Goal: Ask a question: Seek information or help from site administrators or community

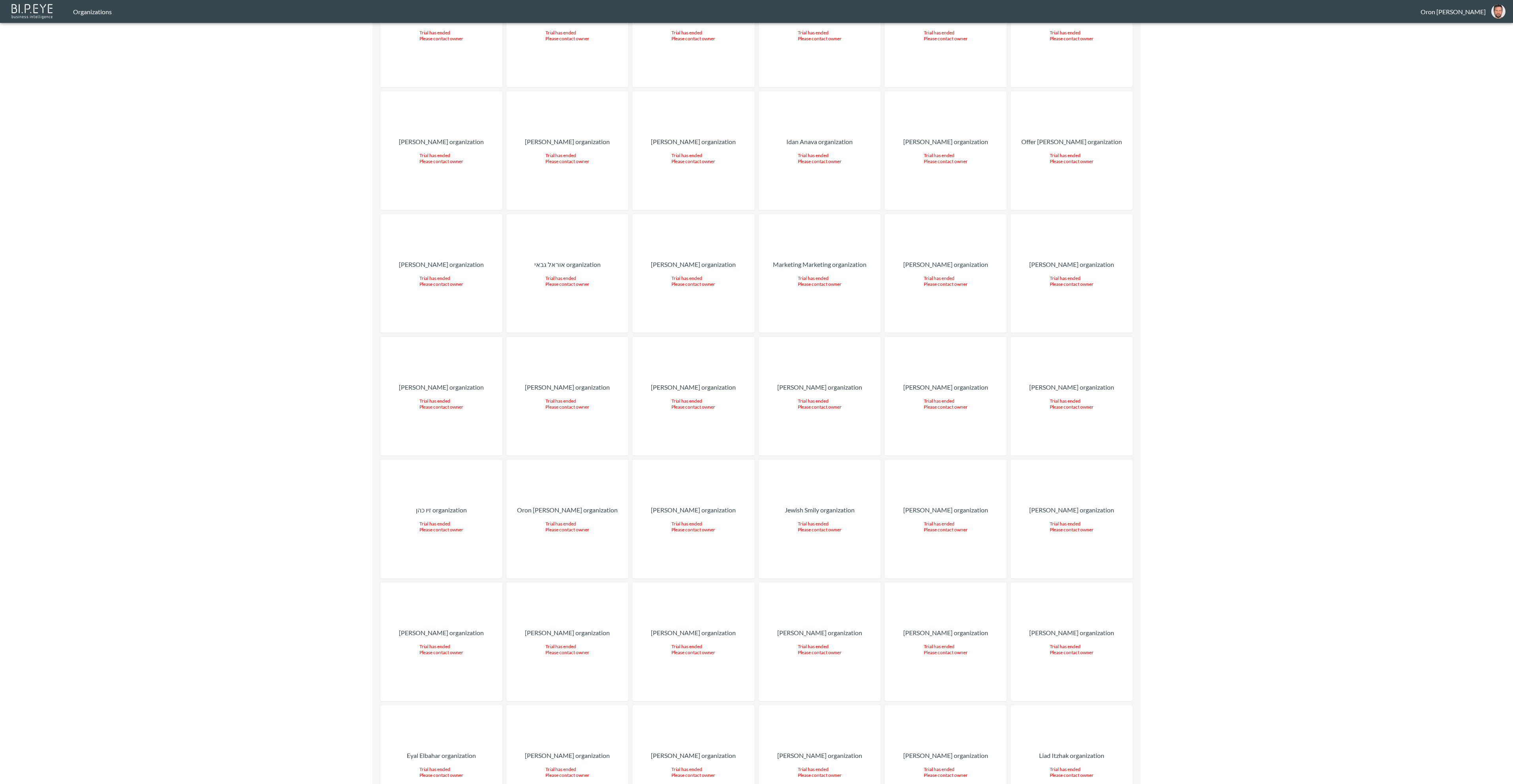
scroll to position [6361, 0]
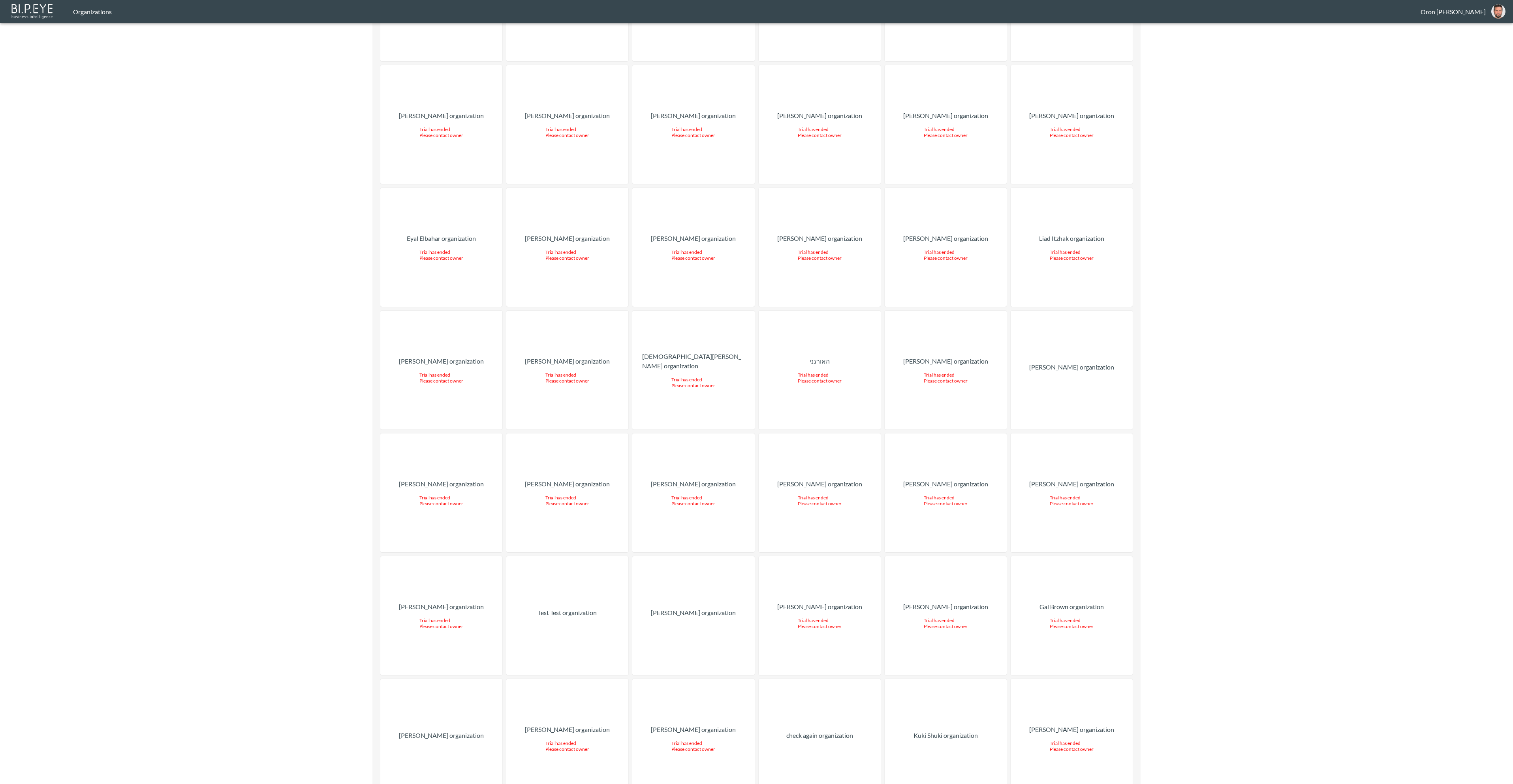
drag, startPoint x: 859, startPoint y: 697, endPoint x: 866, endPoint y: 692, distance: 8.6
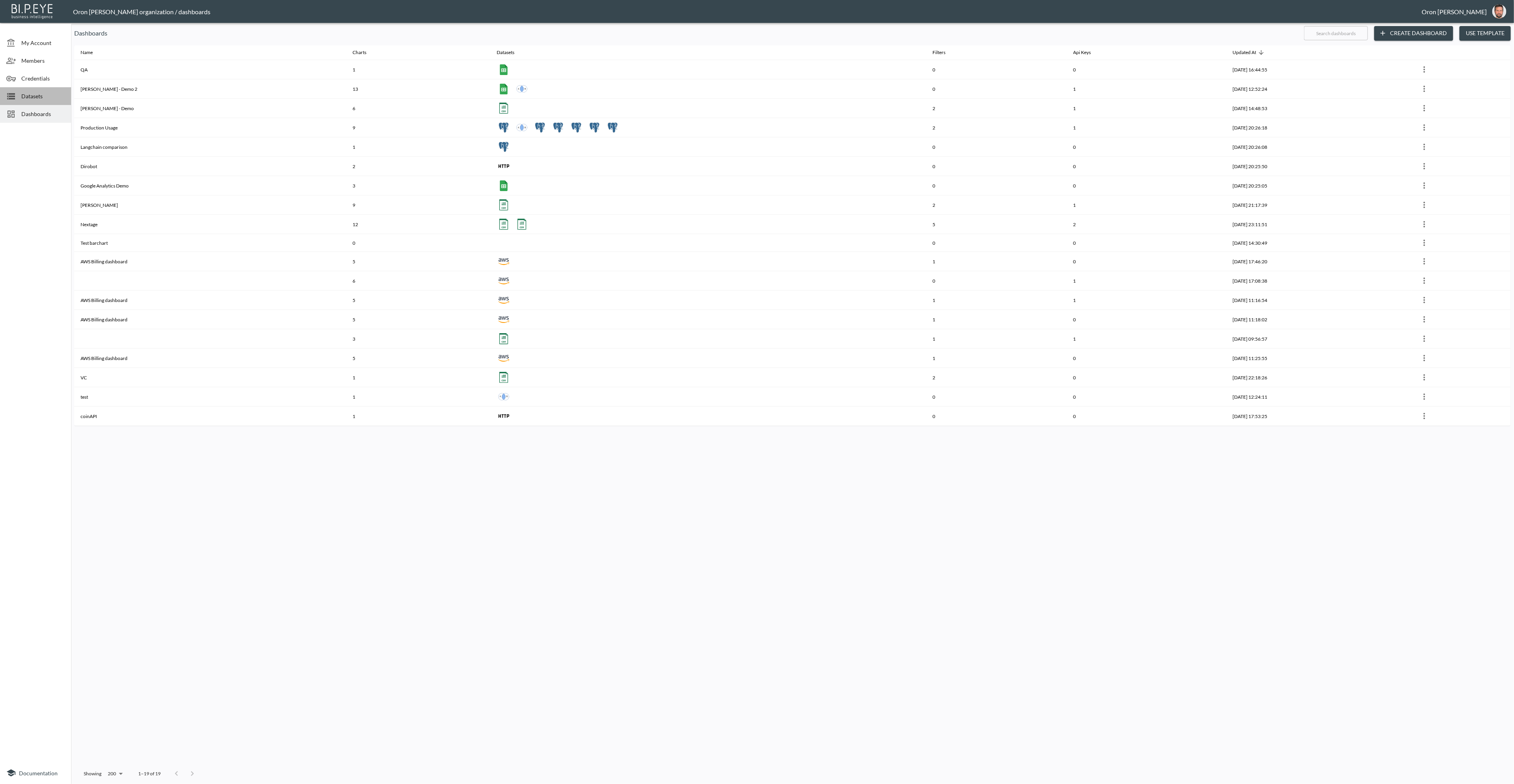
click at [58, 102] on div "Datasets" at bounding box center [35, 96] width 71 height 18
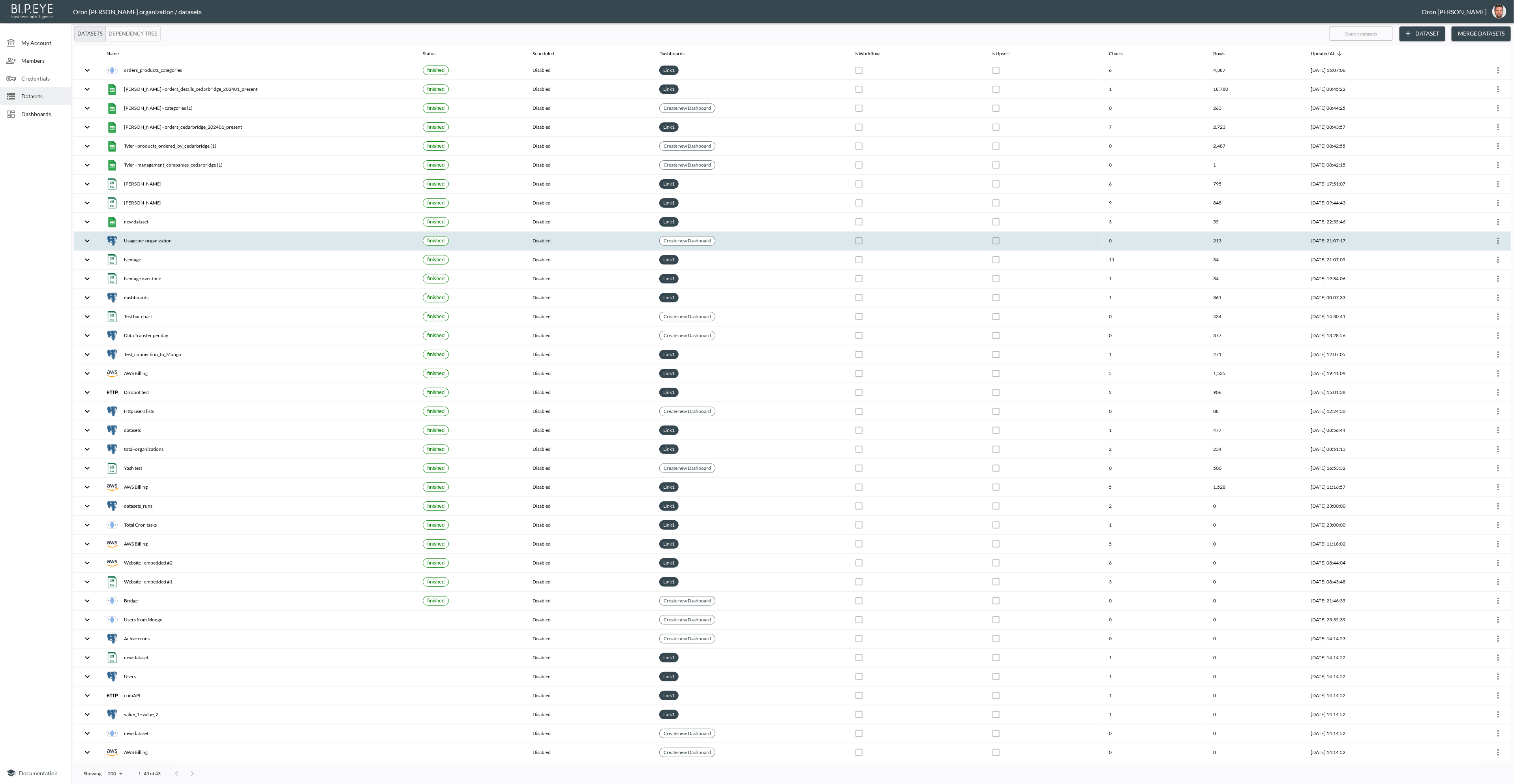
click at [1499, 237] on icon "more" at bounding box center [1498, 241] width 9 height 9
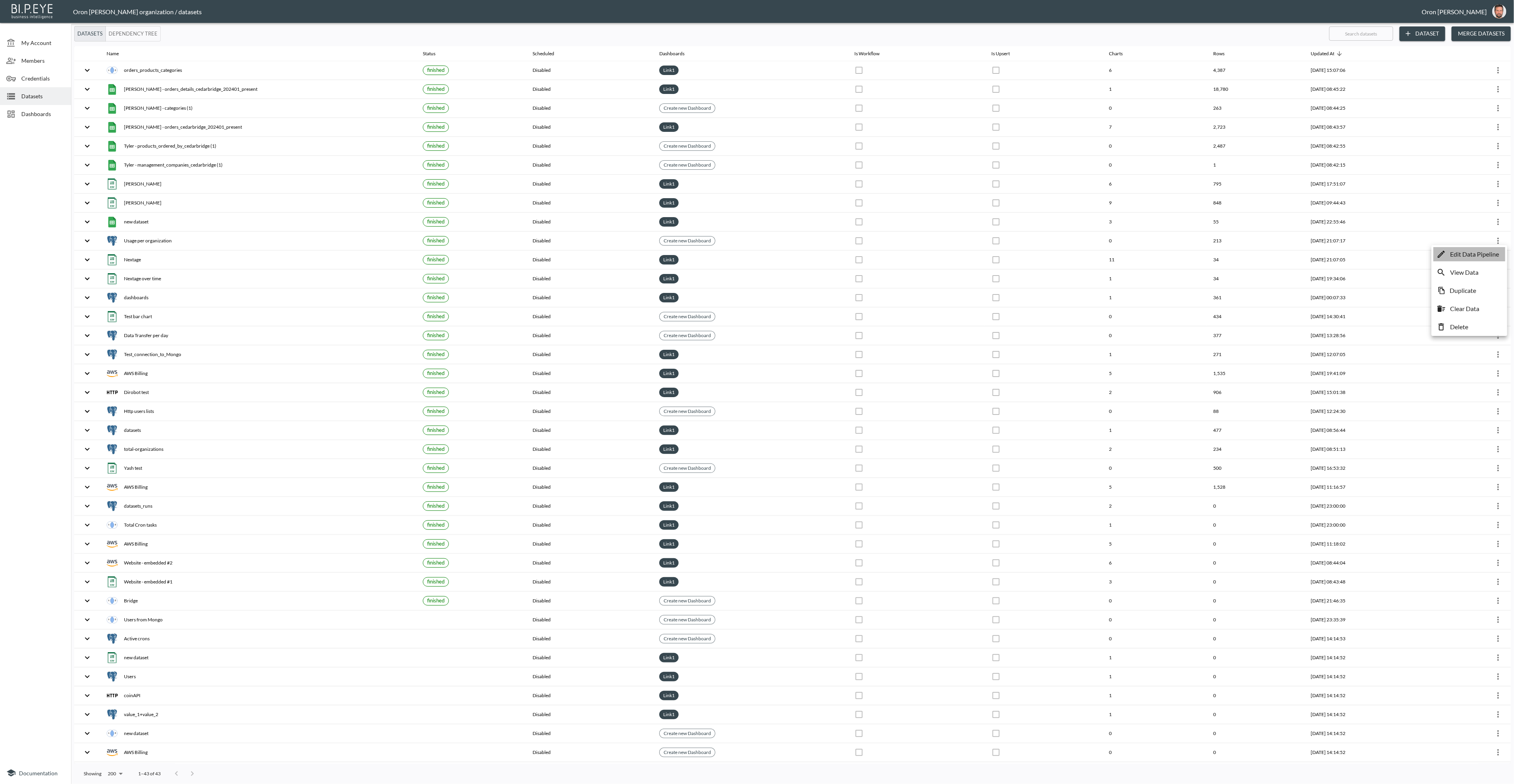
click at [1475, 253] on p "Edit Data Pipeline" at bounding box center [1474, 254] width 49 height 9
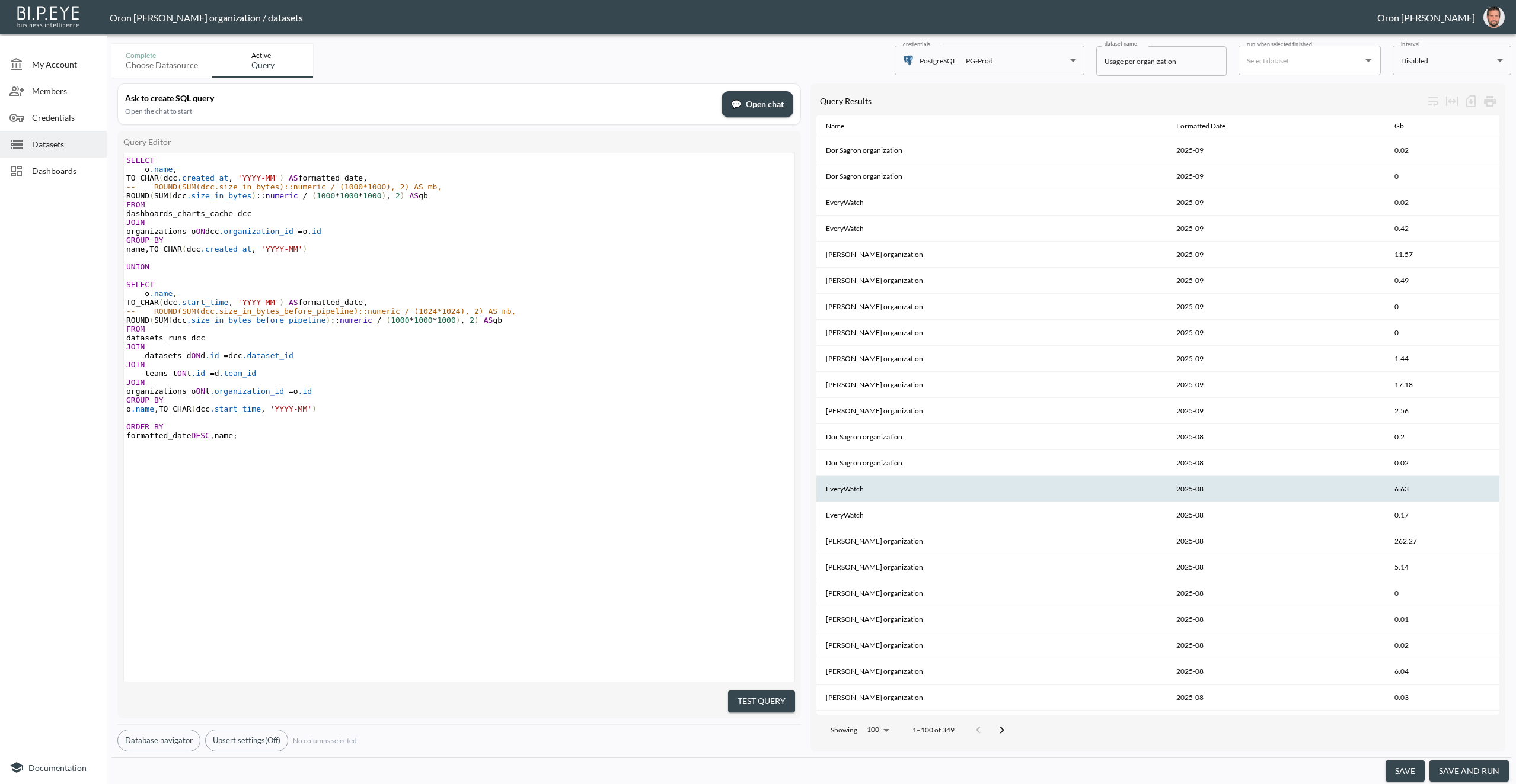
click at [857, 489] on th "EveryWatch" at bounding box center [992, 489] width 351 height 26
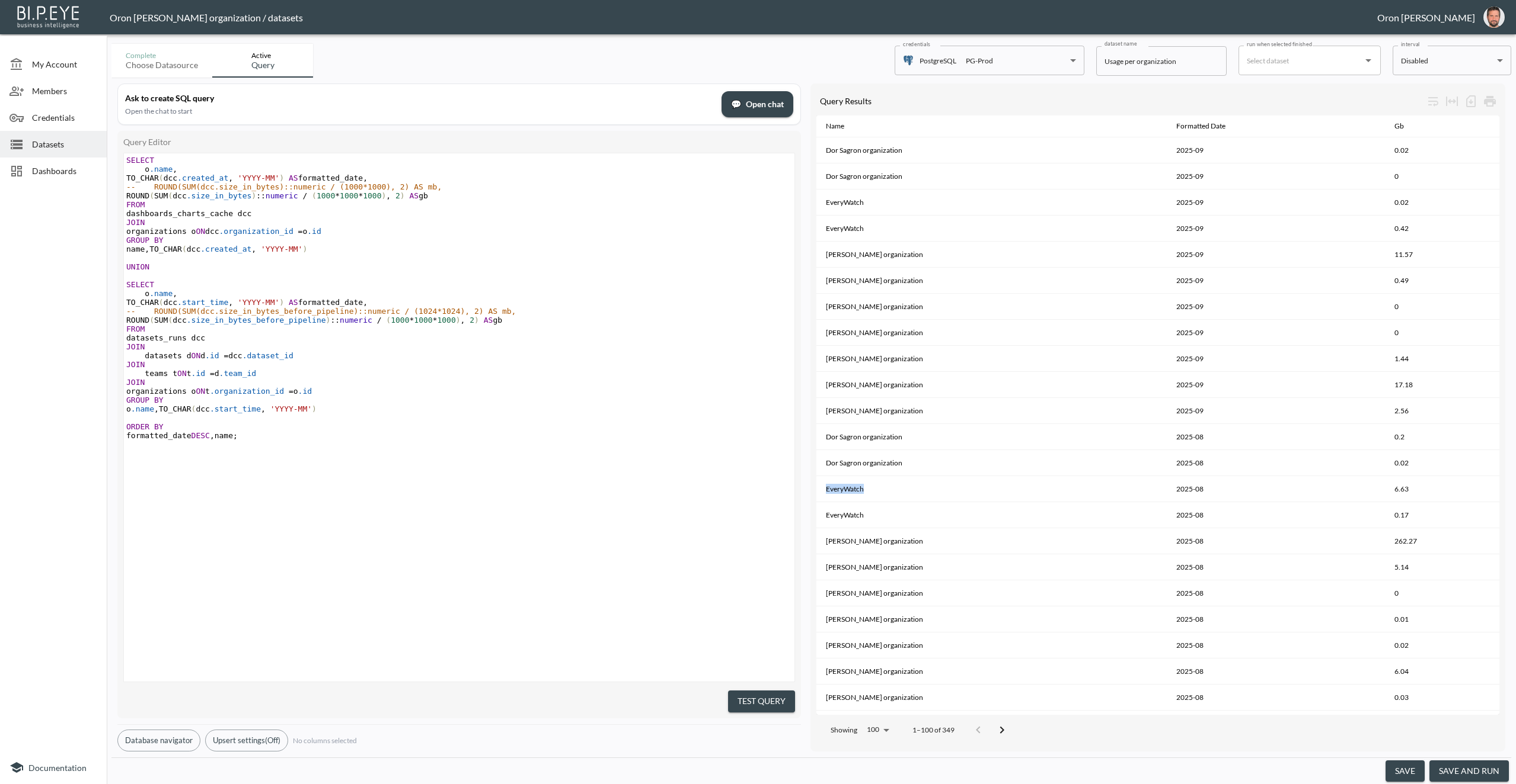
copy th "EveryWatch"
click at [424, 476] on div "​ x SELECT o .name , TO_CHAR ( dcc .created_at , 'YYYY-MM' ) AS formatted_date …" at bounding box center [473, 432] width 700 height 558
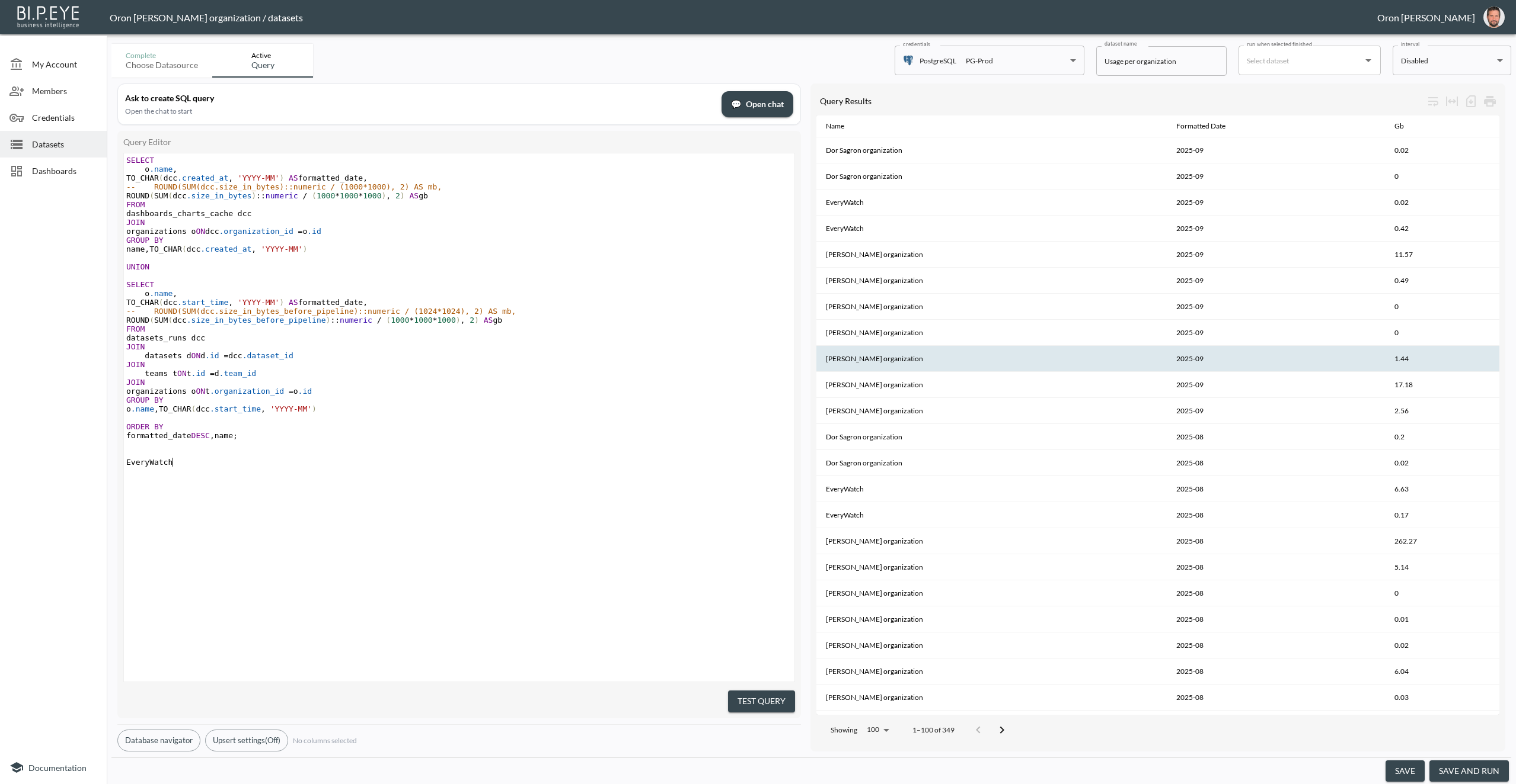
click at [860, 360] on th "[PERSON_NAME] organization" at bounding box center [992, 359] width 351 height 26
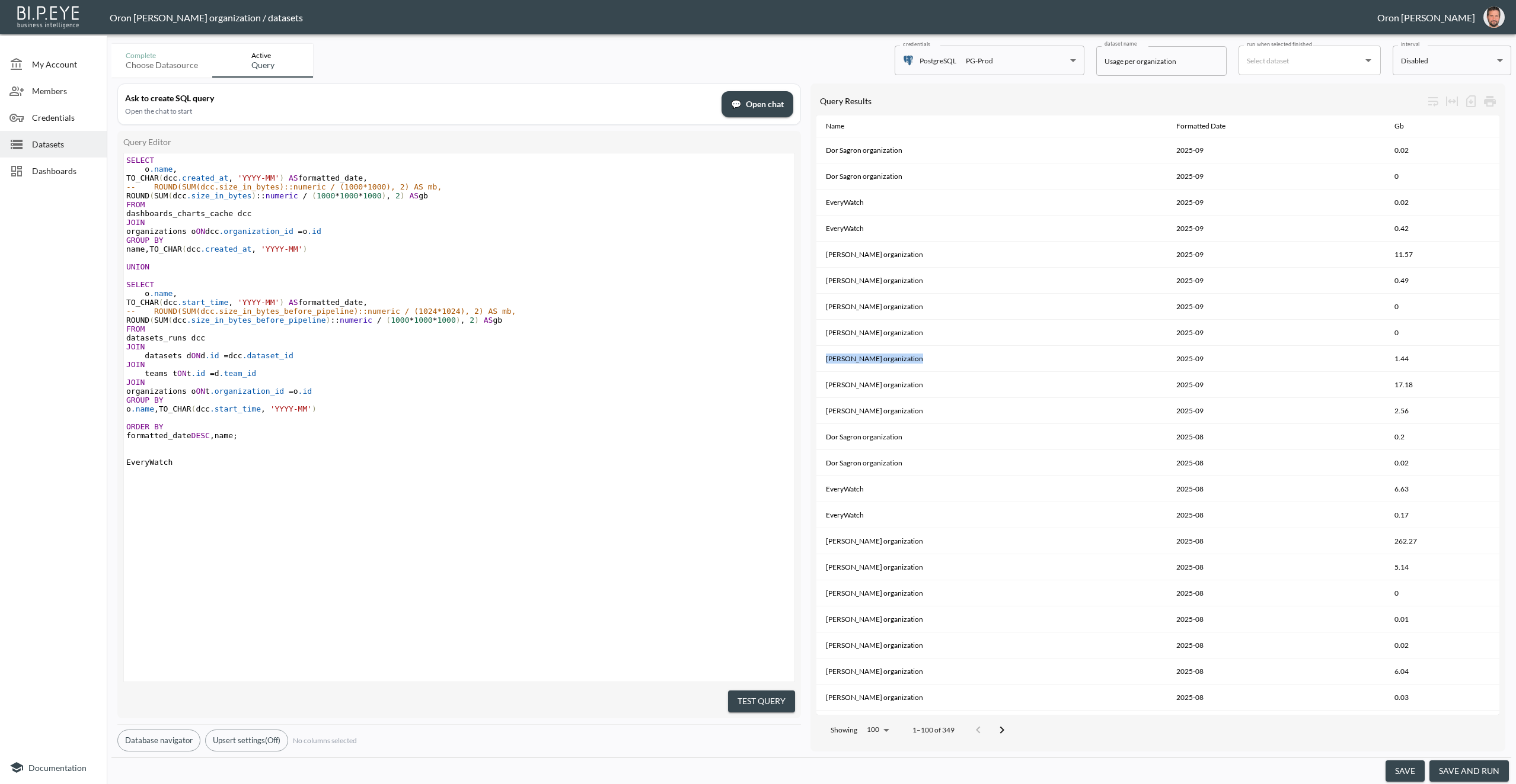
copy th "[PERSON_NAME] organization"
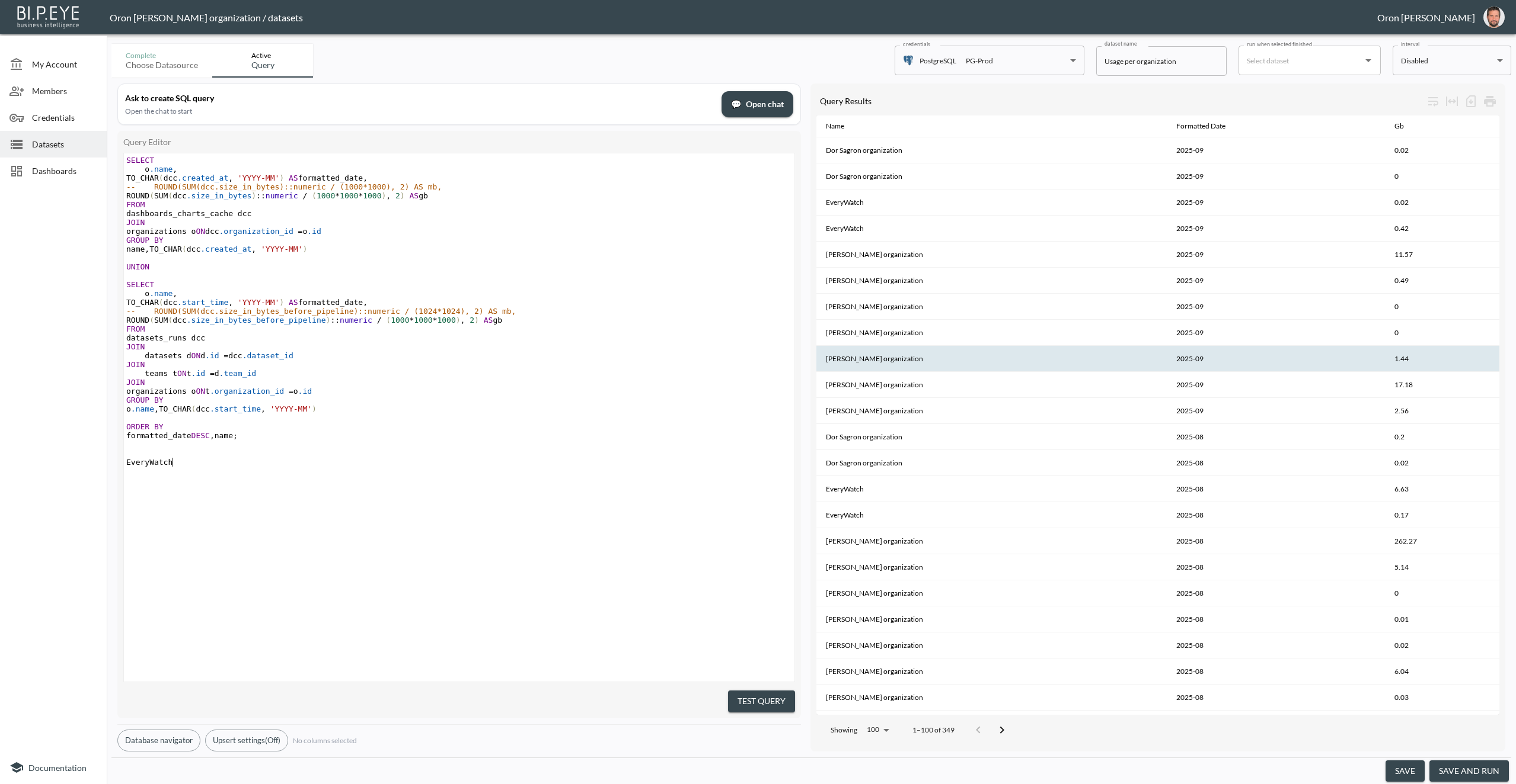
click at [230, 474] on div "xxxxxxxxxx SELECT o .name , TO_CHAR ( dcc .created_at , 'YYYY-MM' ) AS formatte…" at bounding box center [473, 432] width 700 height 558
click at [226, 479] on div "xxxxxxxxxx SELECT o .name , TO_CHAR ( dcc .created_at , 'YYYY-MM' ) AS formatte…" at bounding box center [473, 432] width 700 height 558
paste textarea "n"
click at [216, 465] on pre "EveryWatch" at bounding box center [460, 462] width 673 height 9
type textarea "EveryWatch Nadia Senft organization"
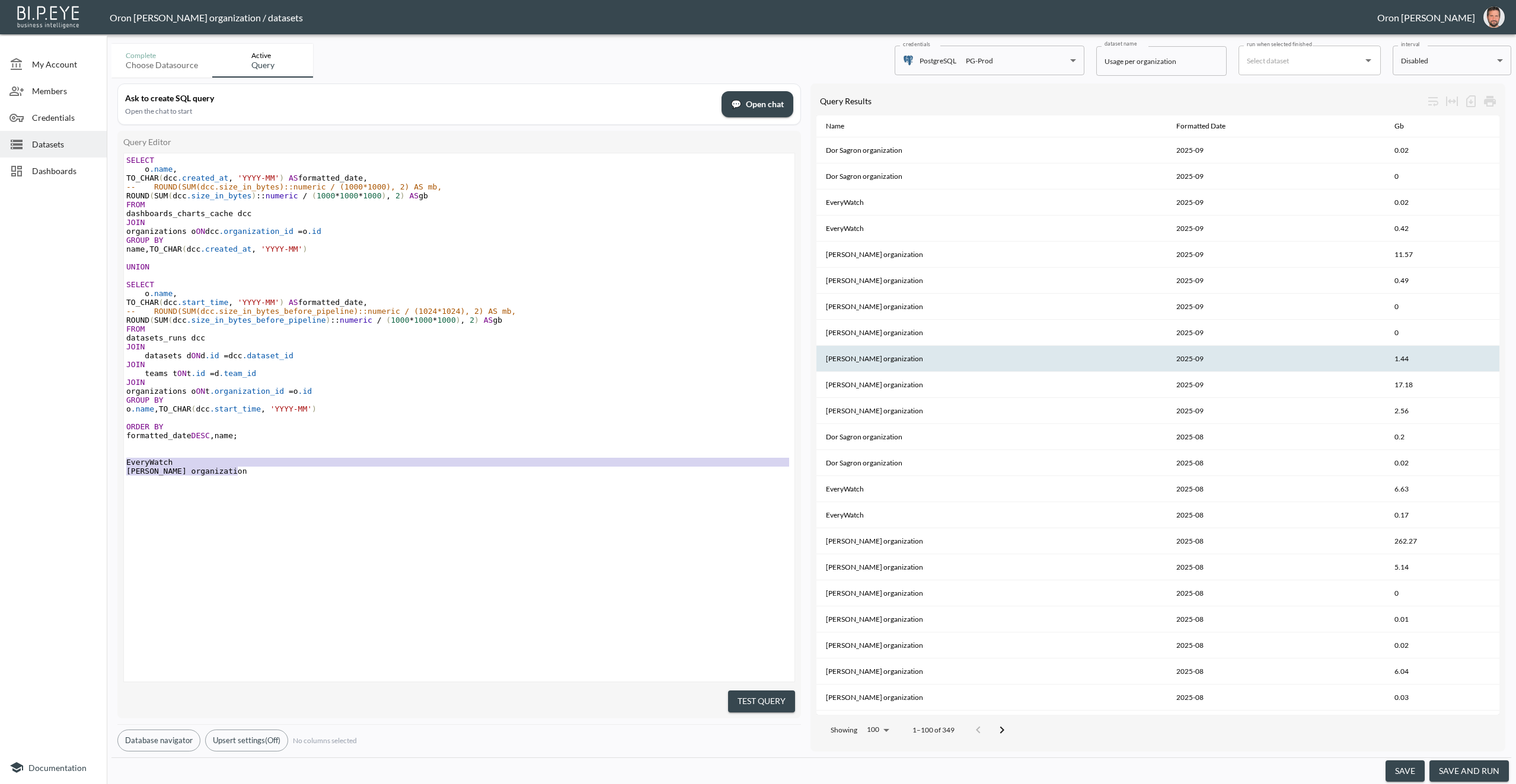
drag, startPoint x: 237, startPoint y: 473, endPoint x: 86, endPoint y: 459, distance: 151.6
click at [86, 459] on div "My Account Members Credentials Datasets Dashboards Documentation Complete Choos…" at bounding box center [758, 392] width 1516 height 784
click at [67, 145] on span "Datasets" at bounding box center [64, 145] width 65 height 12
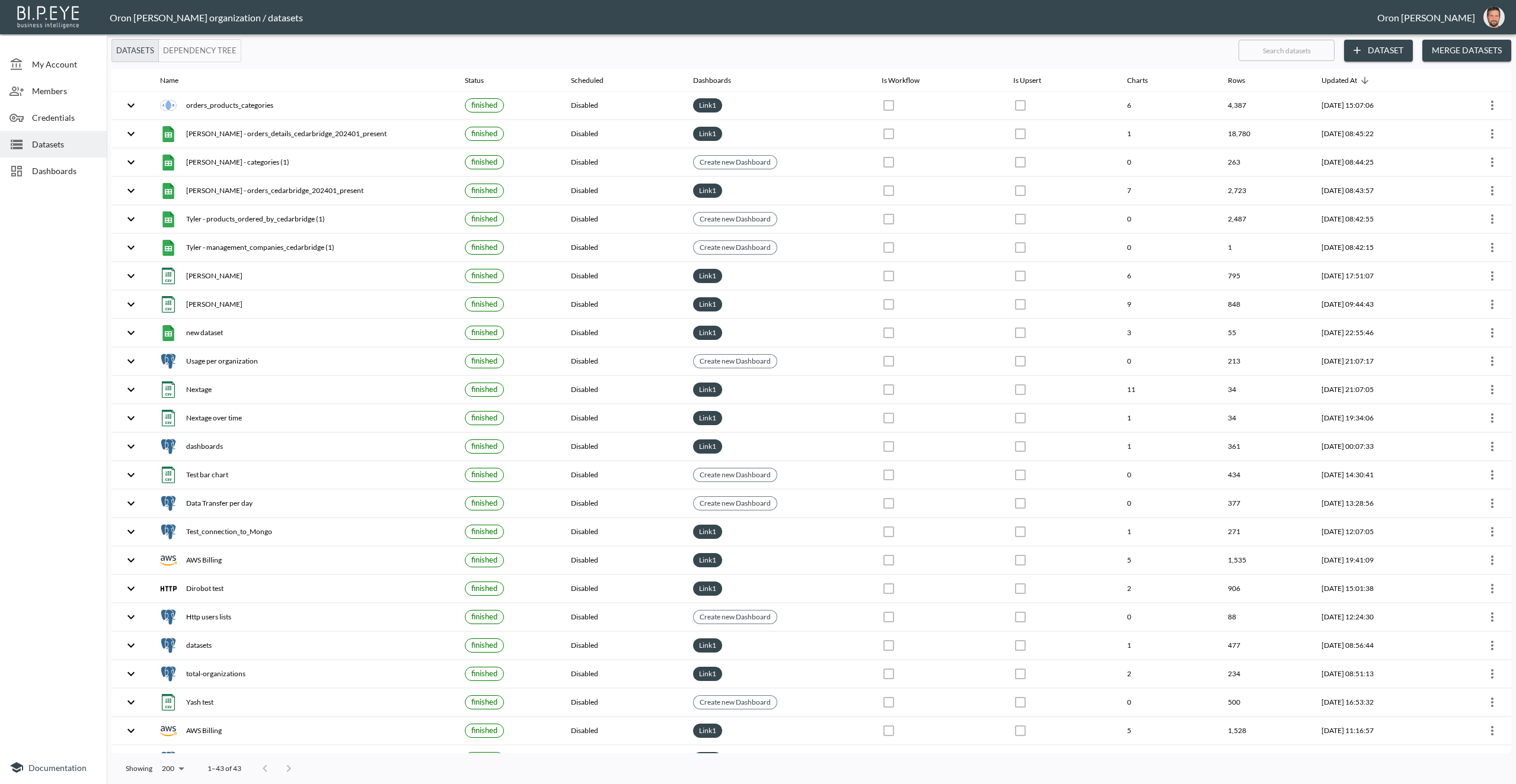
click at [1375, 44] on button "Dataset" at bounding box center [1378, 50] width 69 height 22
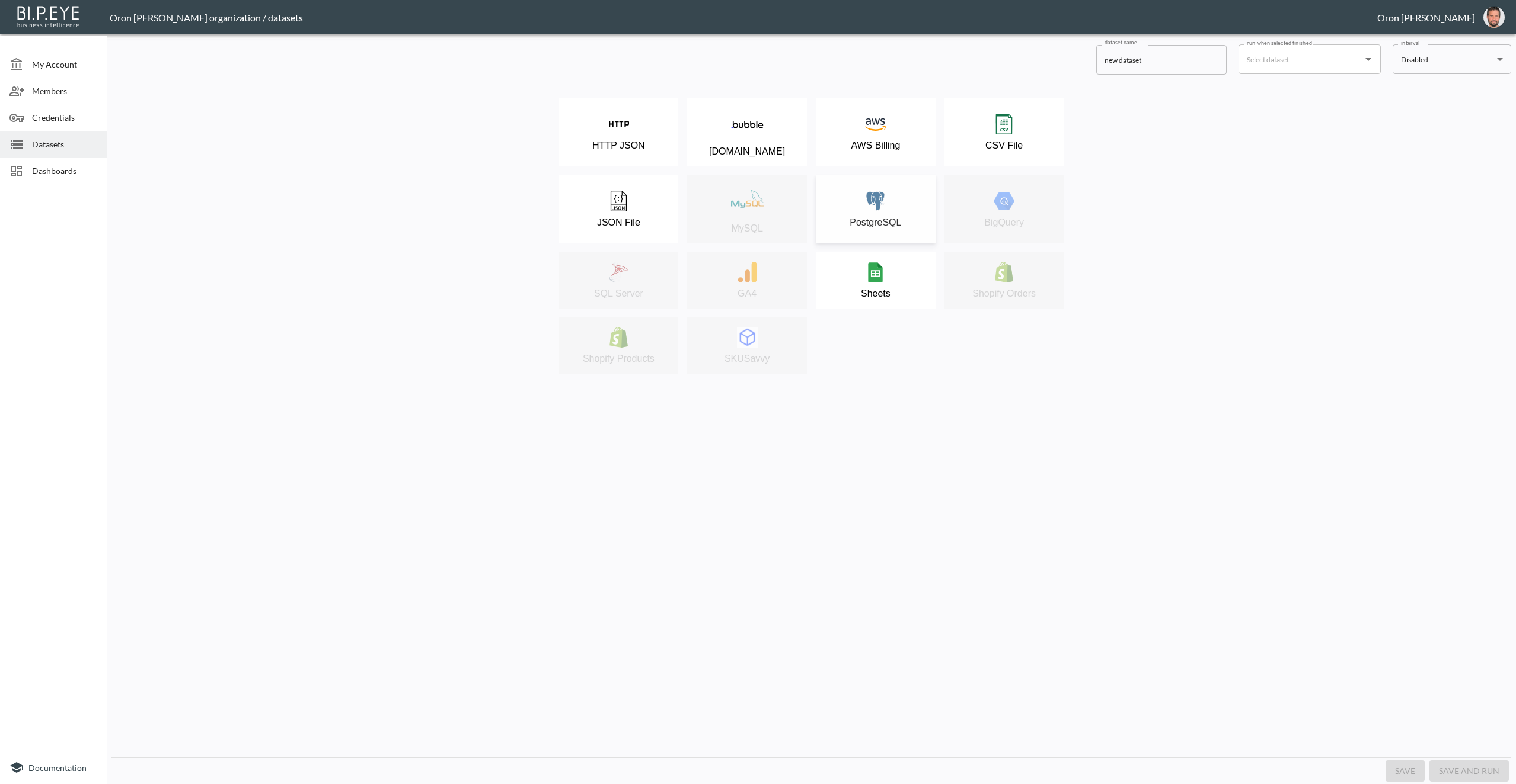
click at [884, 223] on p "PostgreSQL" at bounding box center [875, 223] width 51 height 11
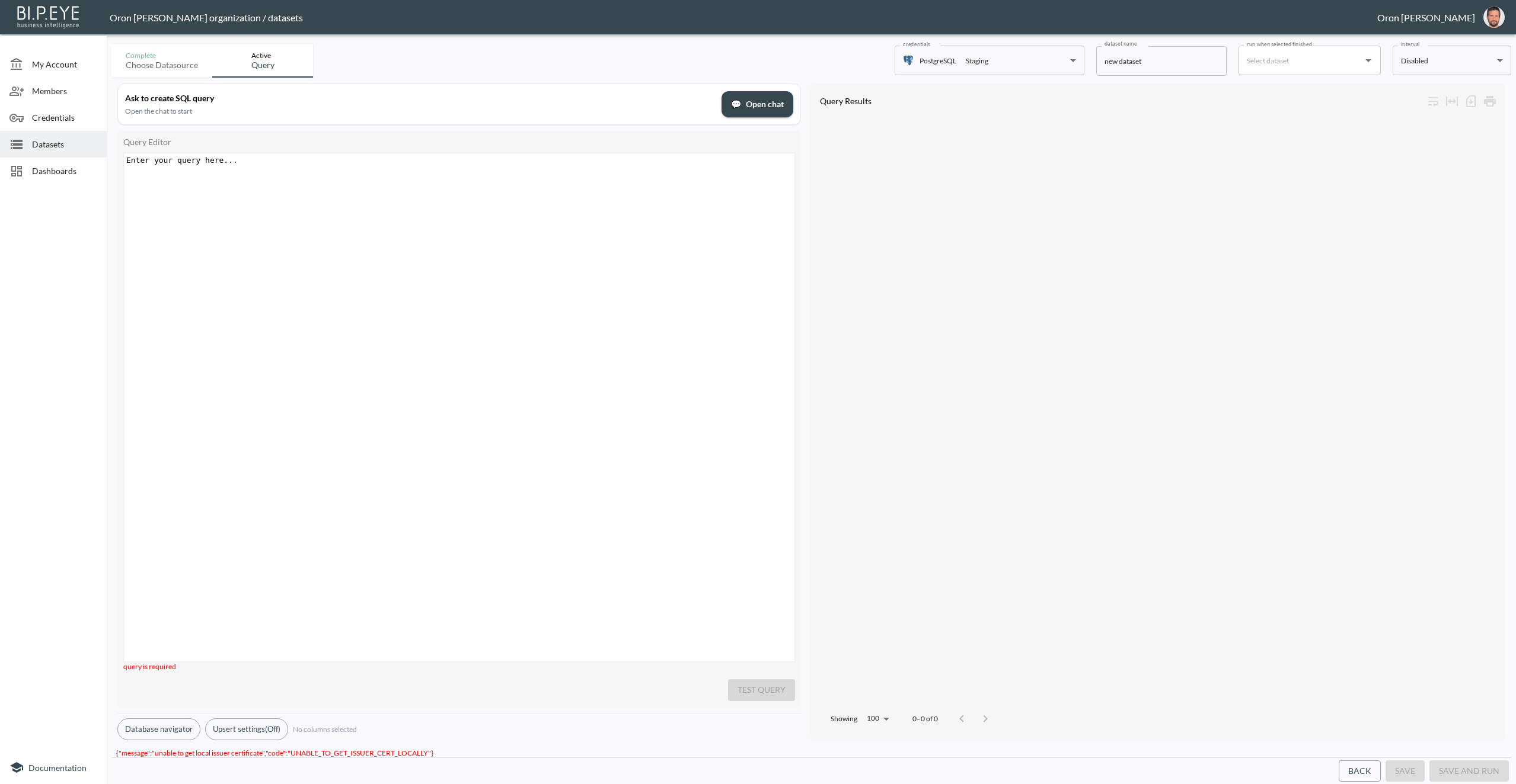
click at [1038, 56] on body "BI.P.EYE, Interactive Analytics Dashboards - app Oron Bendavid organization / d…" at bounding box center [758, 392] width 1516 height 784
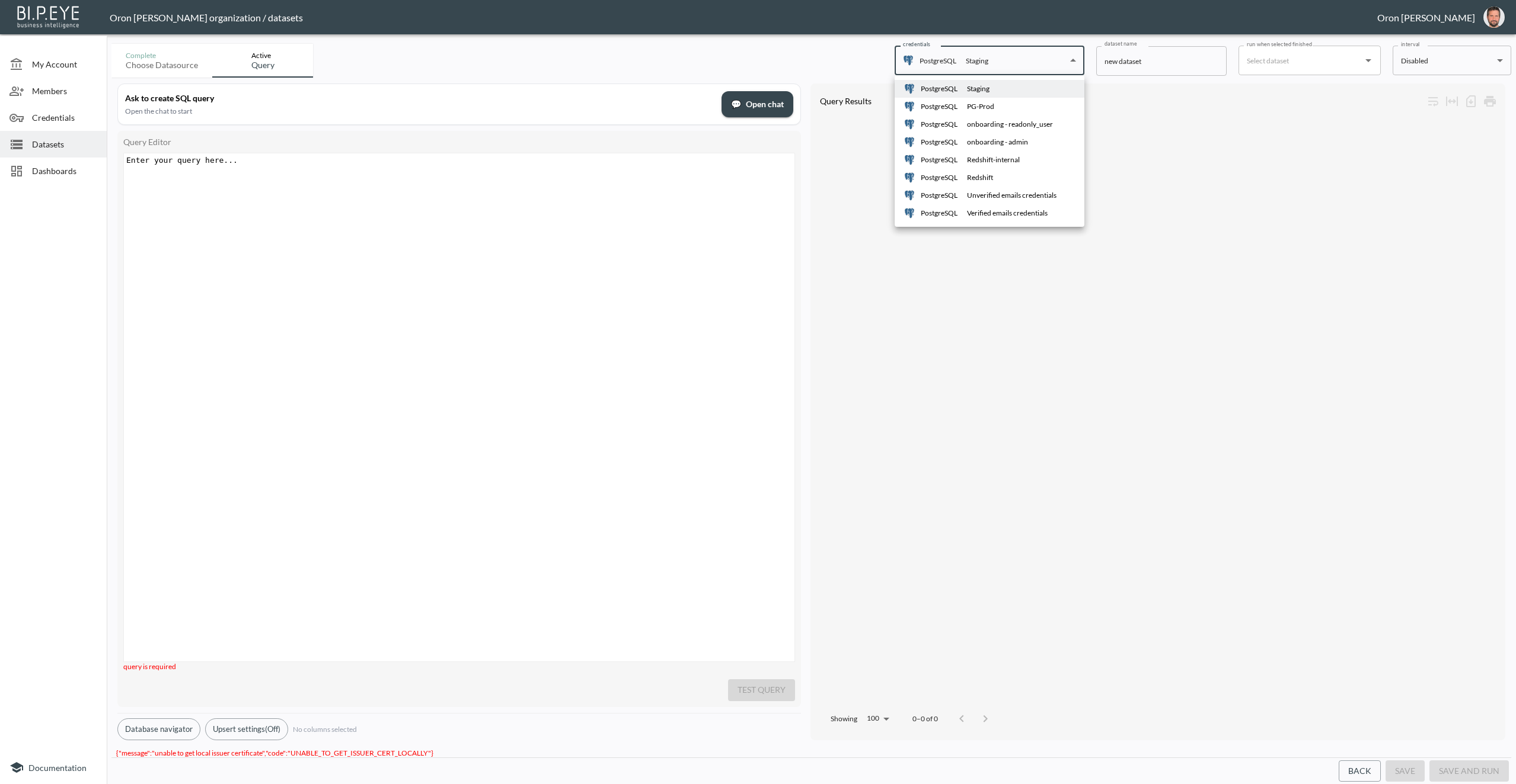
click at [984, 111] on div "PG-Prod" at bounding box center [980, 107] width 27 height 11
type input "33565624-96c9-42d7-9e06-949fc026634e"
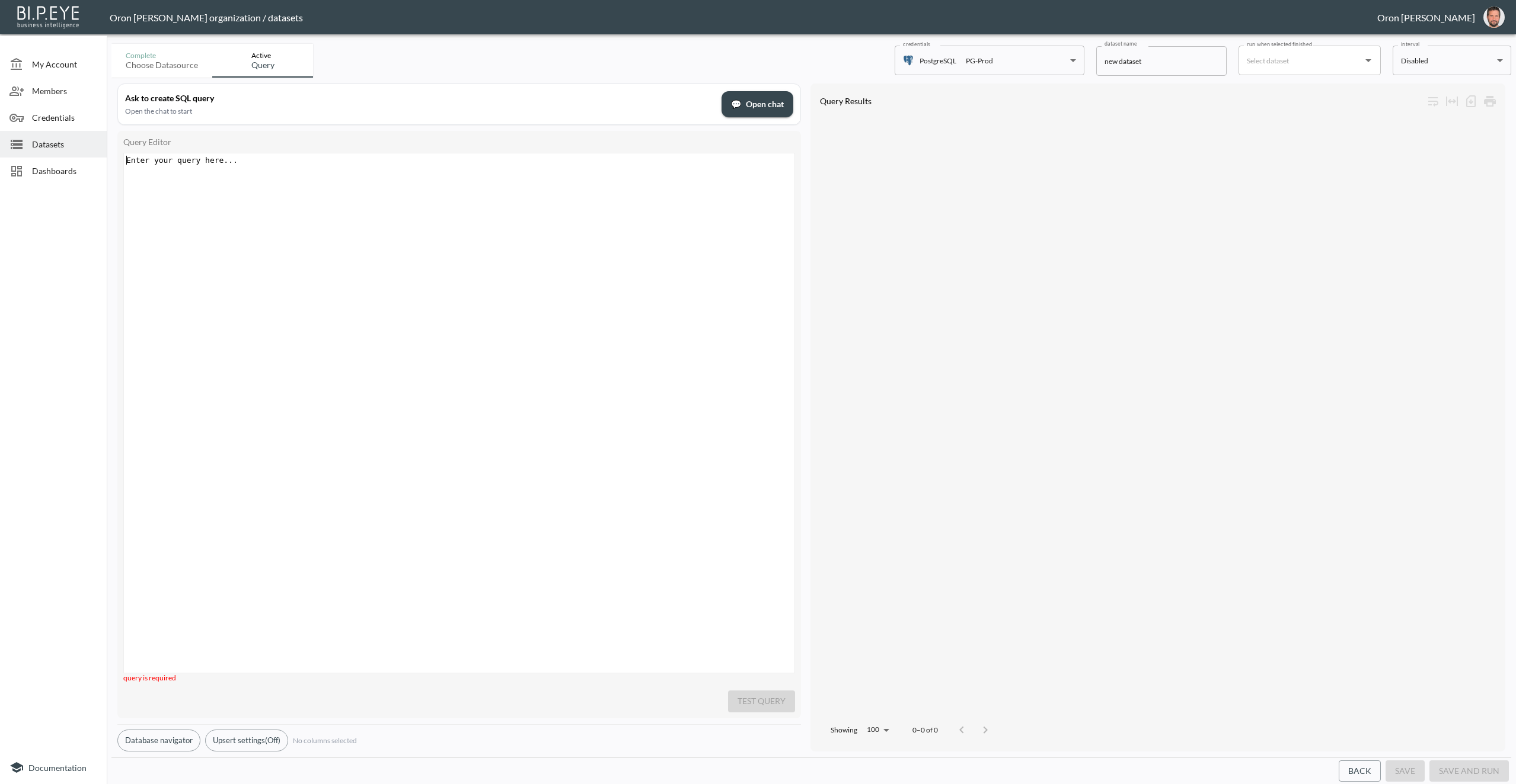
click at [582, 280] on div "Enter your query here... xxxxxxxxxx ​" at bounding box center [473, 428] width 700 height 549
type textarea "//"
type textarea "--"
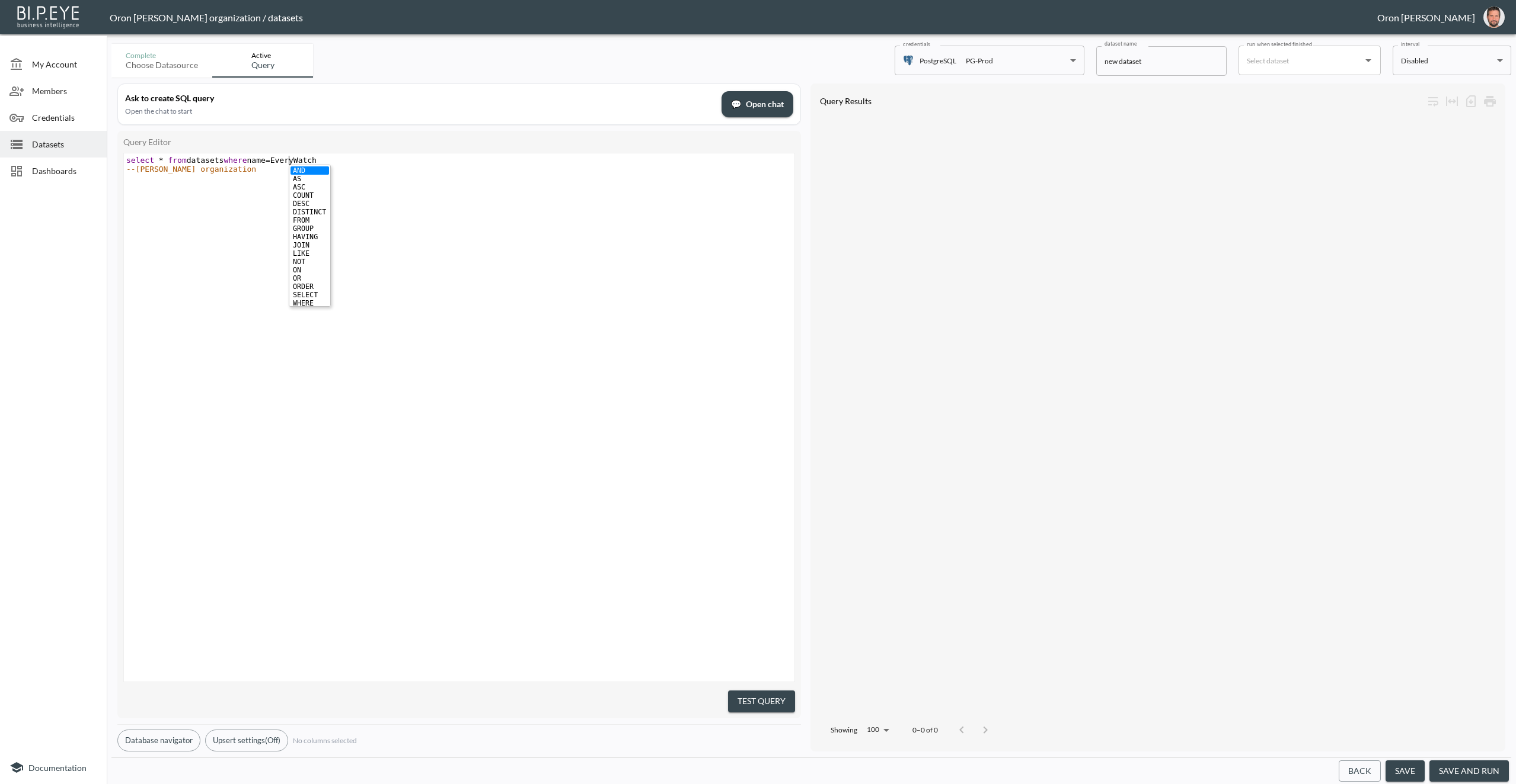
type textarea "* from datasets where name ='"
type textarea ";"
type textarea "';"
click at [739, 693] on button "Test Query" at bounding box center [762, 701] width 67 height 22
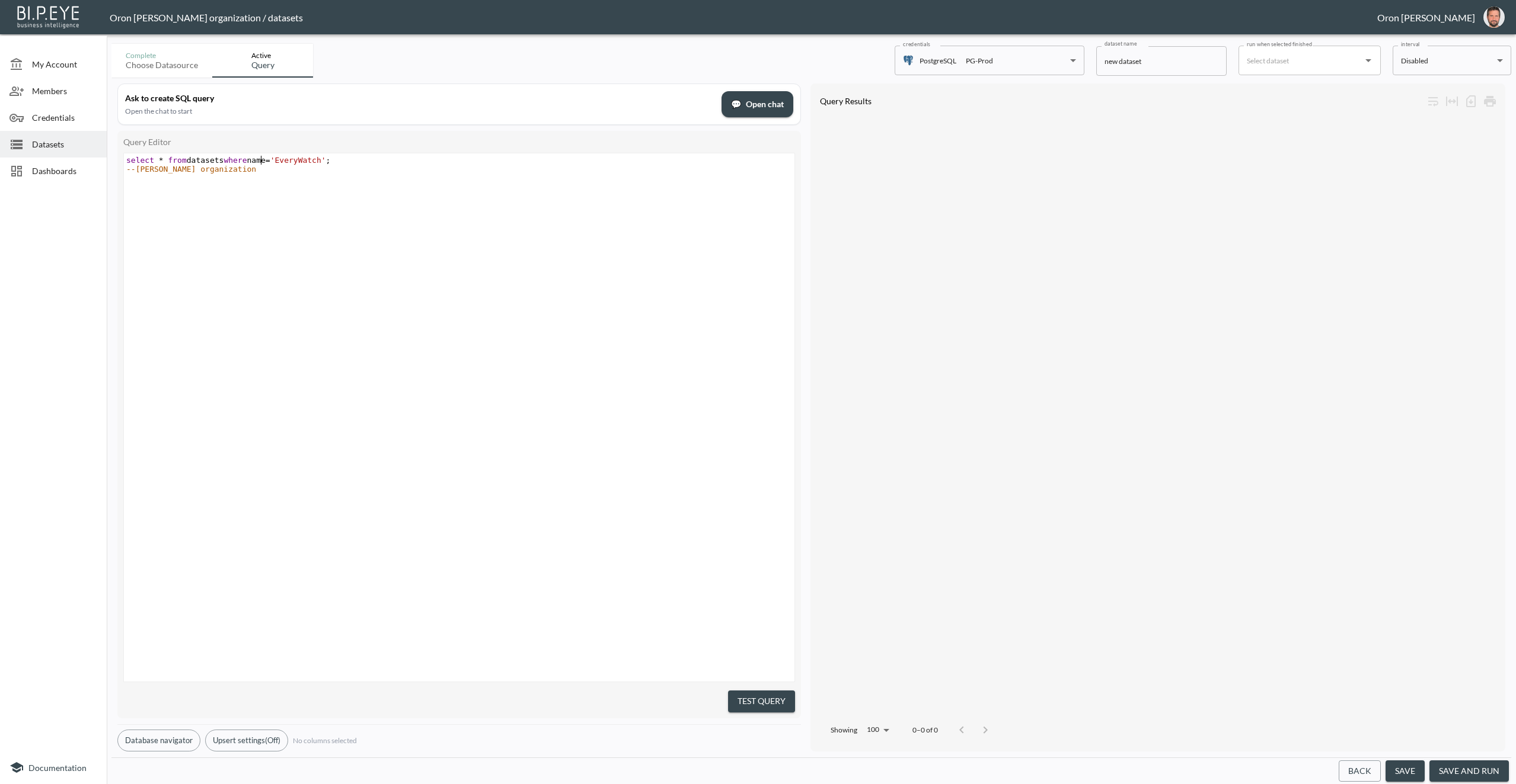
click at [260, 160] on span "select * from datasets where name = 'EveryWatch' ;" at bounding box center [229, 161] width 205 height 9
click at [264, 160] on span "select * from datasets where name = 'EveryWatch' ;" at bounding box center [229, 161] width 205 height 9
type textarea "like"
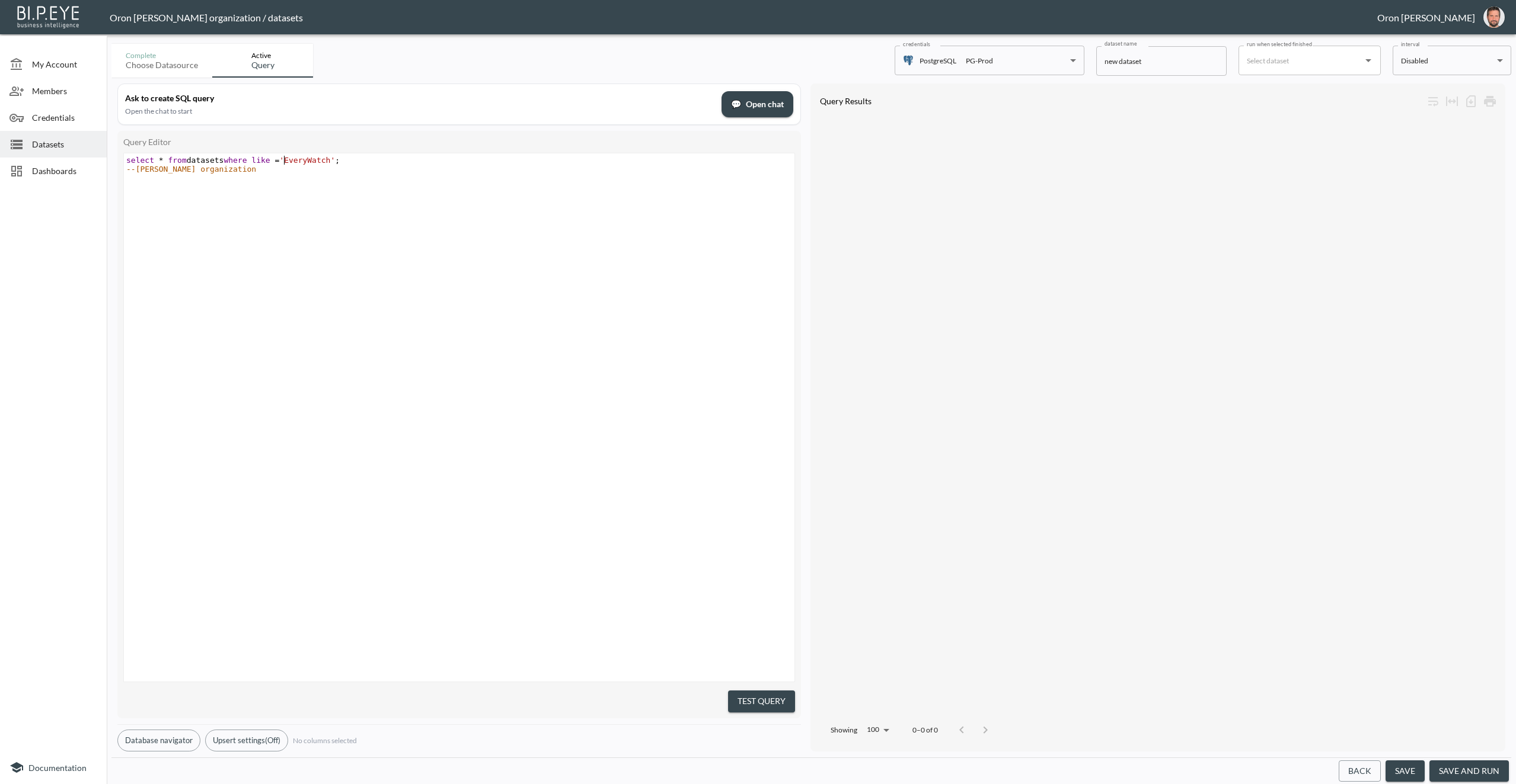
type textarea "='"
type textarea "'"
click at [776, 691] on button "Test Query" at bounding box center [762, 701] width 67 height 22
click at [270, 160] on span "like" at bounding box center [260, 161] width 19 height 9
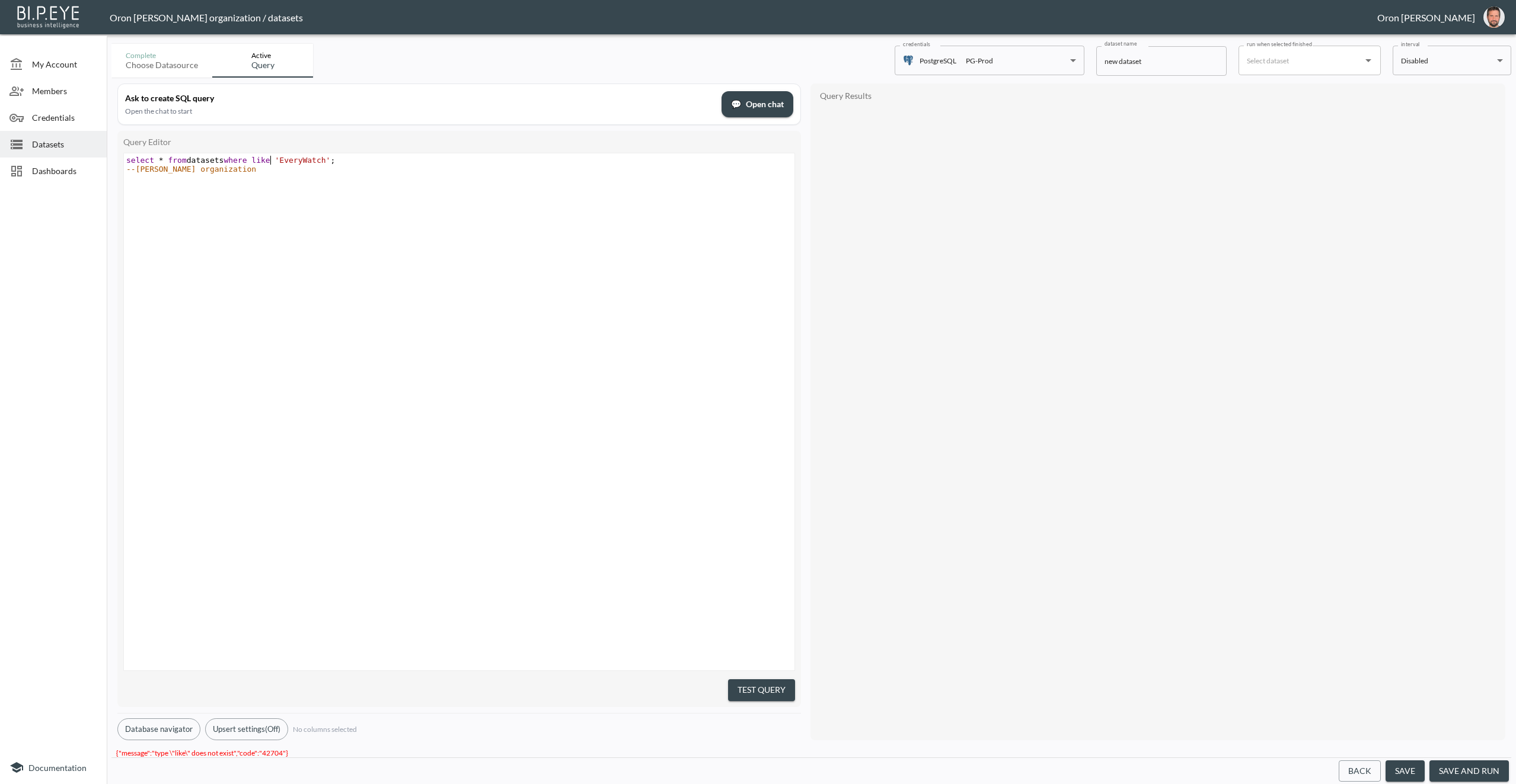
click at [270, 160] on span "like" at bounding box center [260, 161] width 19 height 9
type textarea "select * from datasets where like 'EveryWatch';"
click at [270, 160] on span "like" at bounding box center [260, 161] width 19 height 9
click at [757, 99] on span "💬 Open chat" at bounding box center [757, 104] width 53 height 15
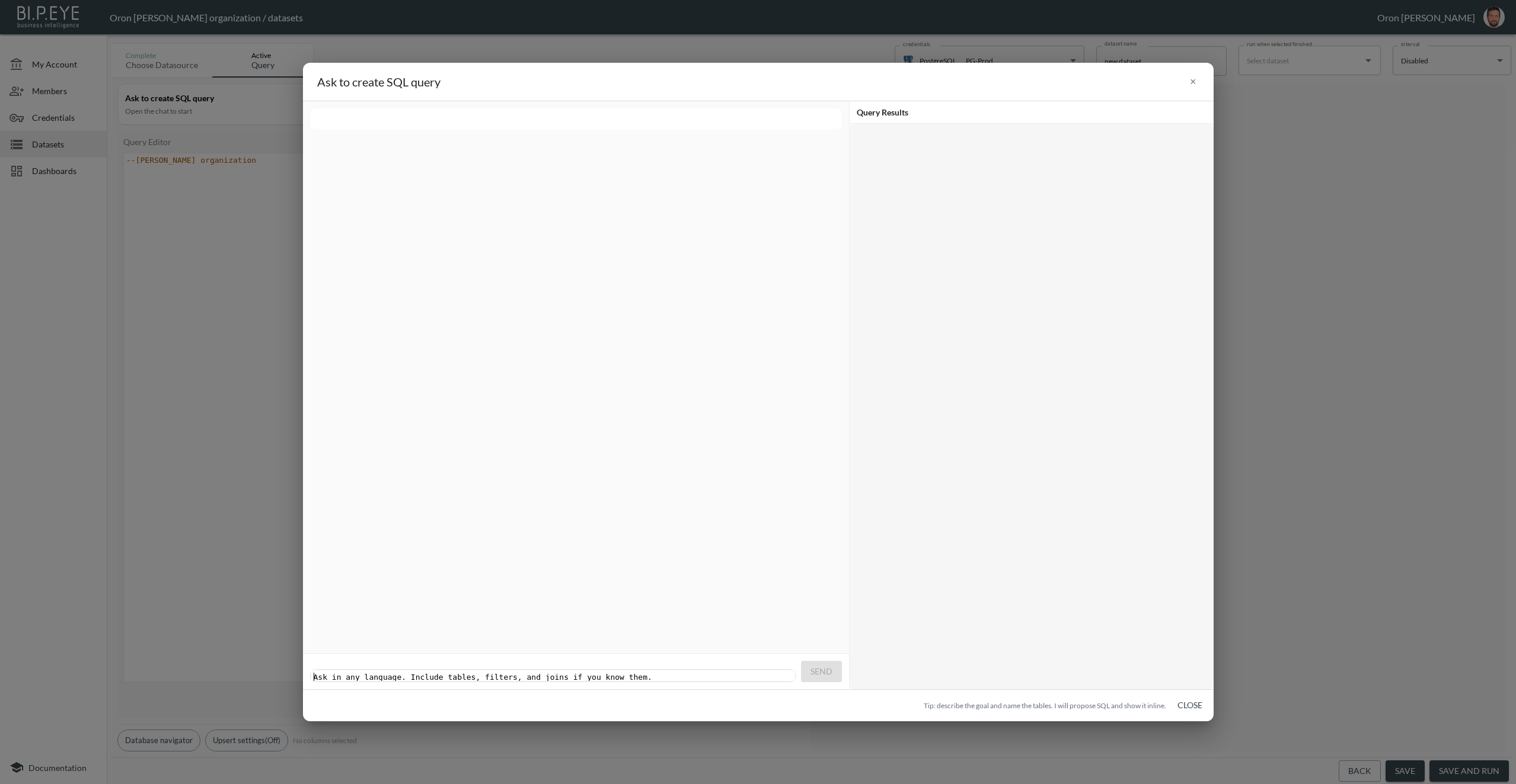
click at [530, 673] on pre "​" at bounding box center [554, 677] width 486 height 9
paste textarea
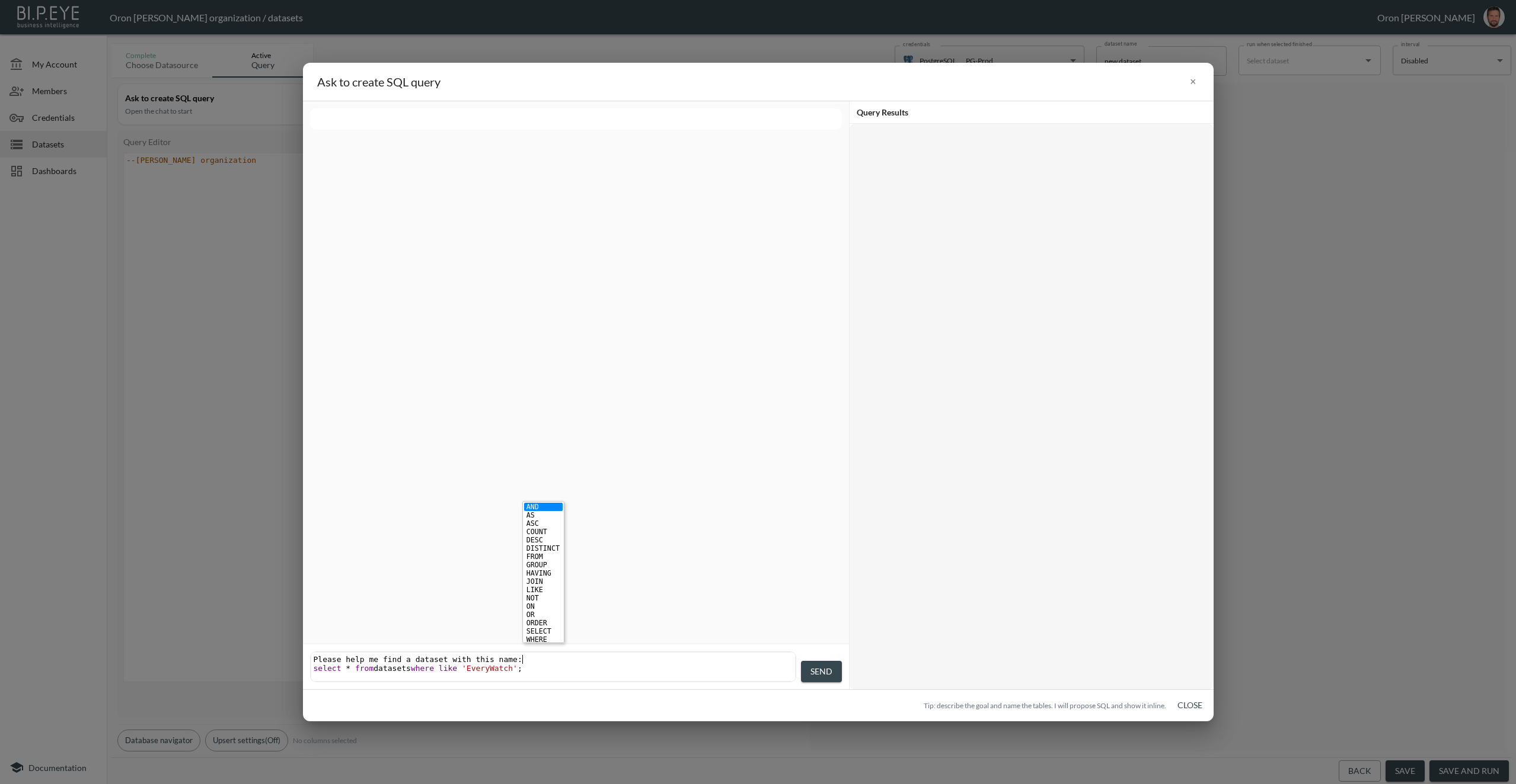
type textarea "Please help me find a dataset with this name:"
click at [811, 670] on span "Send" at bounding box center [821, 672] width 22 height 15
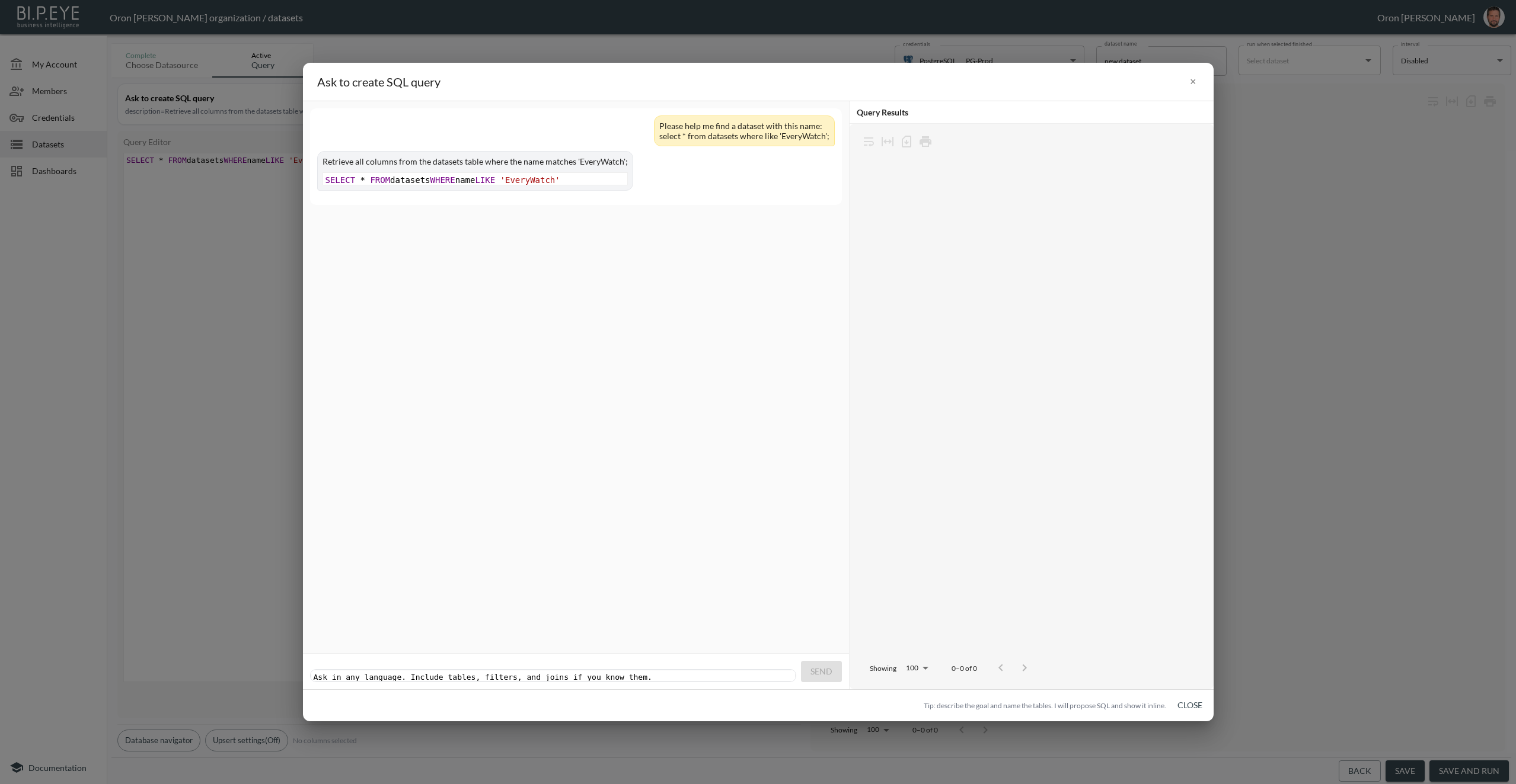
click at [662, 673] on pre "​" at bounding box center [554, 677] width 486 height 9
type textarea "or similiar name."
drag, startPoint x: 835, startPoint y: 668, endPoint x: 811, endPoint y: 629, distance: 45.8
click at [835, 667] on button "Send" at bounding box center [821, 672] width 41 height 22
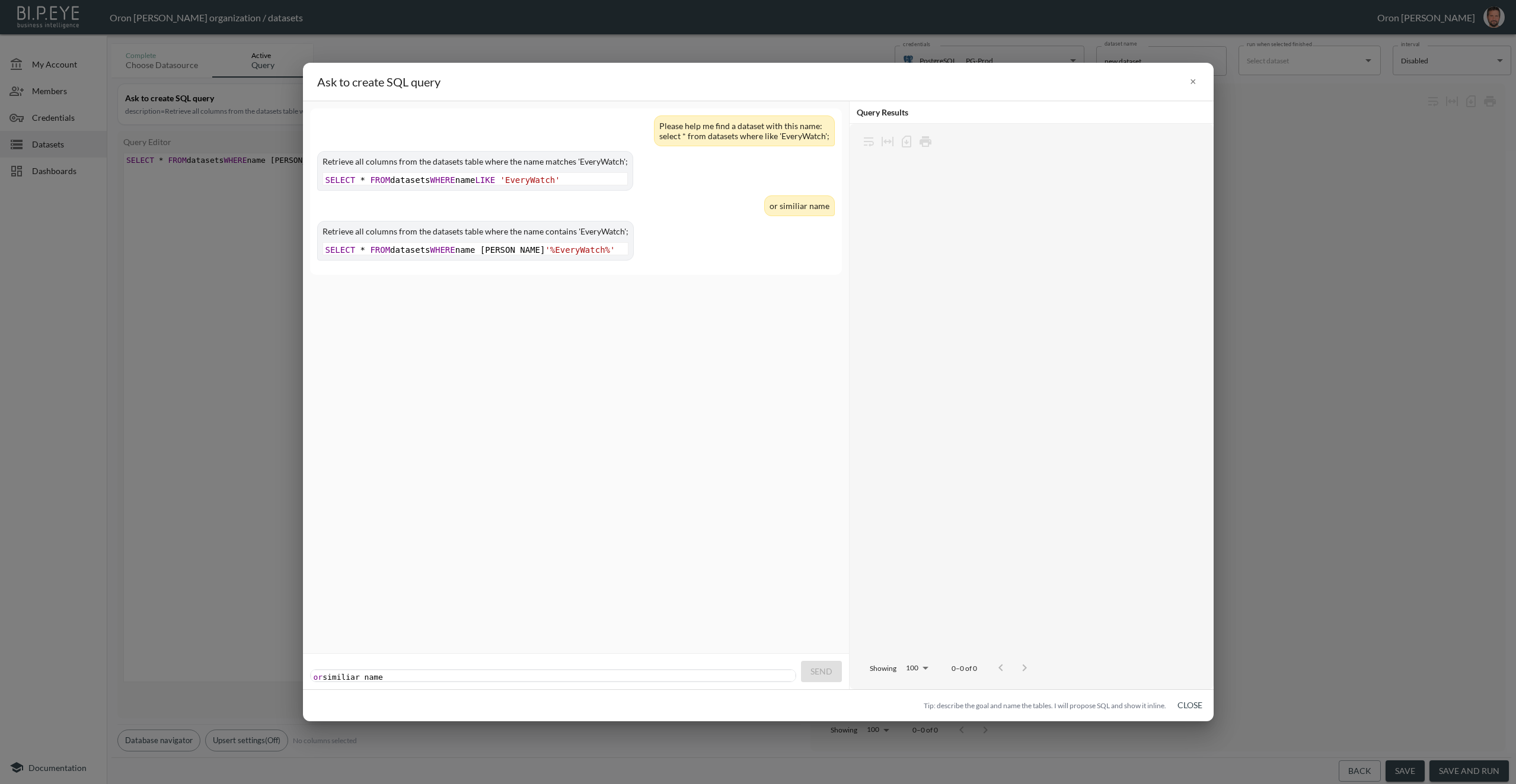
scroll to position [0, 0]
click at [441, 673] on pre "or similiar name" at bounding box center [554, 677] width 486 height 9
type textarea "which field th"
type textarea "e"
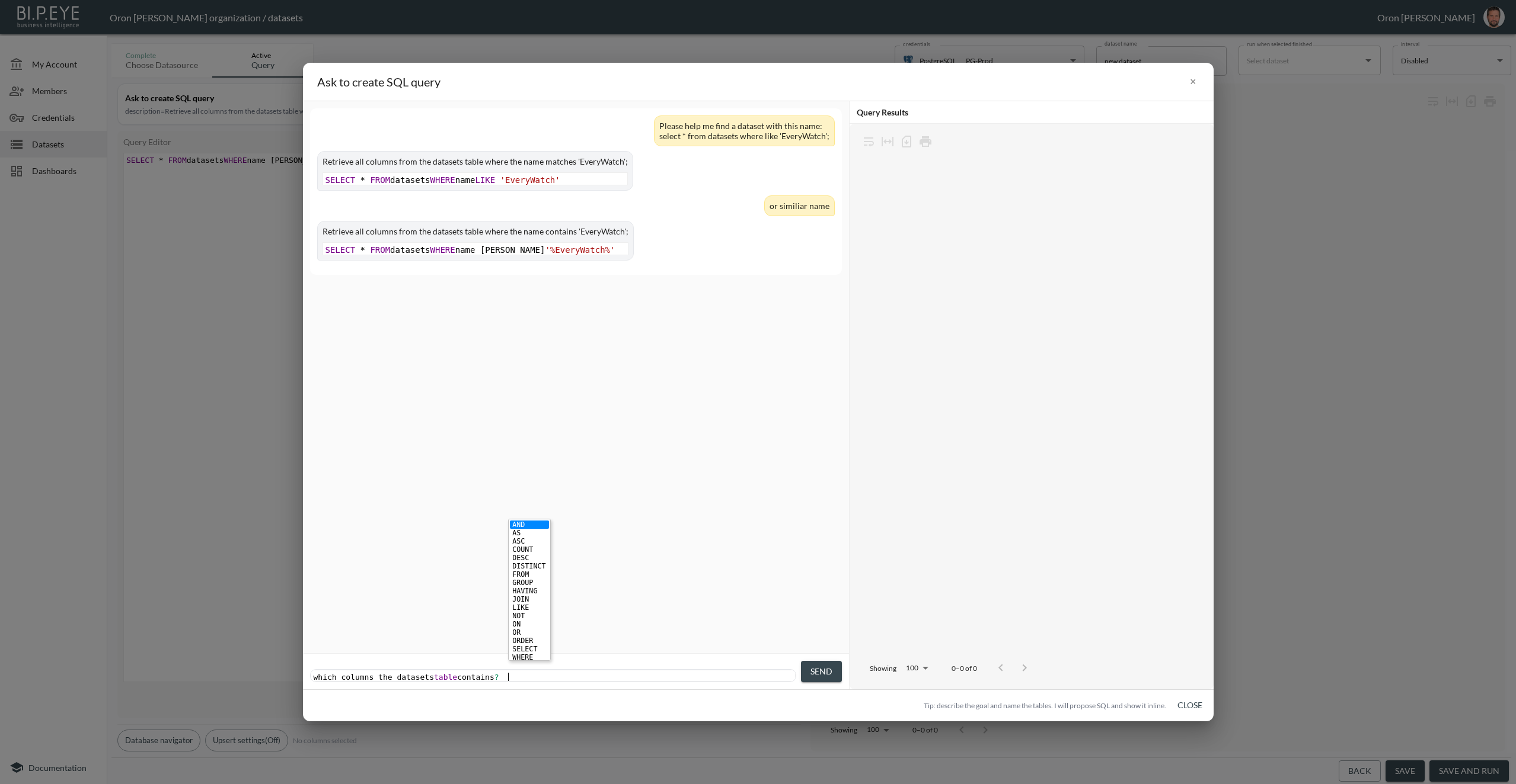
type textarea "contains?"
click at [807, 679] on button "Send" at bounding box center [821, 672] width 41 height 22
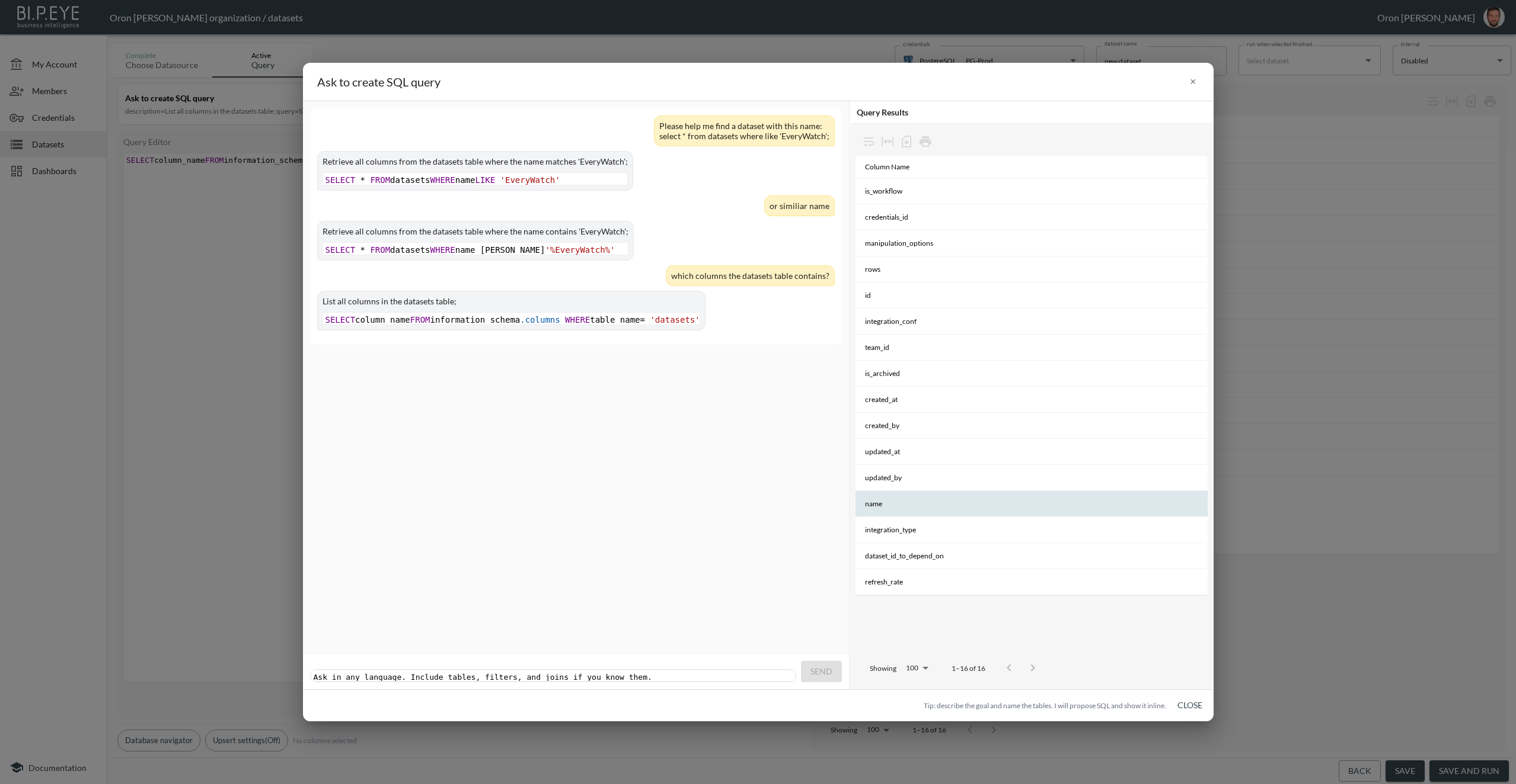
click at [873, 500] on th "name" at bounding box center [1031, 504] width 352 height 26
click at [605, 673] on pre "​" at bounding box center [554, 677] width 486 height 9
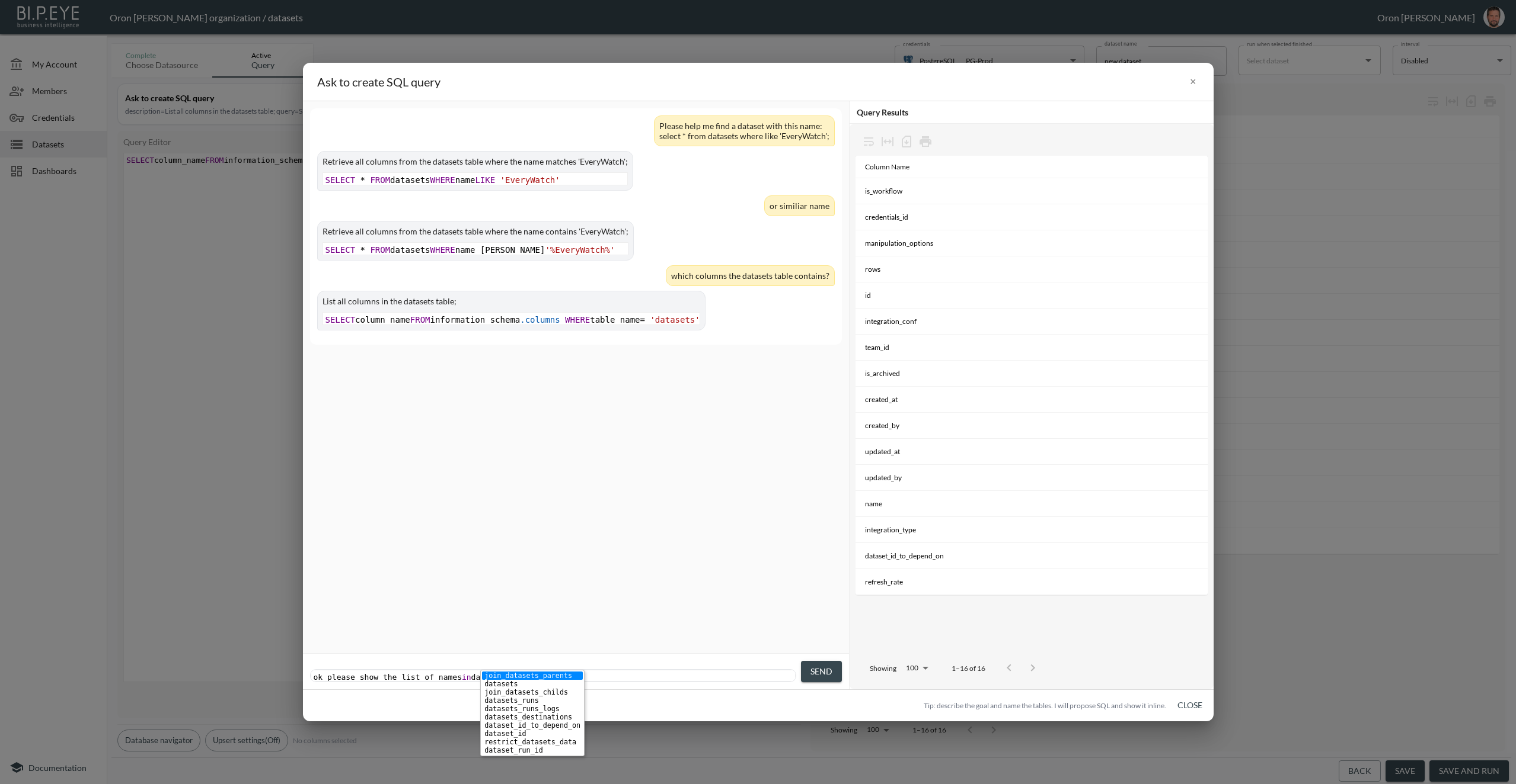
type textarea "ok please show the list of names in datasets"
type textarea "datasets"
click at [829, 666] on span "Send" at bounding box center [821, 672] width 22 height 15
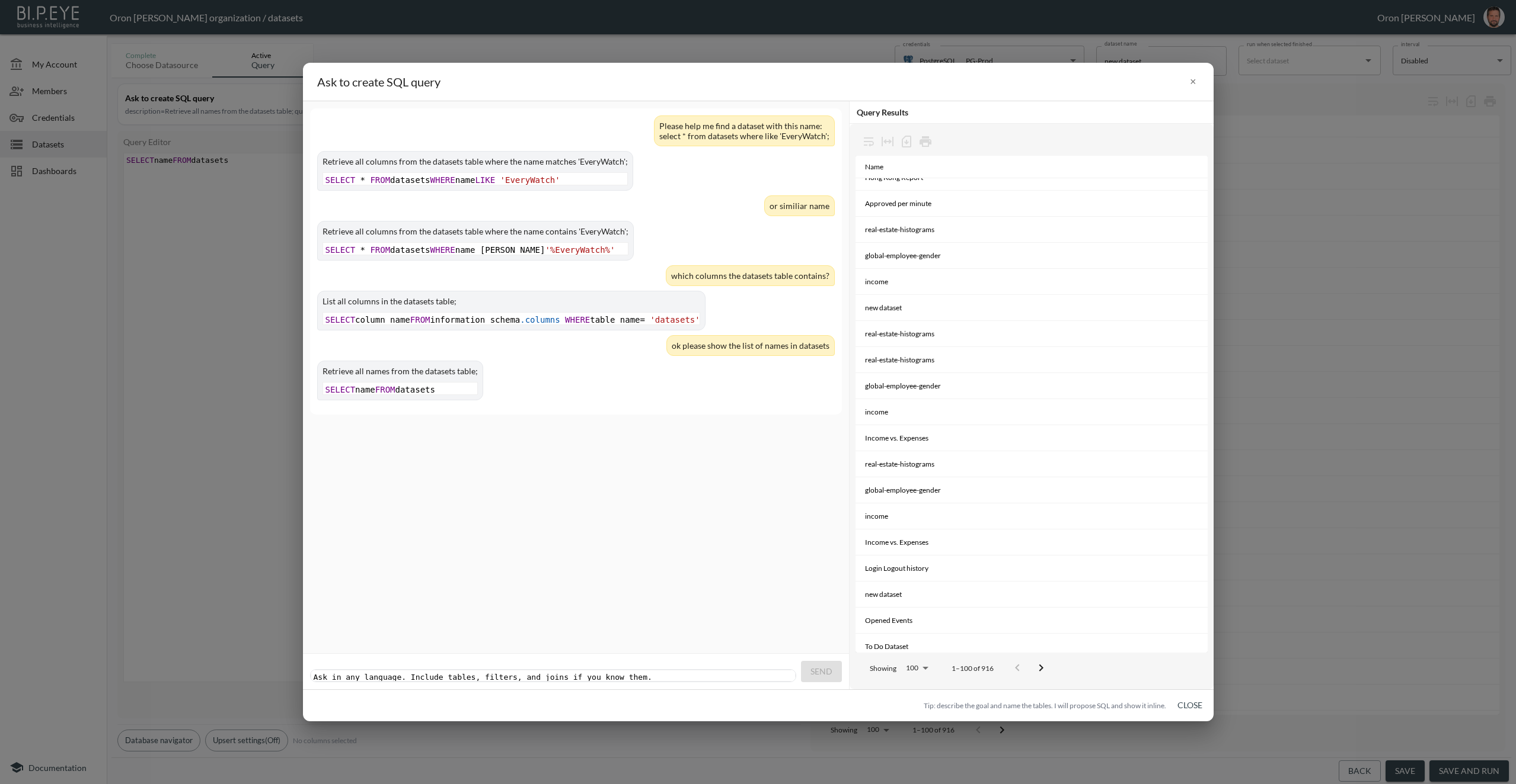
scroll to position [589, 0]
click at [582, 671] on div "Ask in any language. Include tables, filters, and joins if you know them. x ​" at bounding box center [554, 676] width 486 height 13
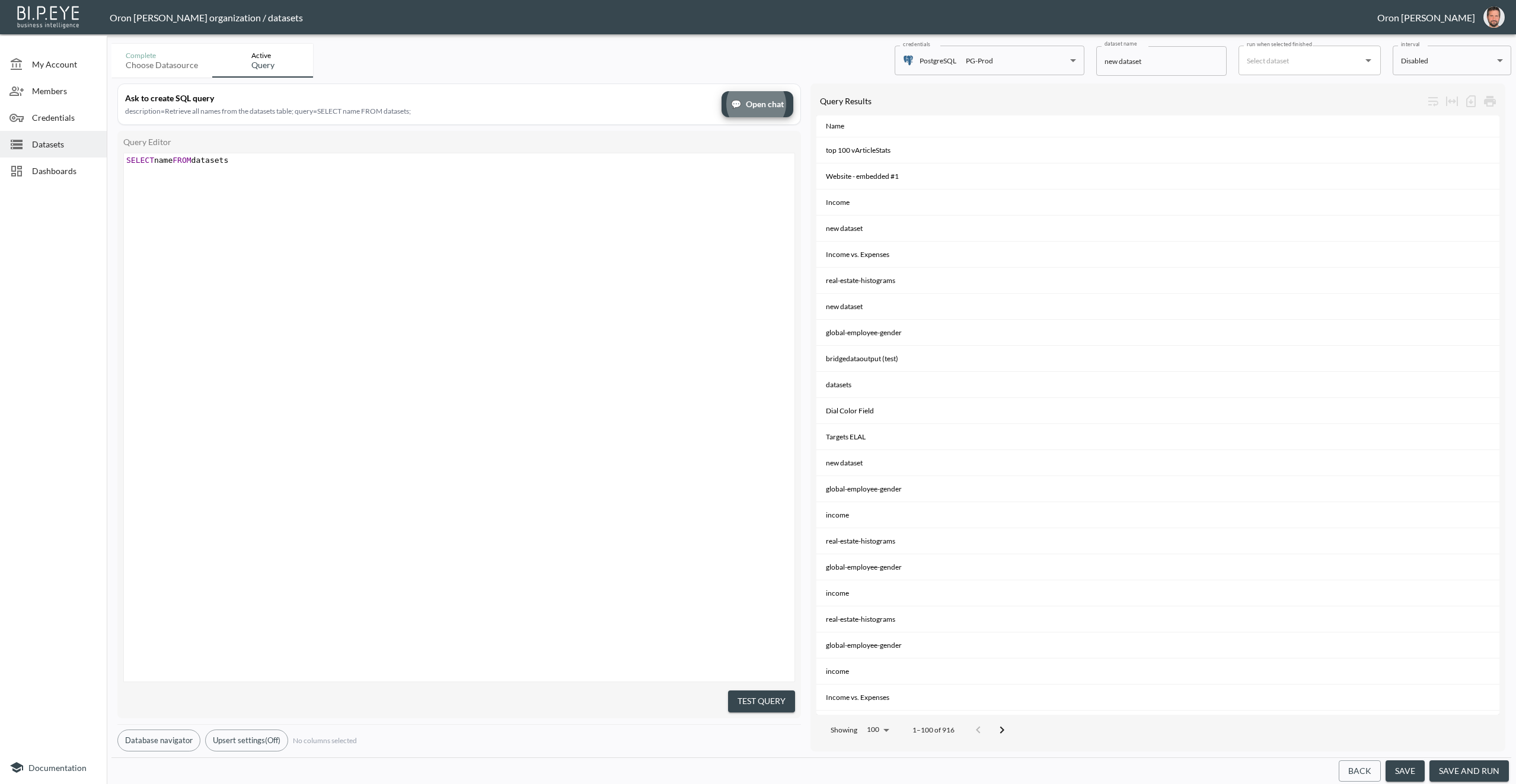
scroll to position [0, 0]
click at [208, 162] on span "SELECT name FROM datasets" at bounding box center [177, 161] width 102 height 9
type textarea "orga"
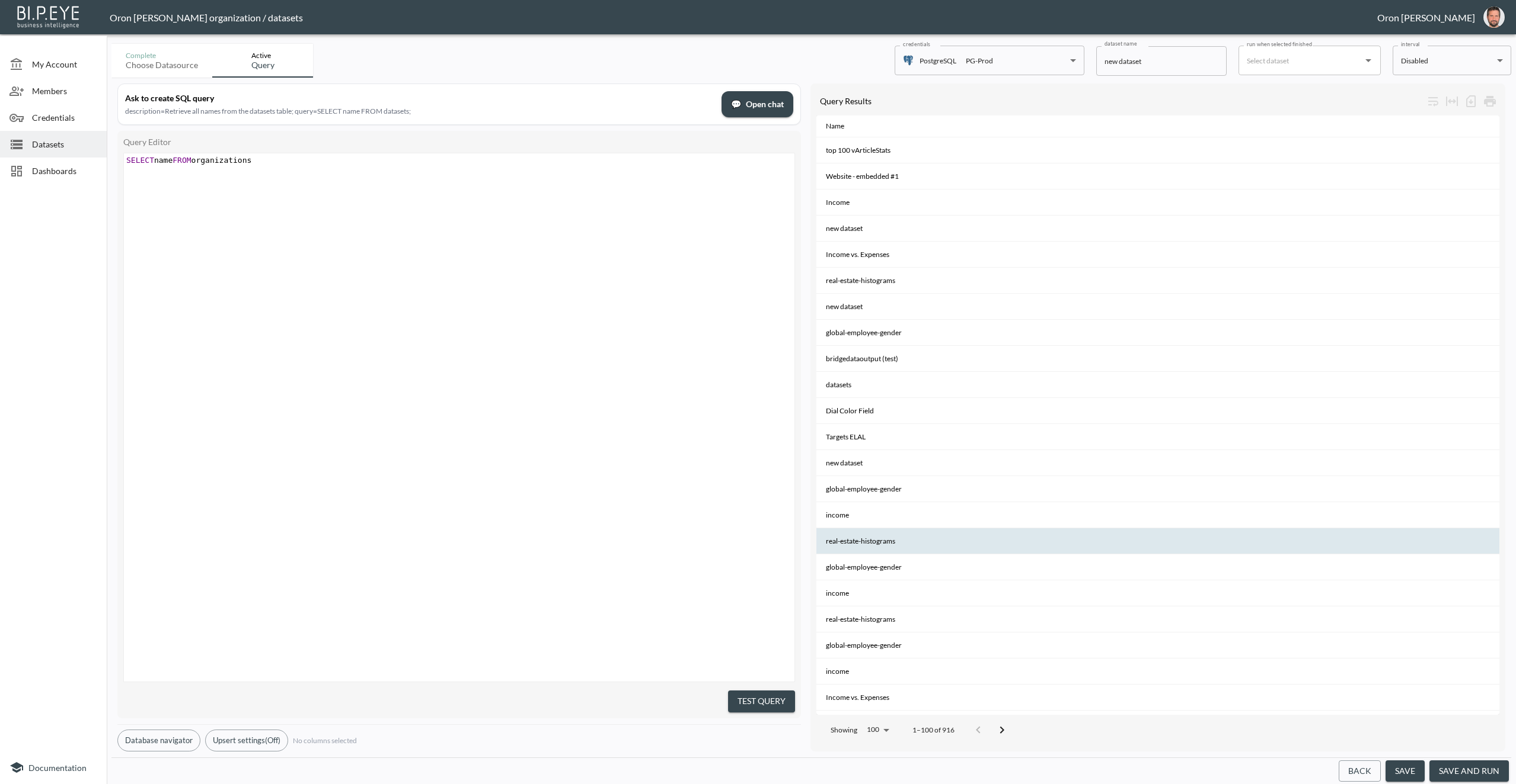
scroll to position [2, 0]
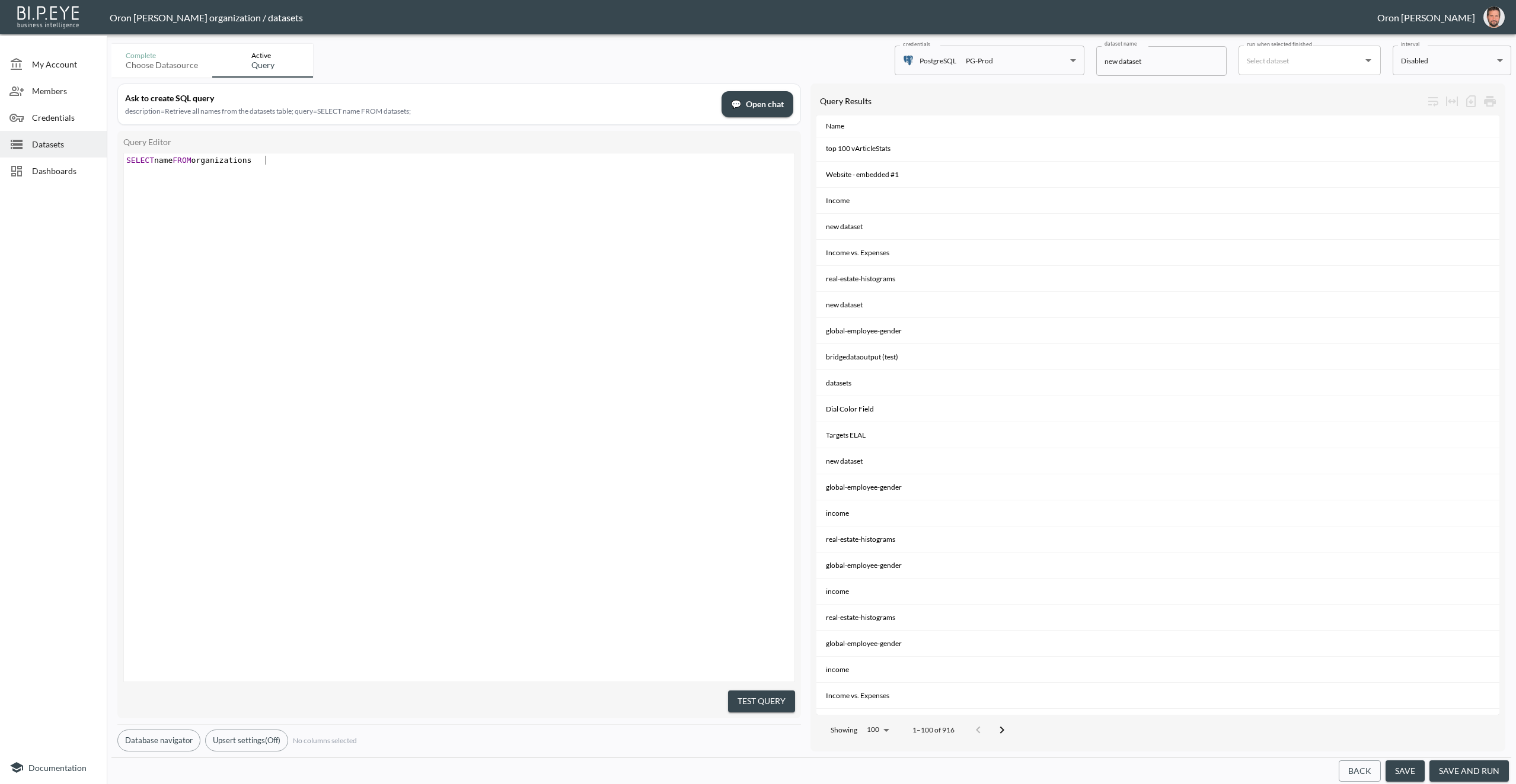
click at [769, 694] on button "Test Query" at bounding box center [762, 701] width 67 height 22
click at [173, 160] on span "SELECT name FROM organizations" at bounding box center [189, 161] width 125 height 9
type textarea "name"
click at [173, 160] on span "SELECT name FROM organizations" at bounding box center [189, 161] width 125 height 9
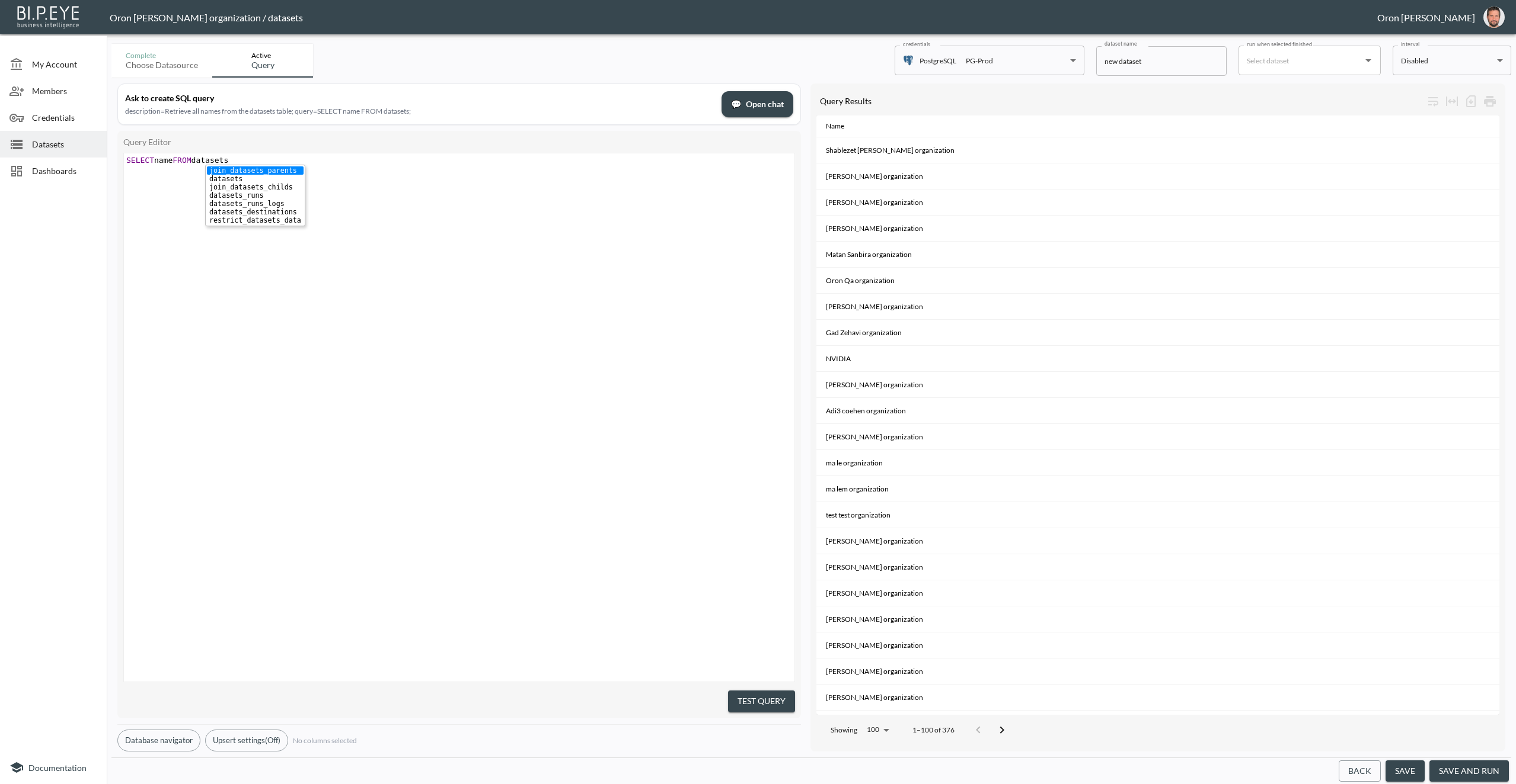
type textarea "SELECT name FROM datasets"
paste textarea
type textarea "organiz"
drag, startPoint x: 784, startPoint y: 692, endPoint x: 774, endPoint y: 680, distance: 15.6
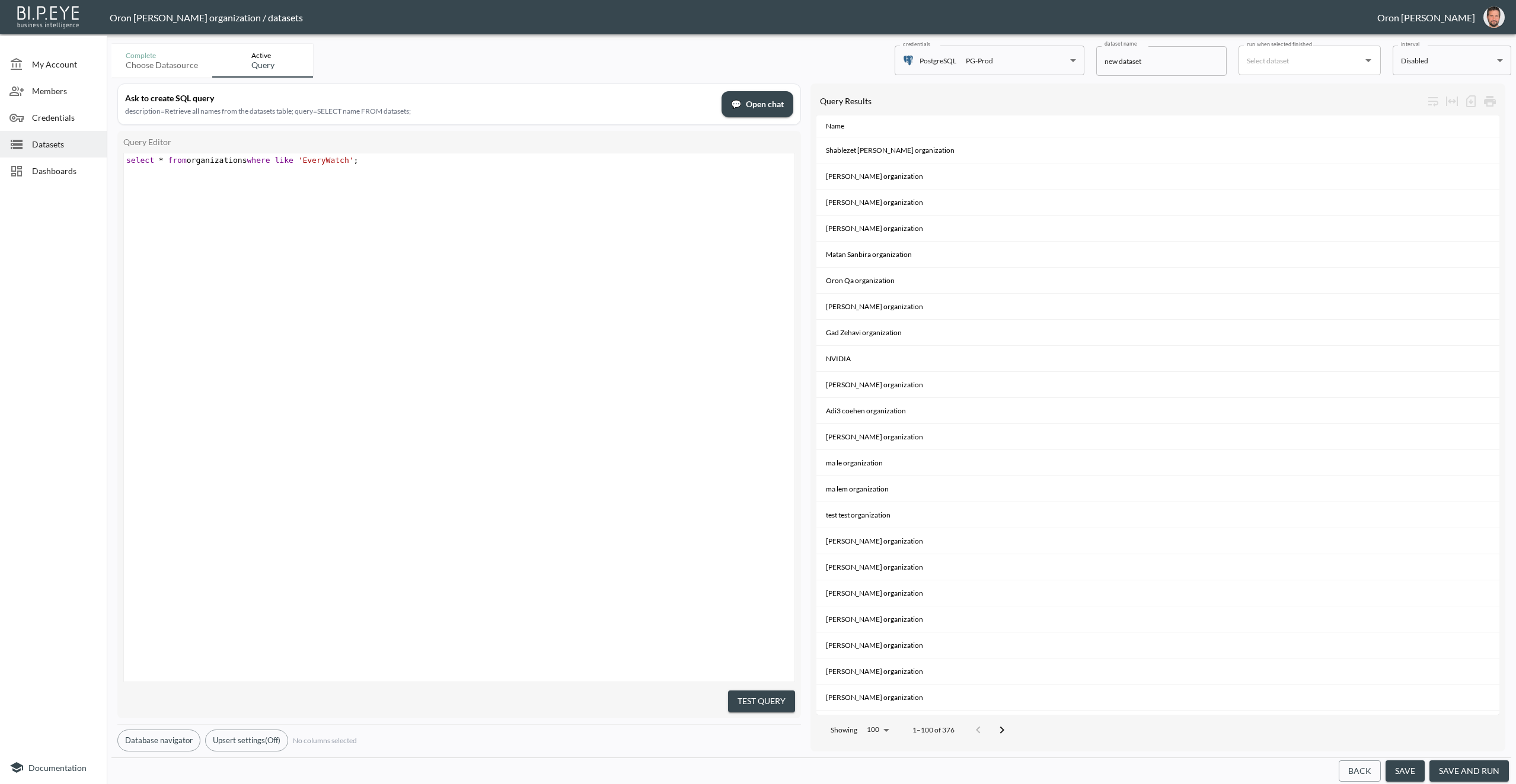
click at [783, 692] on button "Test Query" at bounding box center [762, 701] width 67 height 22
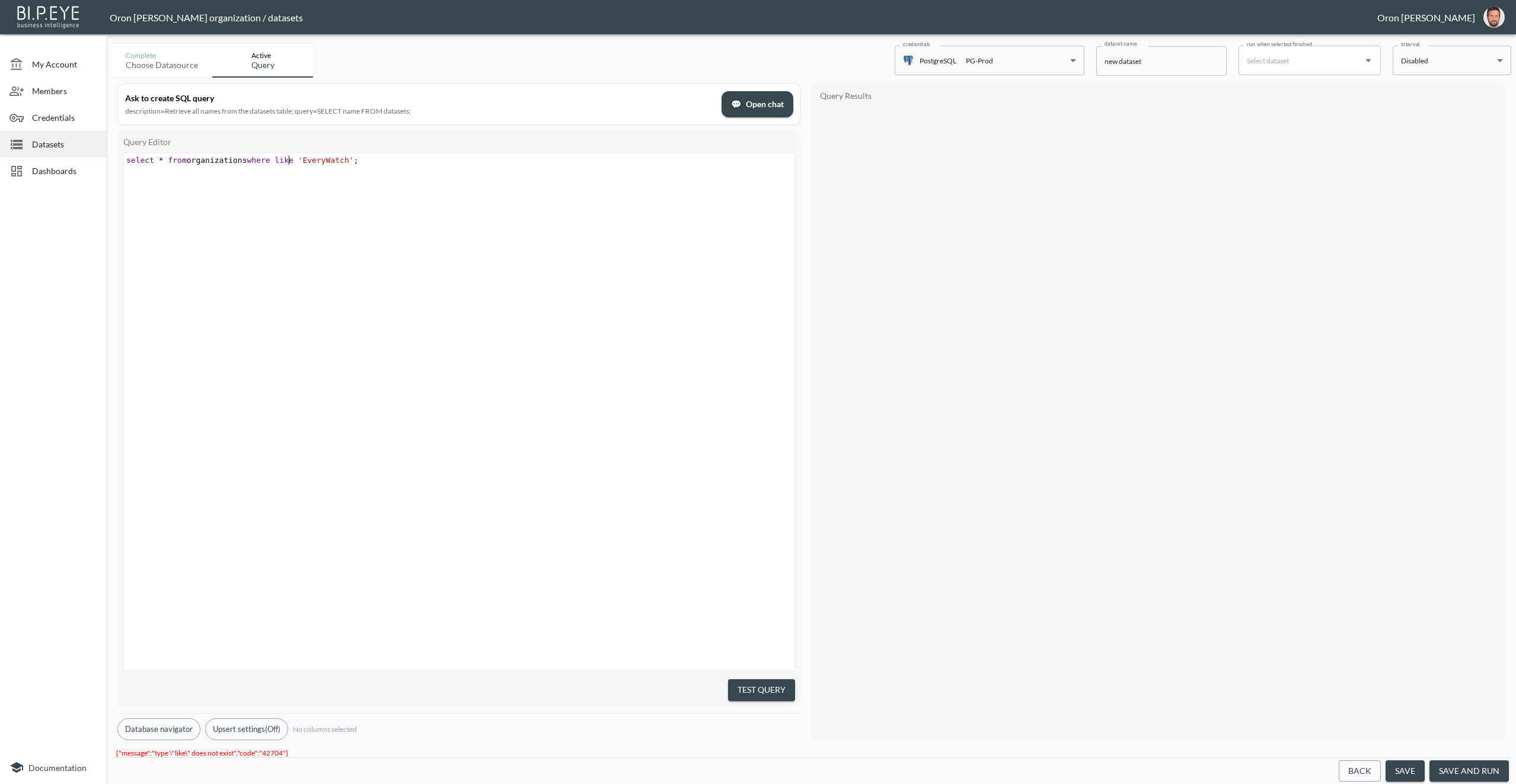
click at [289, 158] on span "like" at bounding box center [283, 161] width 19 height 9
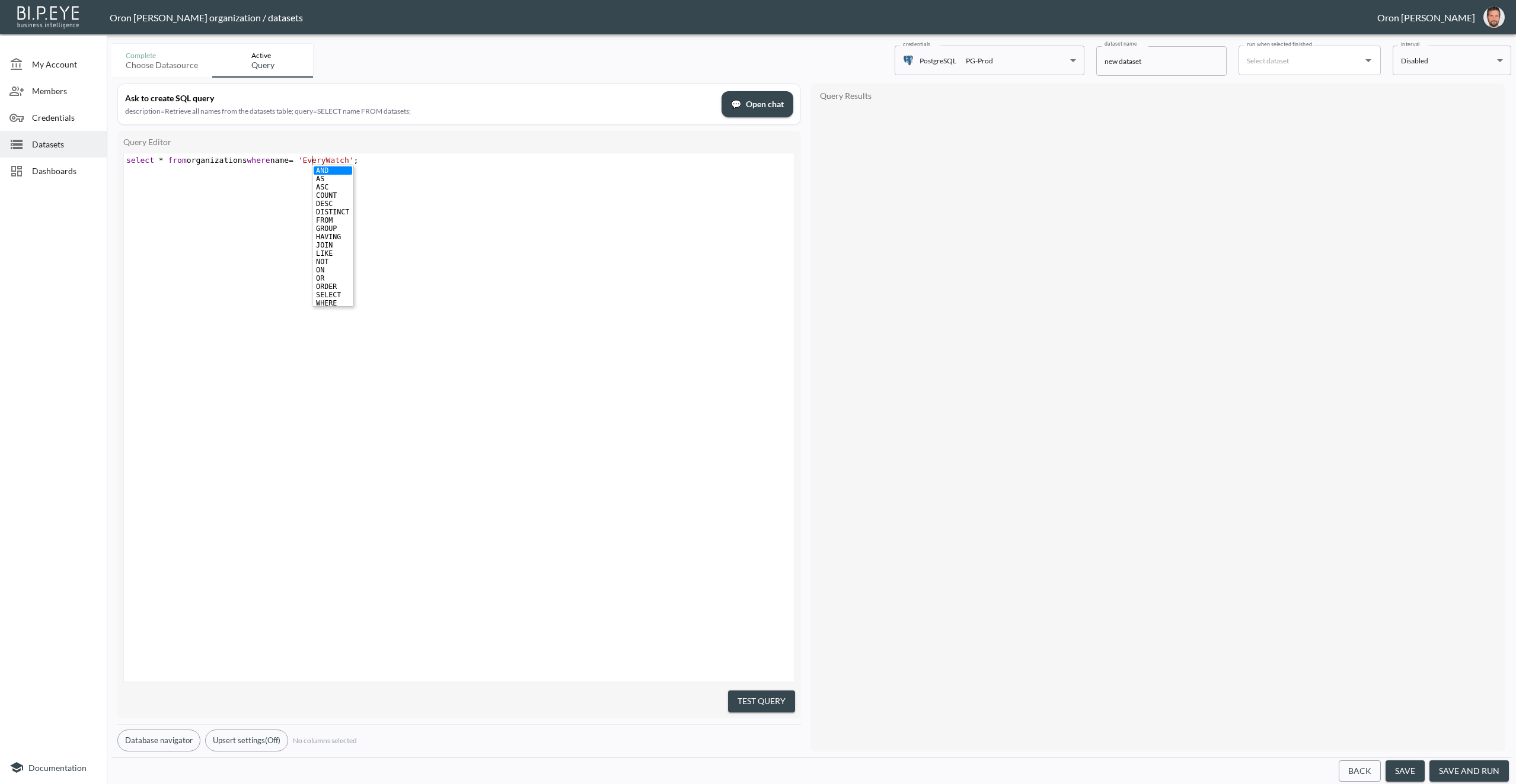
type textarea "name ="
click at [775, 701] on button "Test Query" at bounding box center [762, 701] width 67 height 22
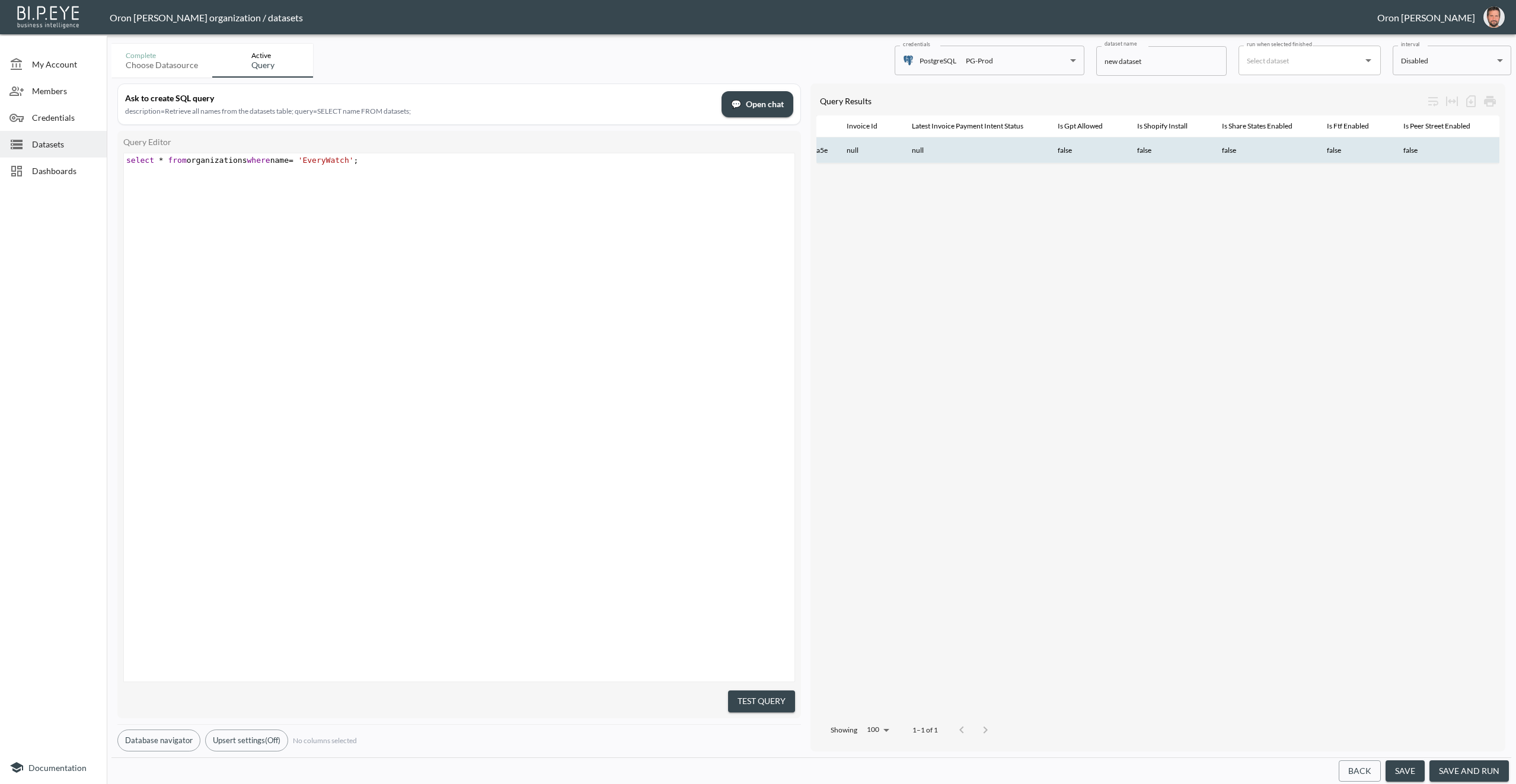
scroll to position [0, 1256]
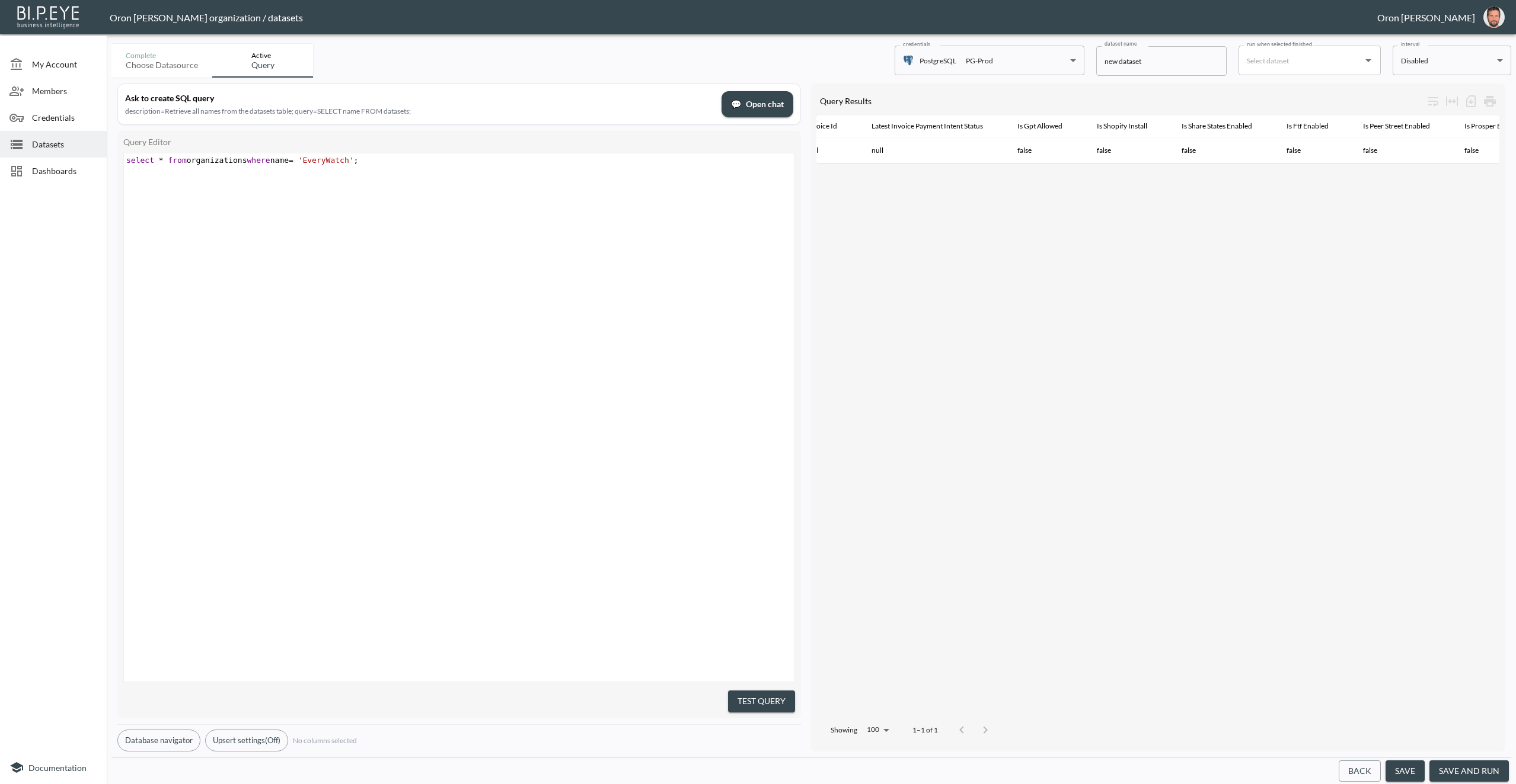
click at [489, 184] on div "x select * from organizations where name = 'EveryWatch' ; ​" at bounding box center [473, 432] width 700 height 558
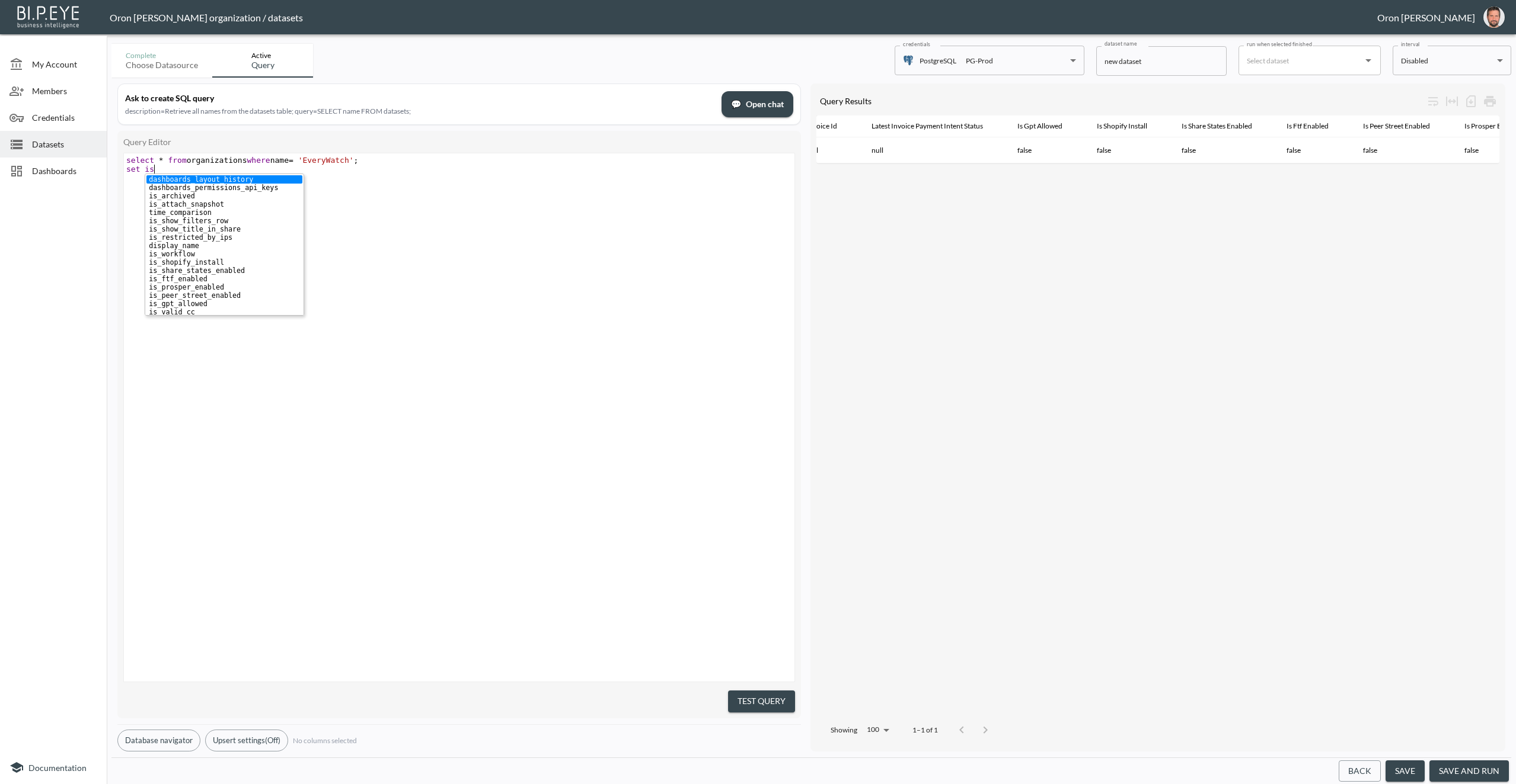
type textarea "set isG"
type textarea "_sp"
type textarea "g"
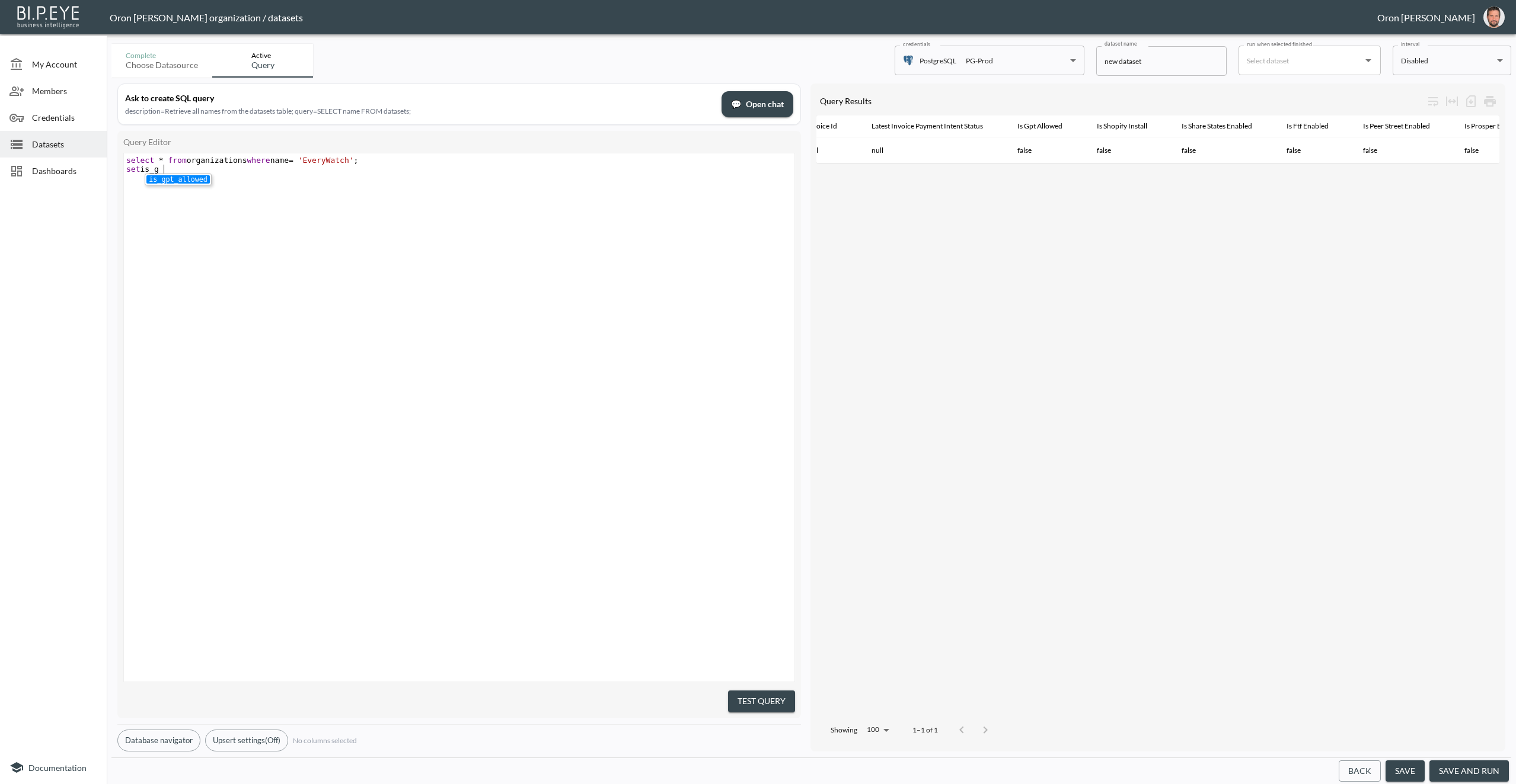
scroll to position [0, 4]
type textarea "set is_gpt_allowed"
type textarea "select"
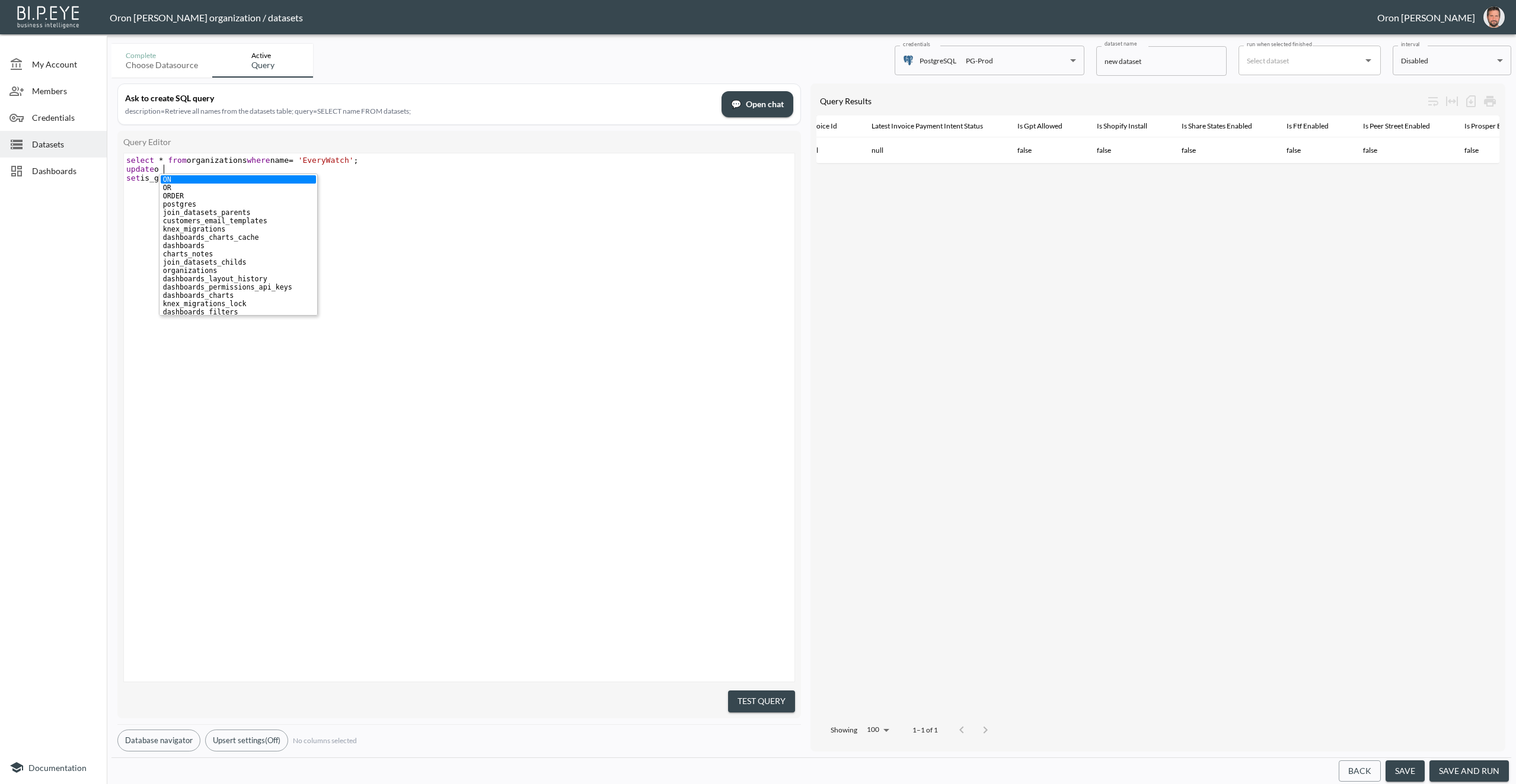
type textarea "update org"
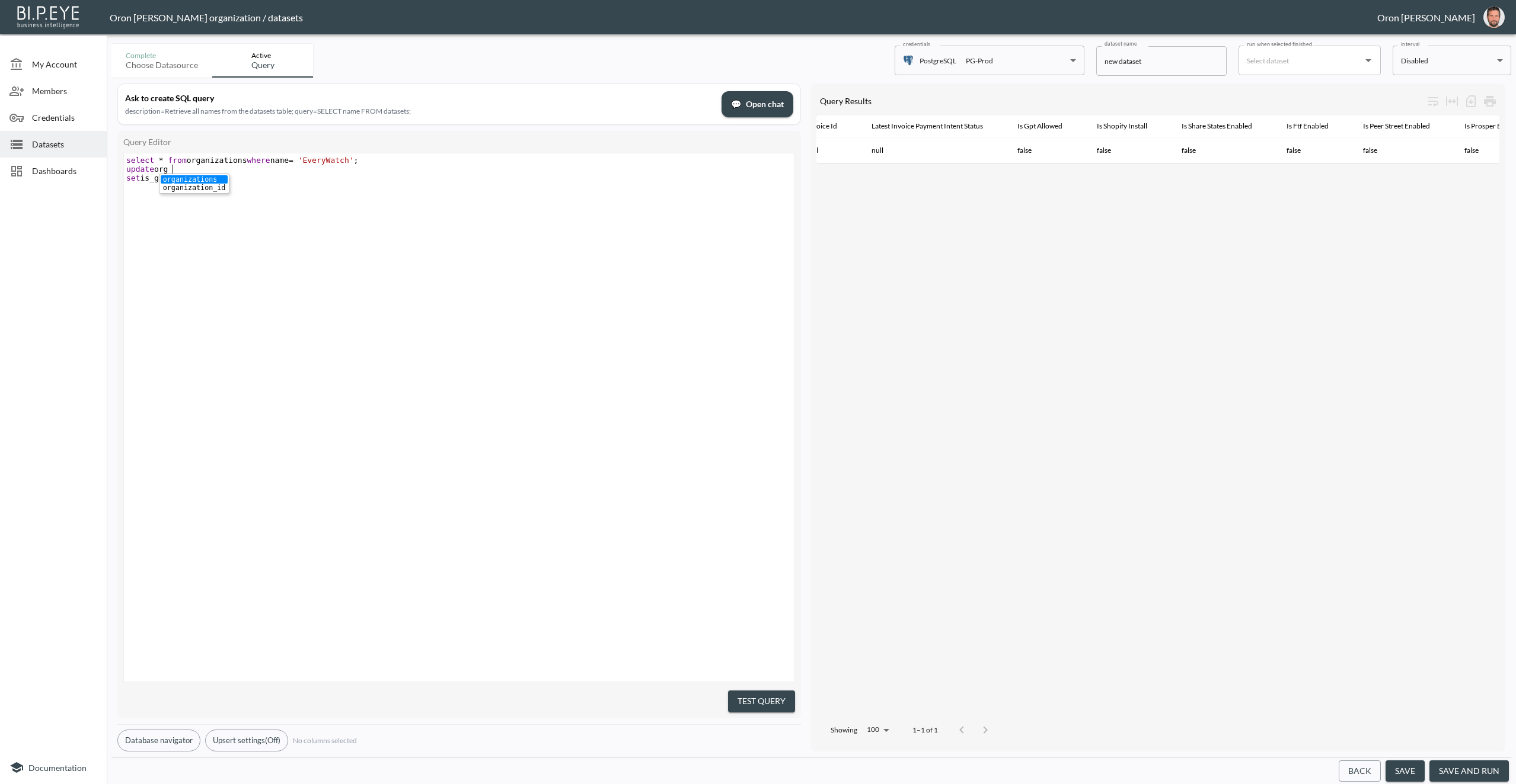
scroll to position [0, 47]
type textarea "=true"
type textarea "where name = 'EveryWatch'"
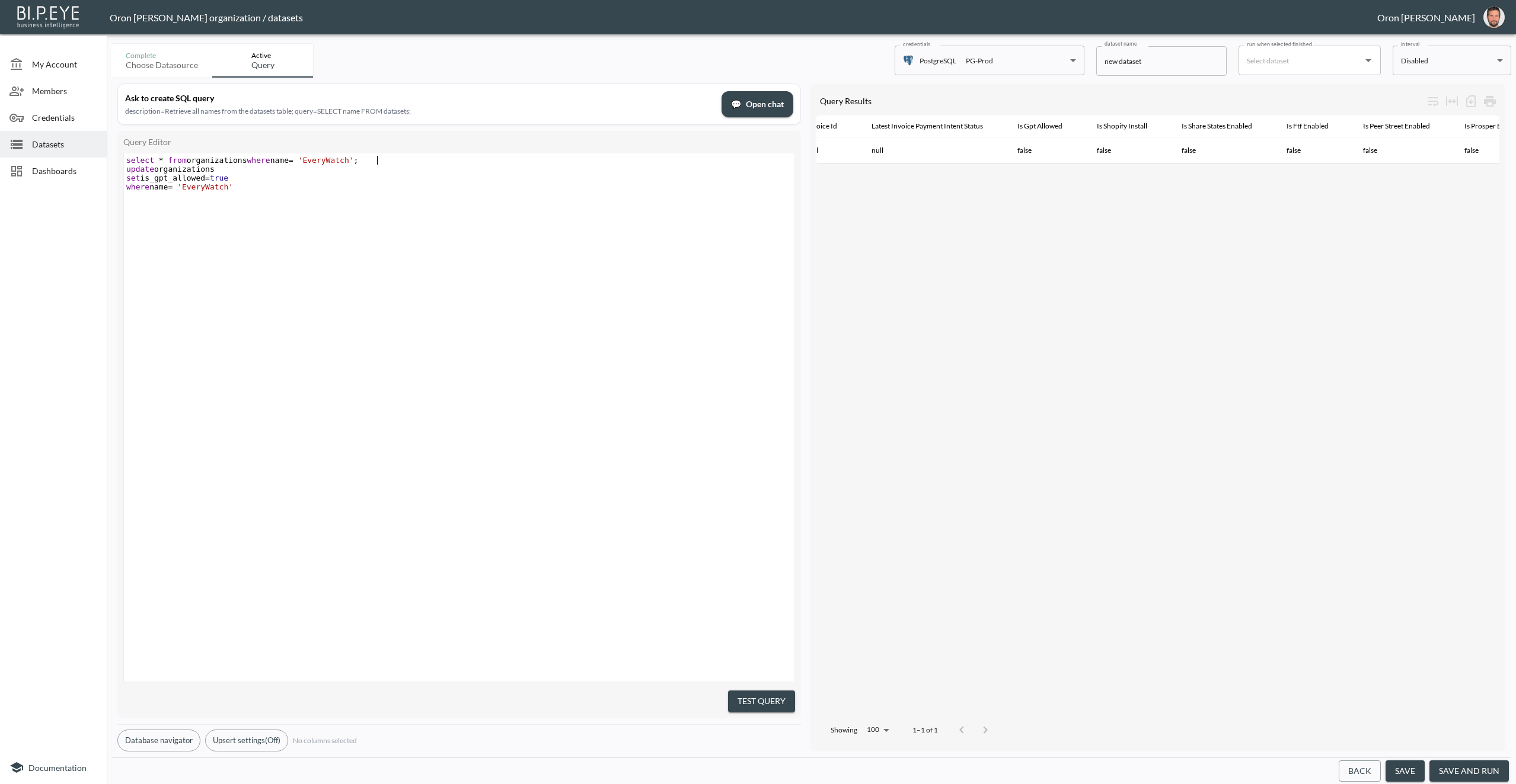
type textarea "select * from organizations where name = 'EveryWatch';"
type textarea "'"
type textarea ";"
drag, startPoint x: 769, startPoint y: 699, endPoint x: 762, endPoint y: 714, distance: 16.6
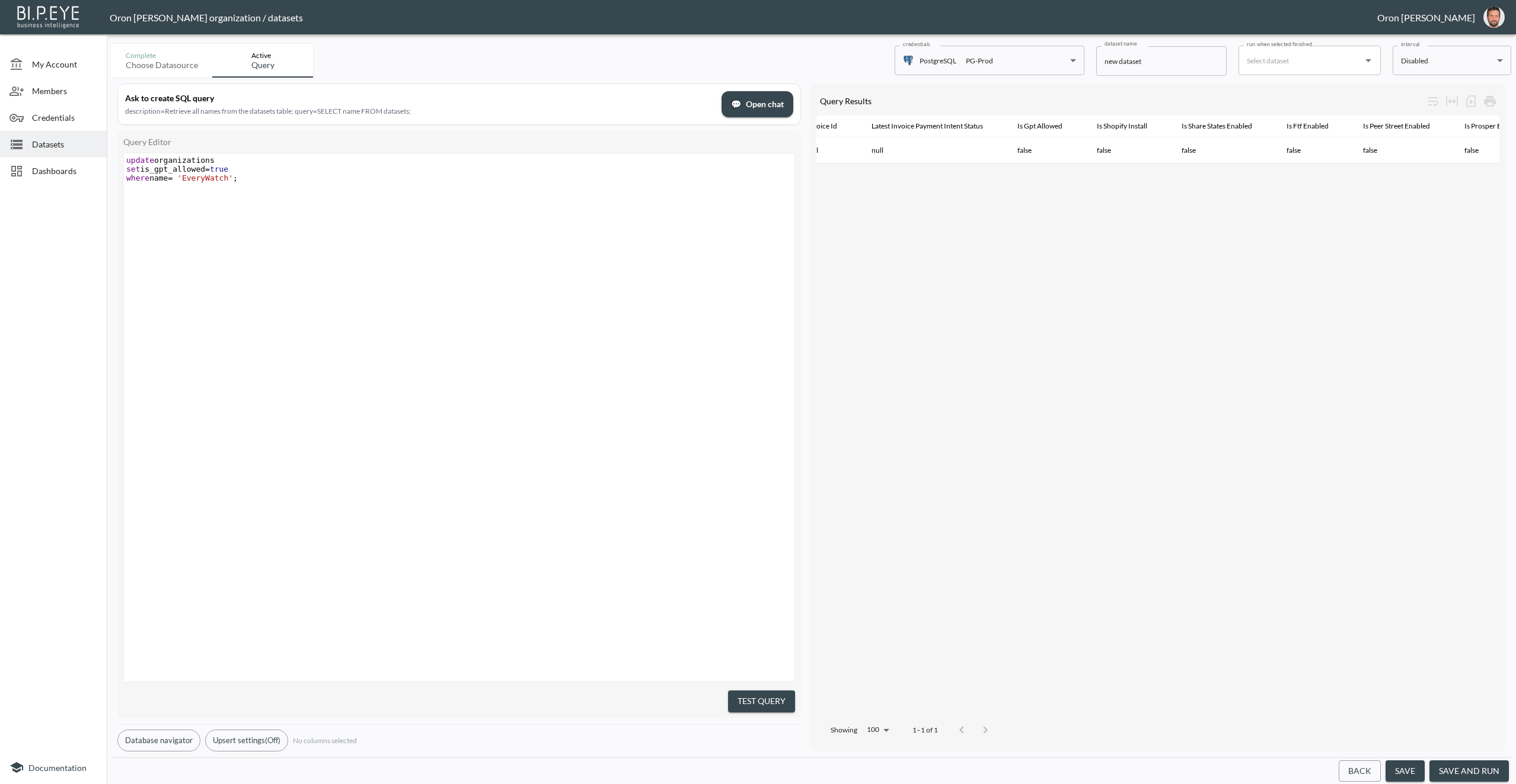
click at [769, 699] on button "Test Query" at bounding box center [762, 701] width 67 height 22
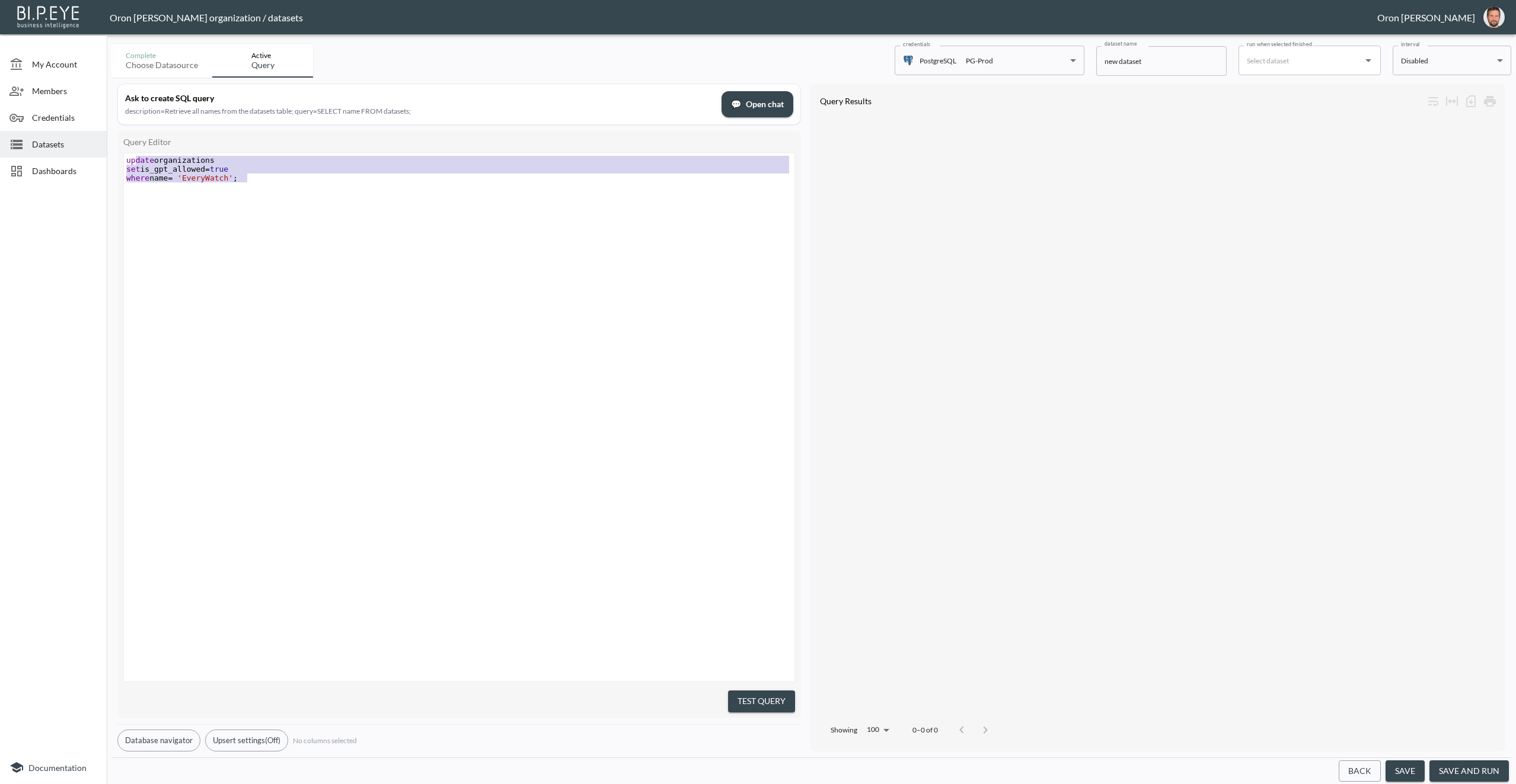
type textarea "update organizations set is_gpt_allowed=true where name = 'EveryWatch';"
drag, startPoint x: 151, startPoint y: 160, endPoint x: 94, endPoint y: 147, distance: 58.5
click at [94, 147] on div "My Account Members Credentials Datasets Dashboards Documentation Complete Choos…" at bounding box center [758, 392] width 1516 height 784
type textarea "/*"
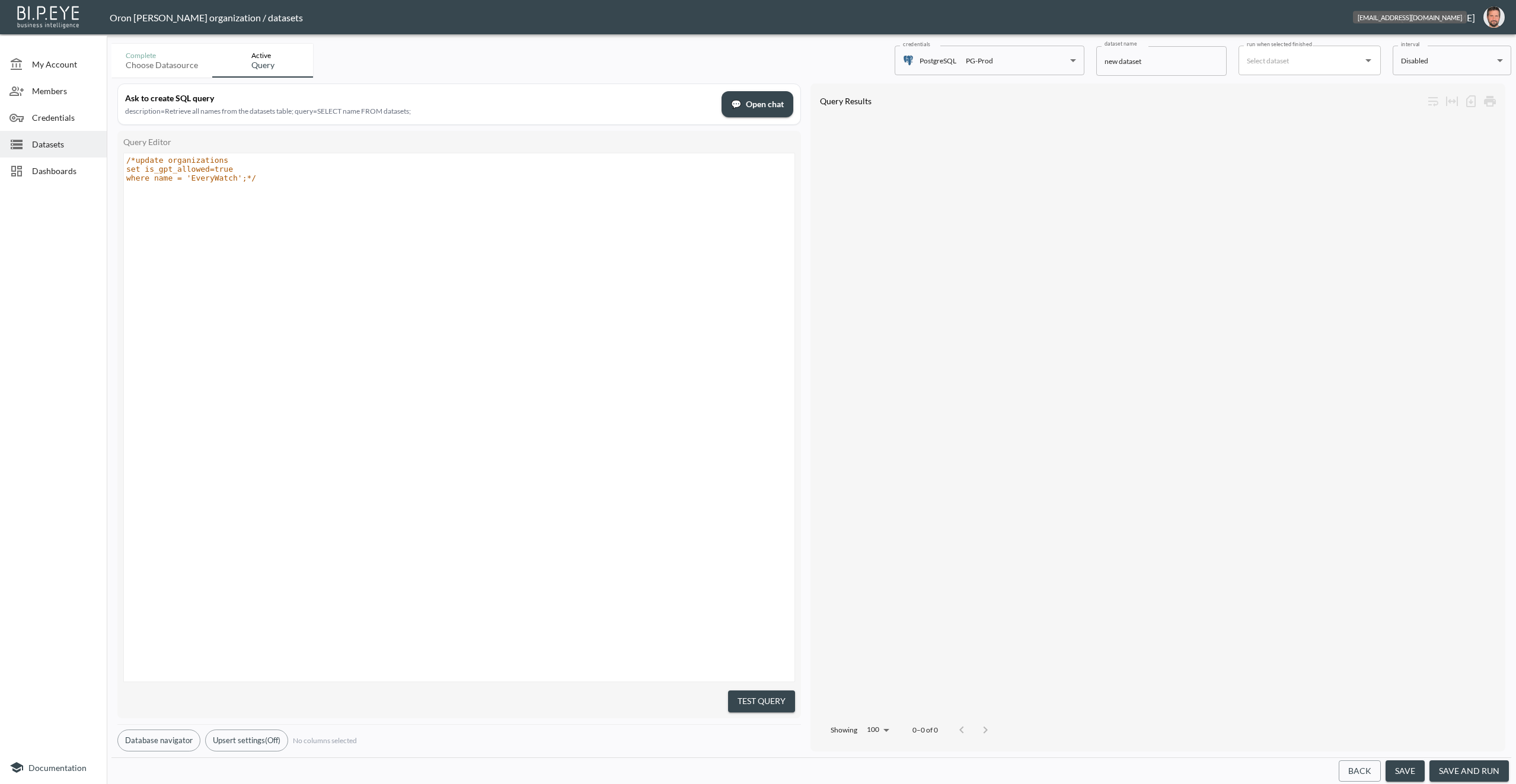
type textarea "*/"
click at [1492, 24] on img "oron@bipeye.com" at bounding box center [1494, 17] width 21 height 21
click at [1476, 41] on li "Switch Organization" at bounding box center [1464, 48] width 102 height 21
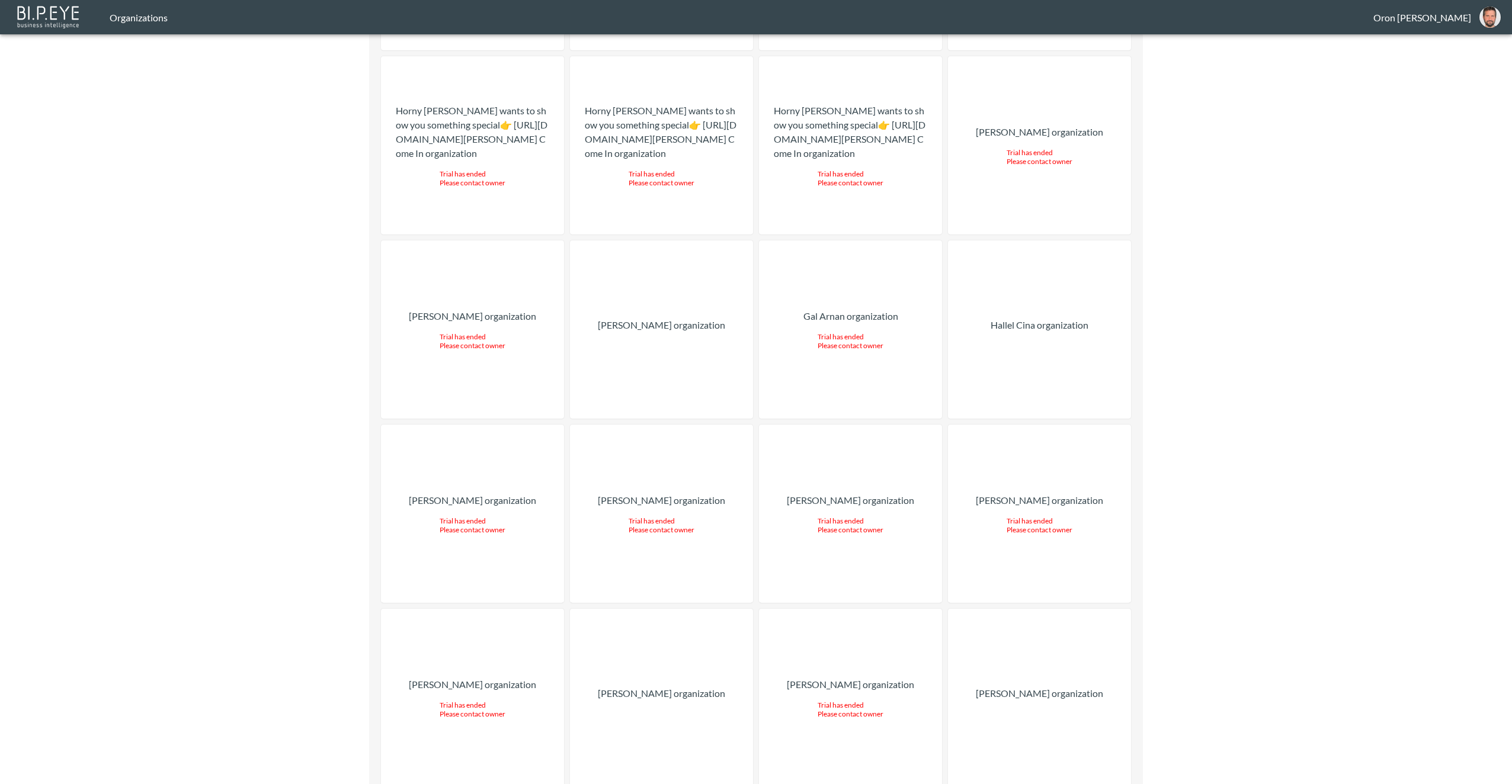
scroll to position [9398, 0]
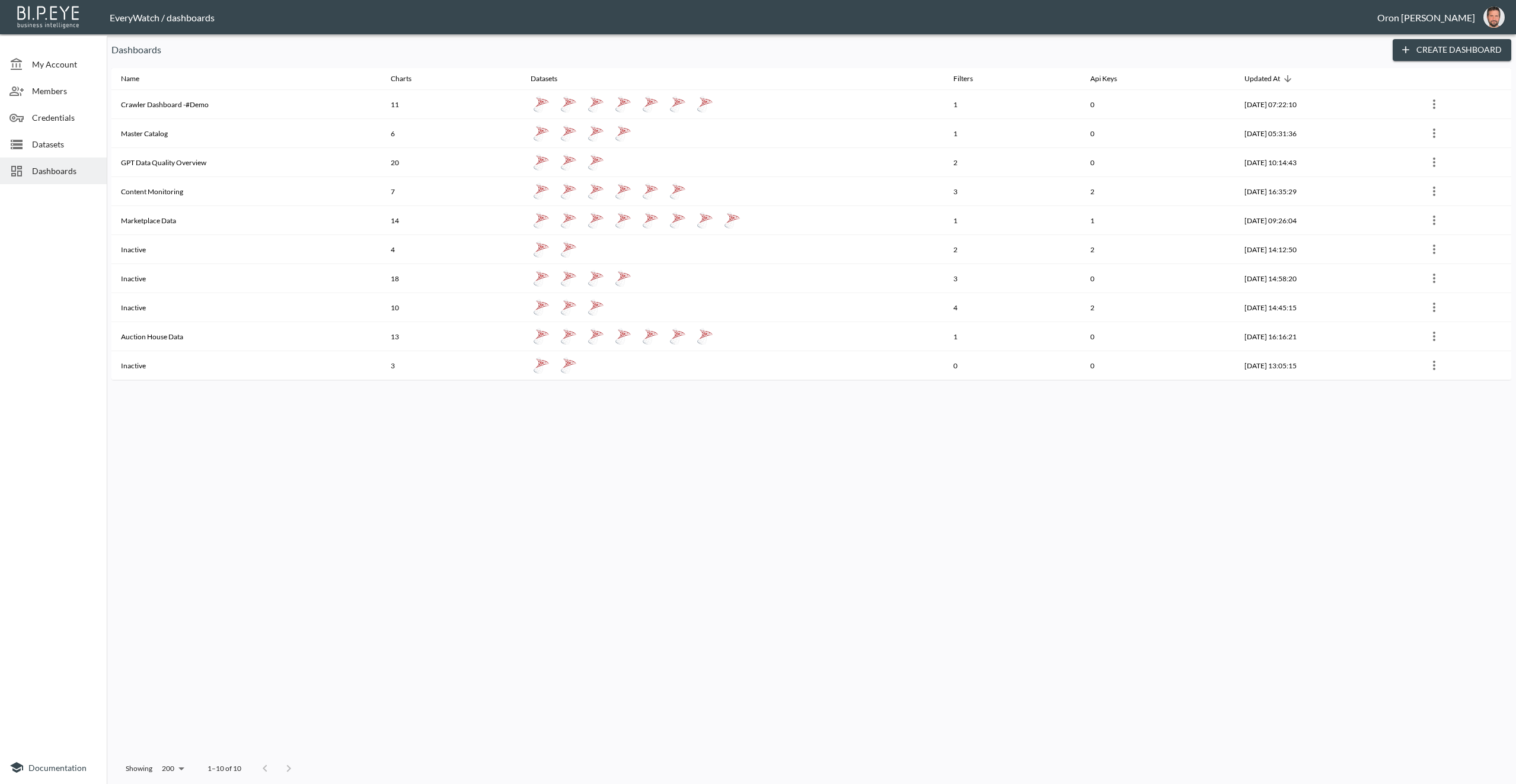
click at [71, 156] on div "Datasets" at bounding box center [53, 144] width 107 height 26
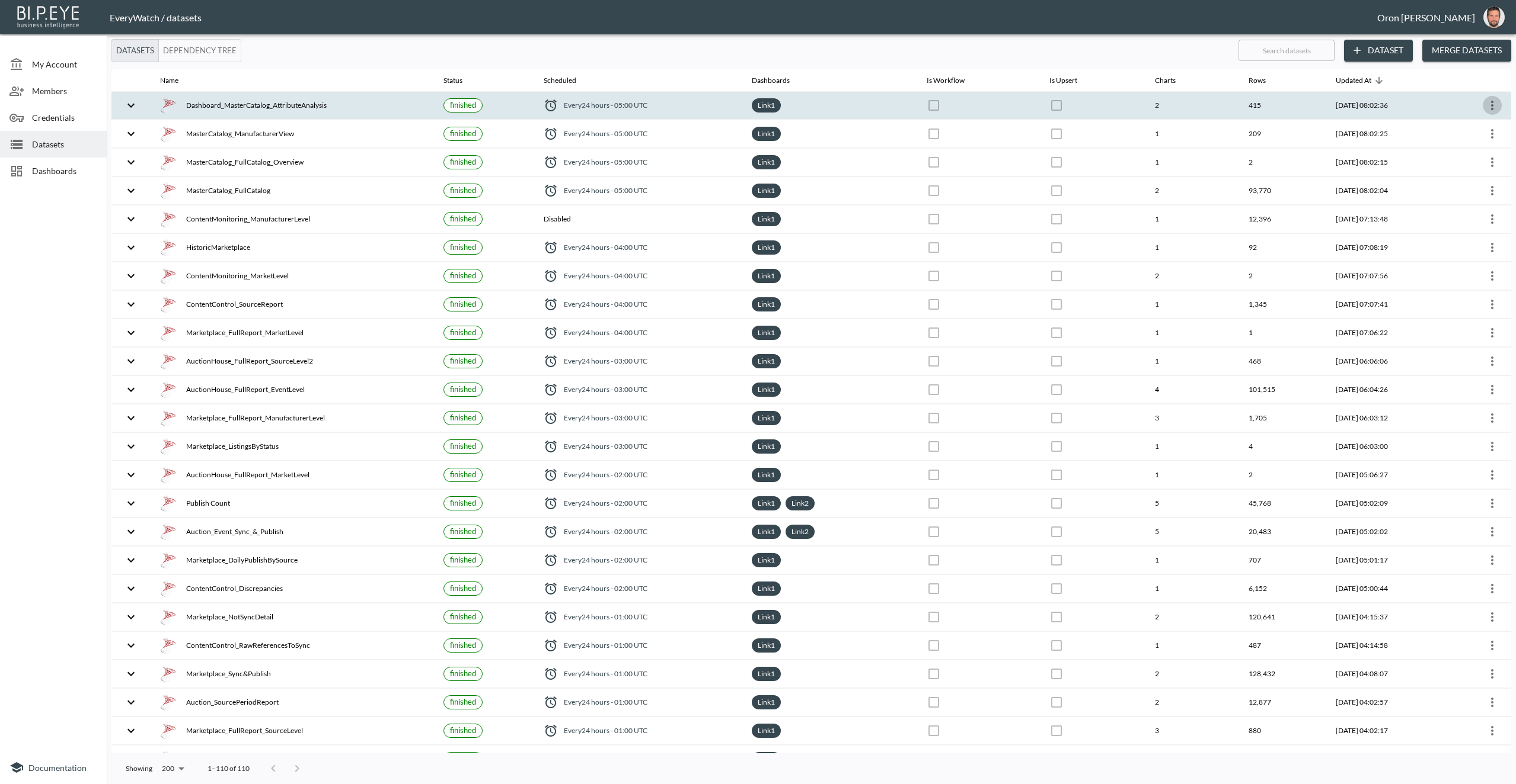
click at [1486, 109] on icon "more" at bounding box center [1492, 106] width 14 height 14
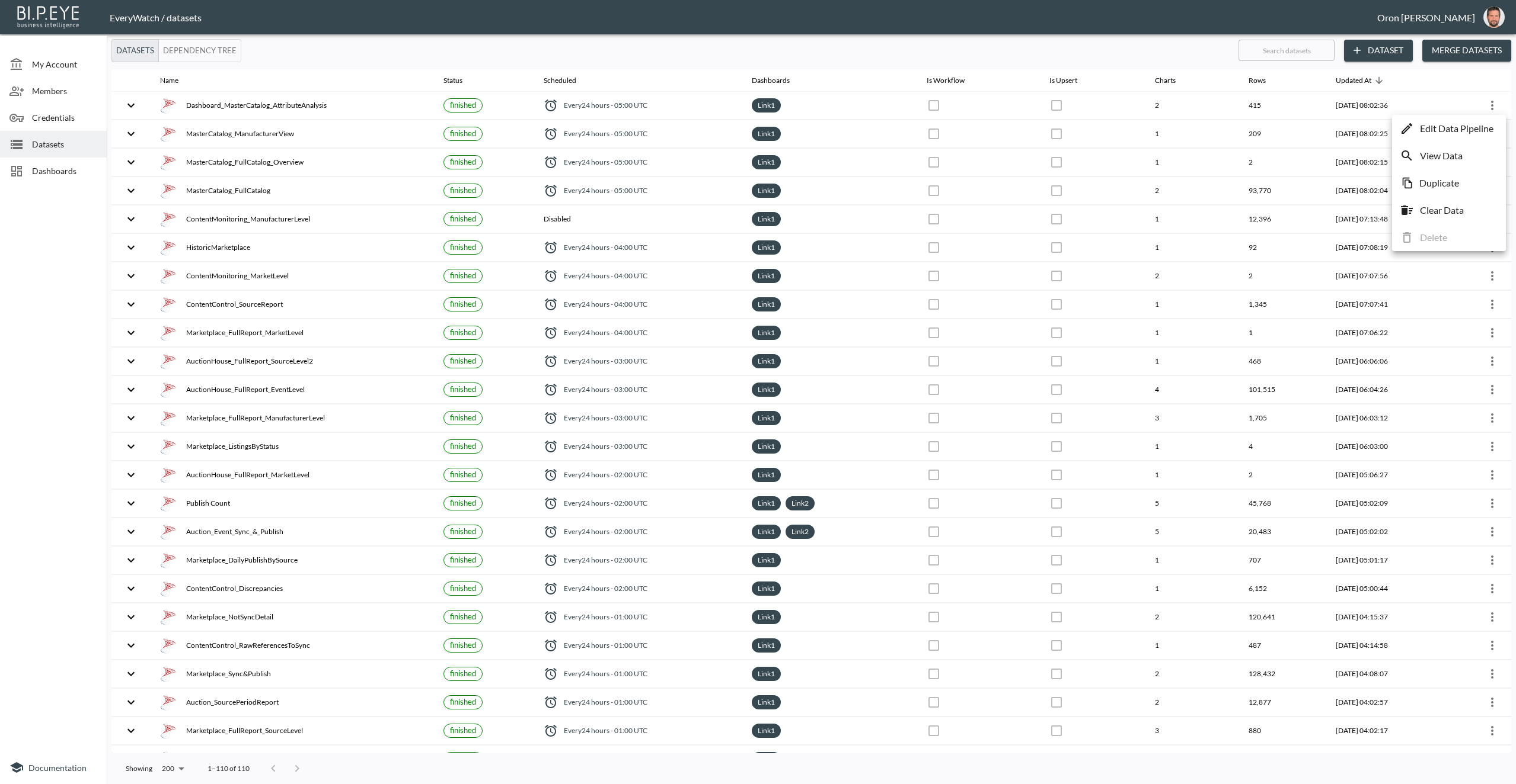
drag, startPoint x: 1473, startPoint y: 123, endPoint x: 1449, endPoint y: 122, distance: 24.0
click at [1472, 123] on p "Edit Data Pipeline" at bounding box center [1456, 129] width 73 height 14
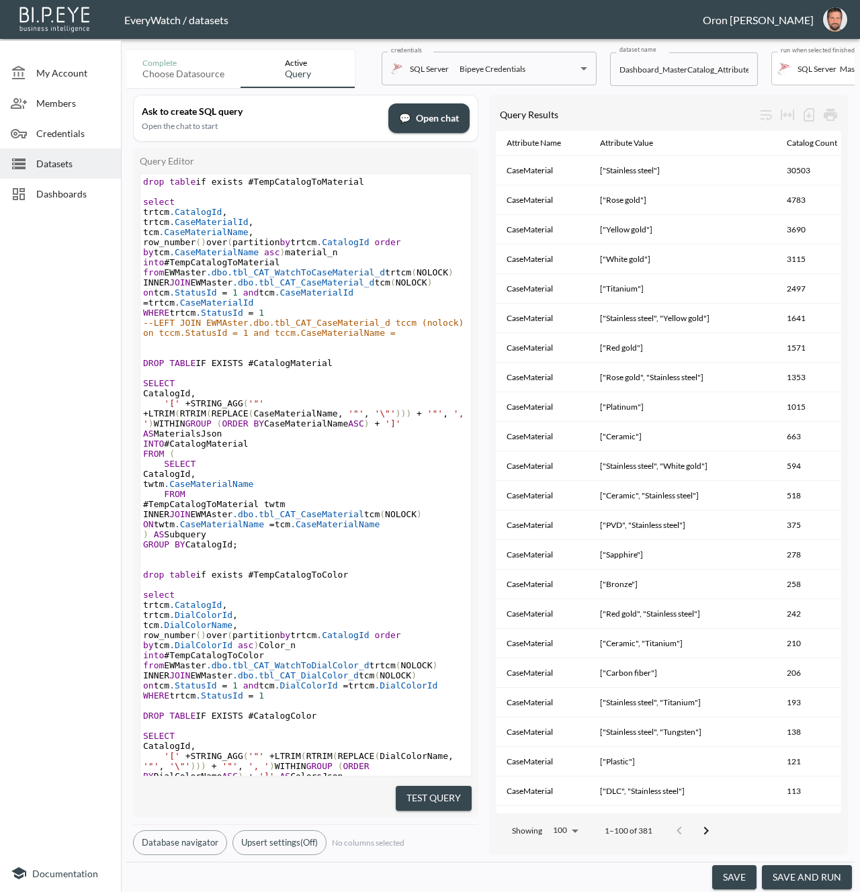
click at [36, 162] on span "Datasets" at bounding box center [73, 164] width 74 height 14
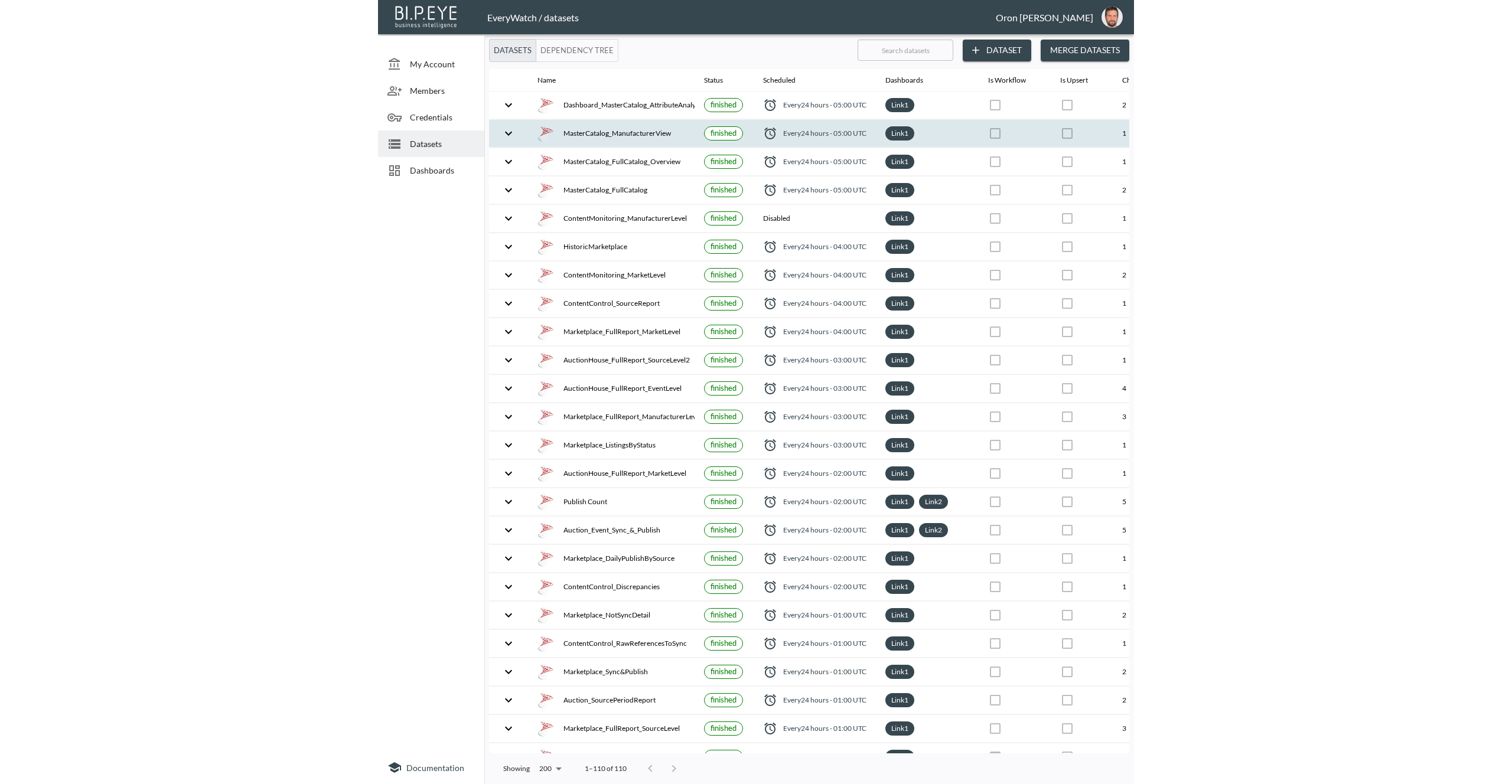
scroll to position [0, 221]
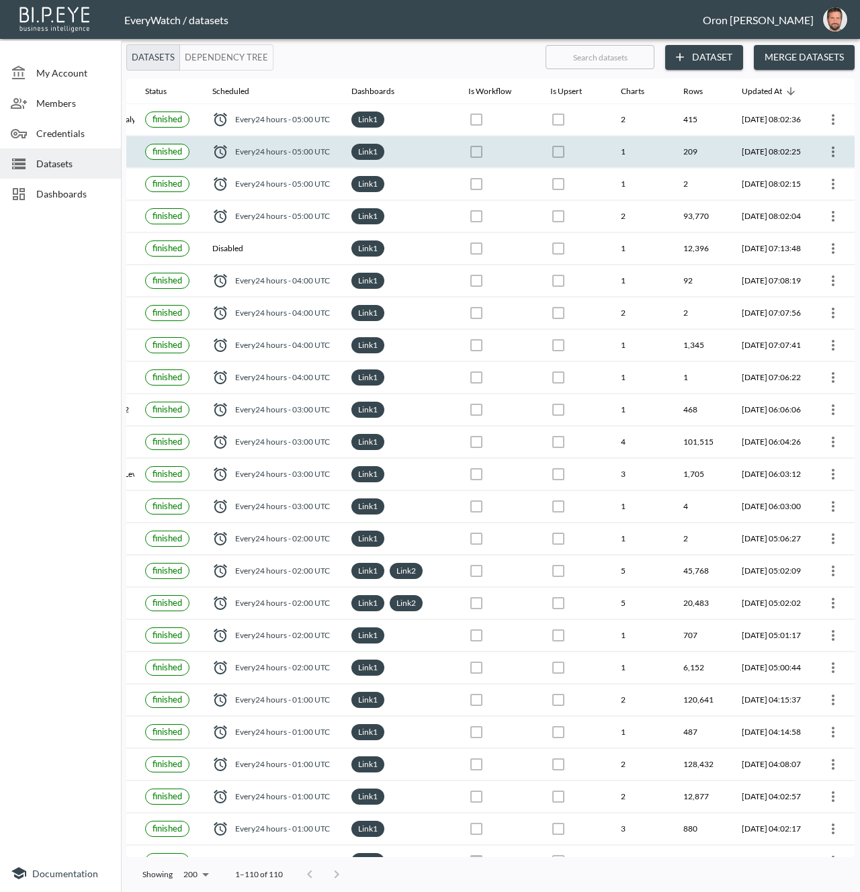
click at [830, 153] on icon "more" at bounding box center [833, 152] width 16 height 16
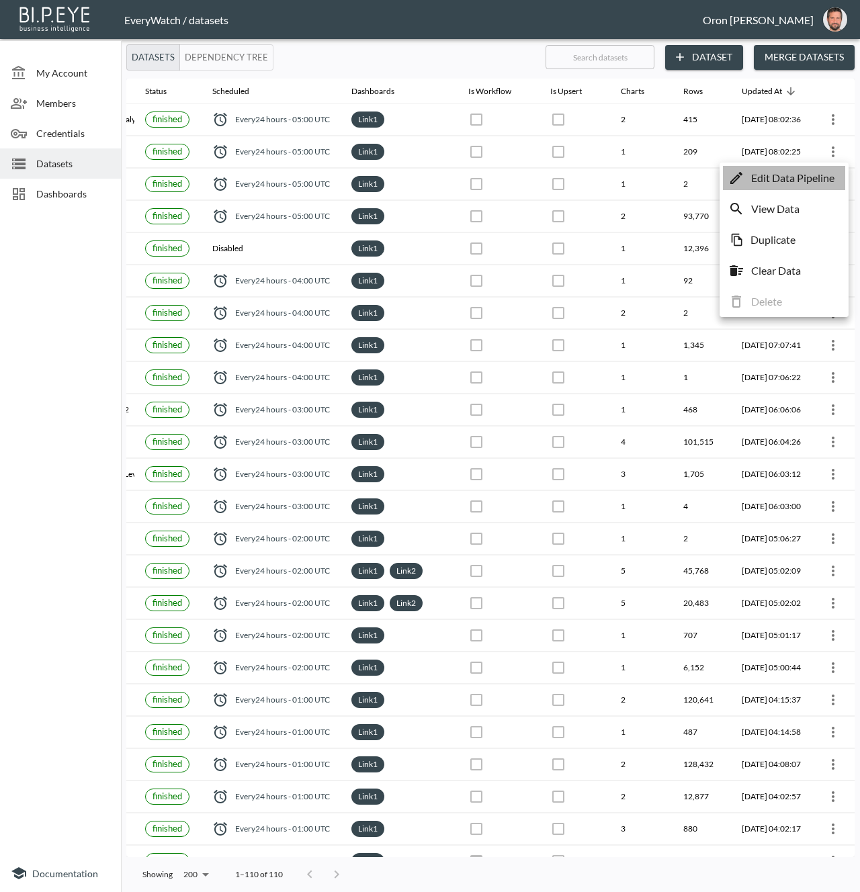
click at [818, 176] on p "Edit Data Pipeline" at bounding box center [792, 178] width 83 height 16
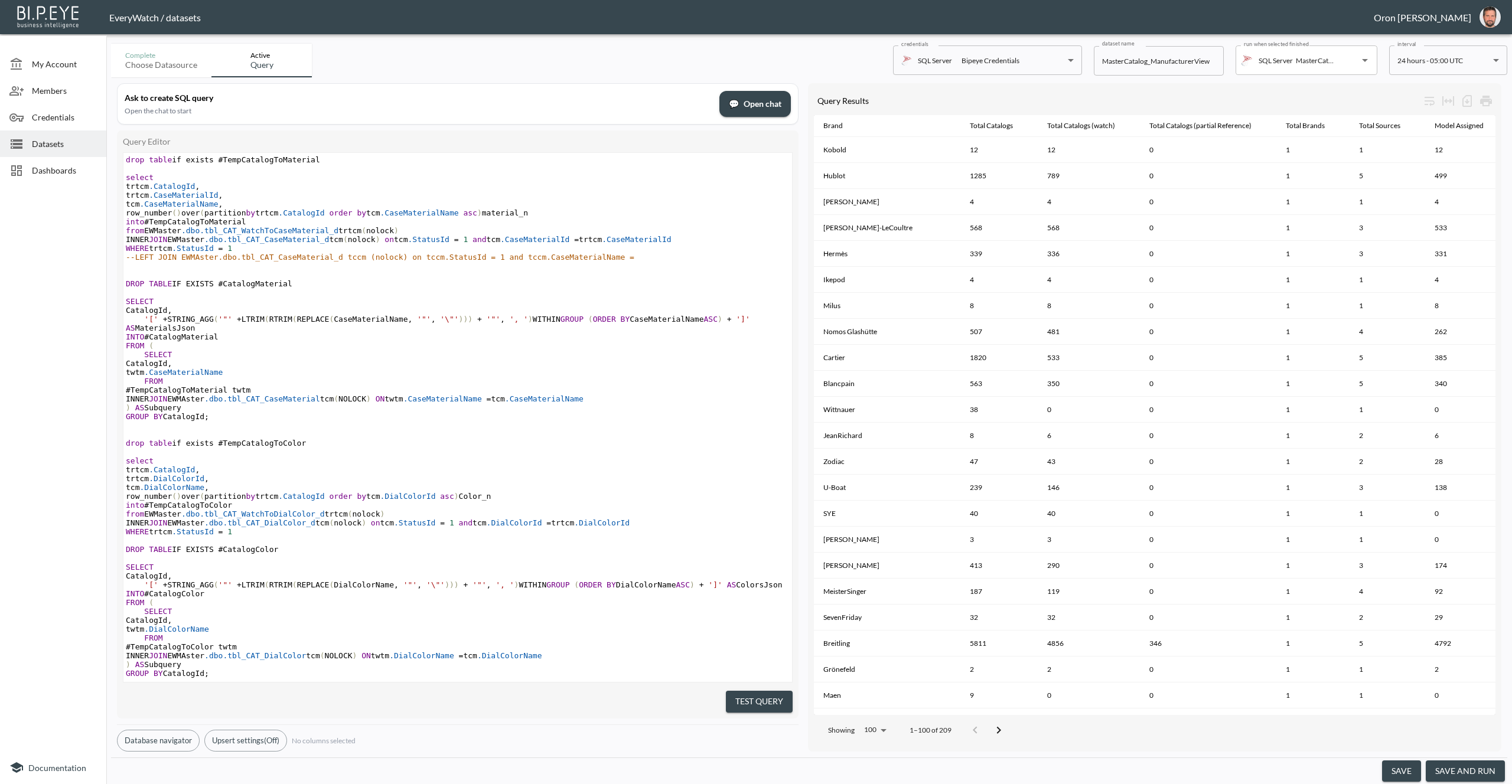
click at [69, 140] on span "Datasets" at bounding box center [64, 144] width 65 height 12
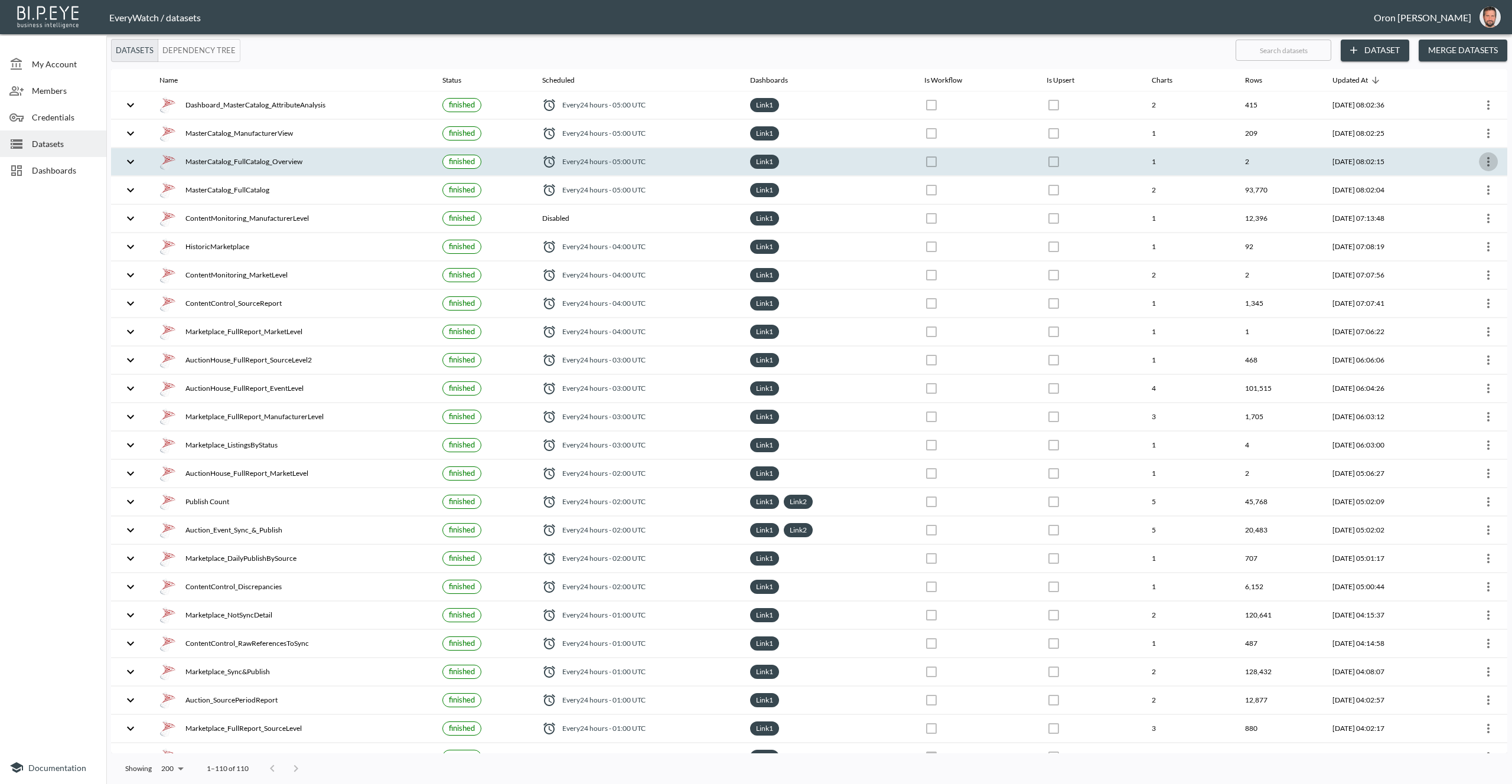
click at [1485, 163] on icon "more" at bounding box center [1488, 162] width 14 height 14
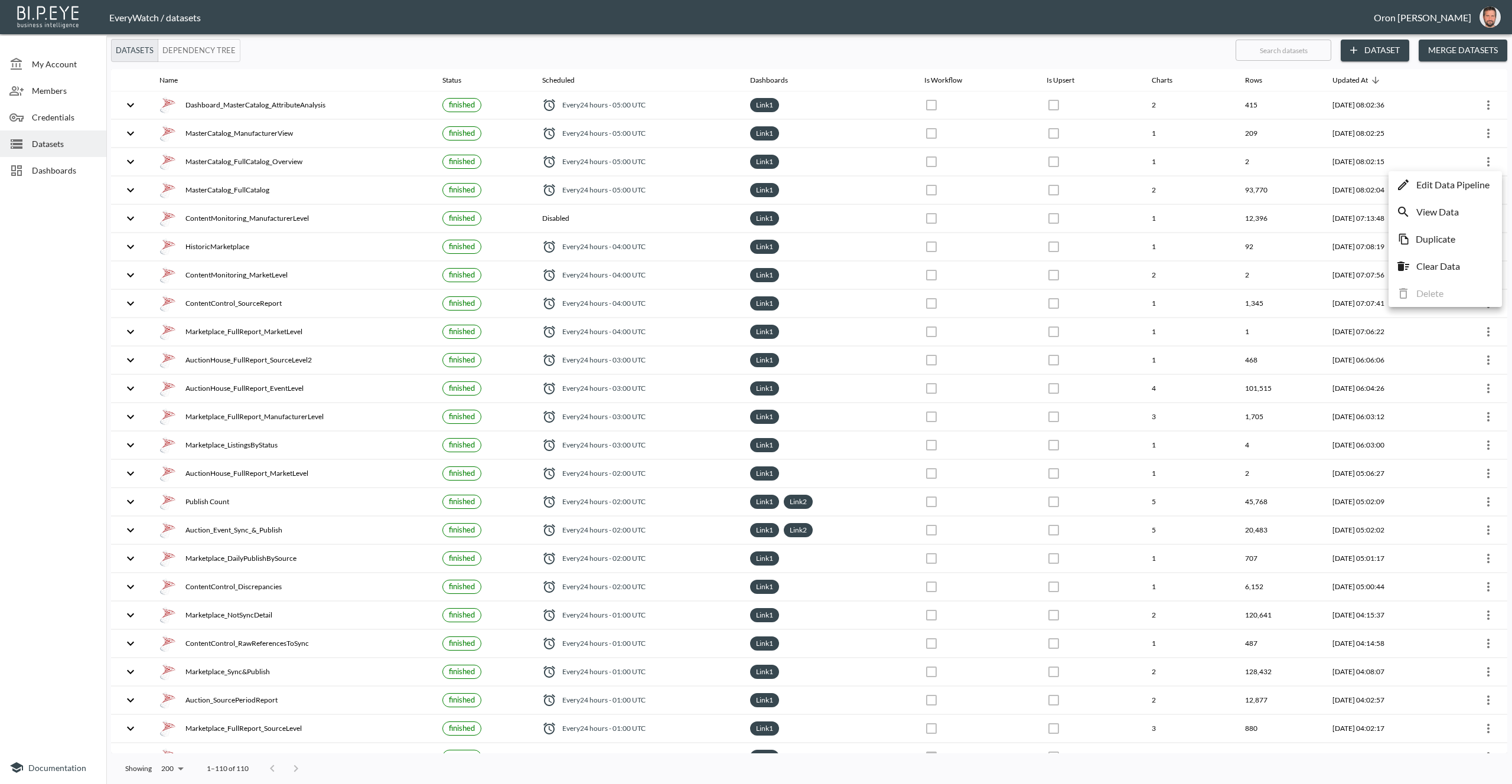
click at [1471, 182] on p "Edit Data Pipeline" at bounding box center [1452, 185] width 73 height 14
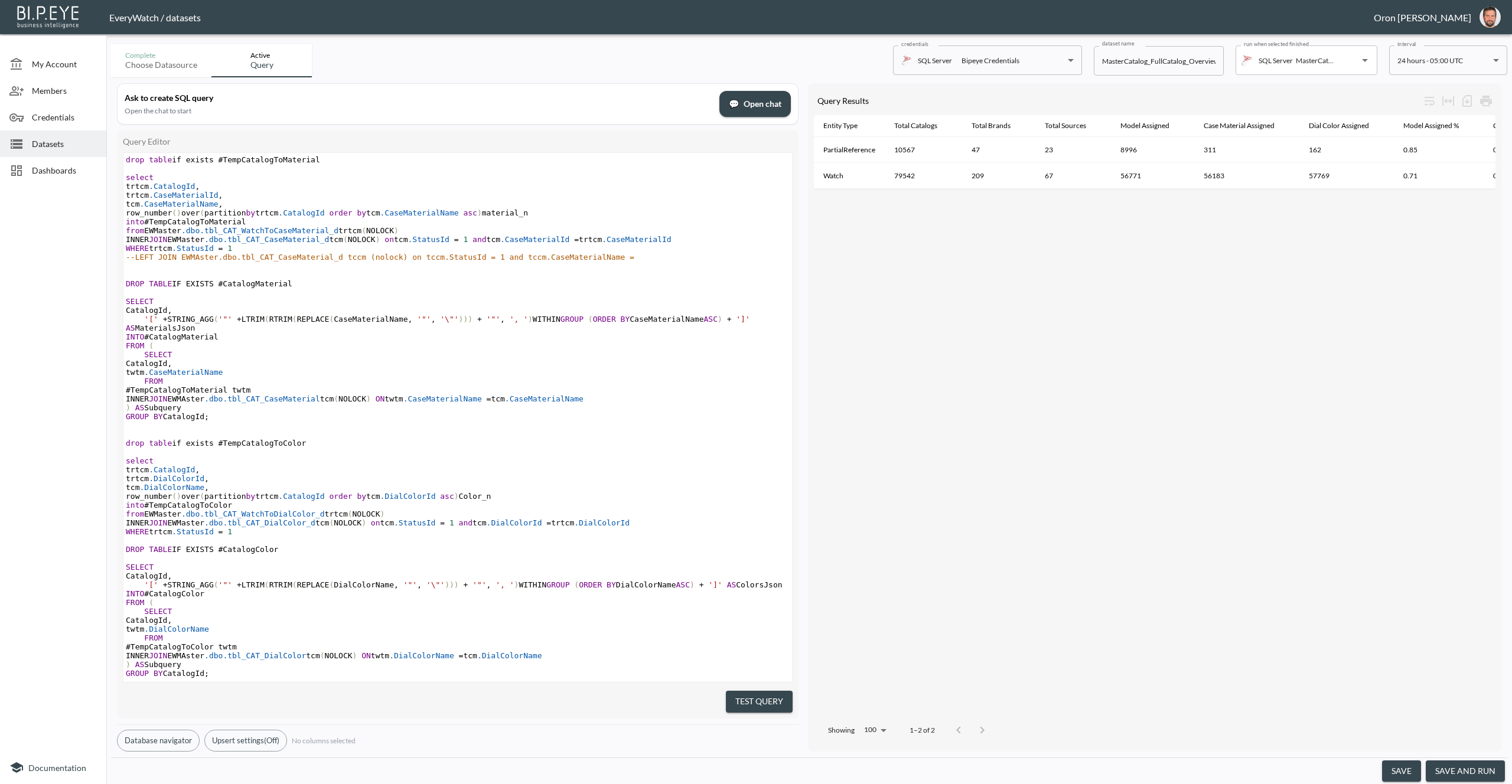
click at [84, 144] on span "Datasets" at bounding box center [64, 144] width 65 height 12
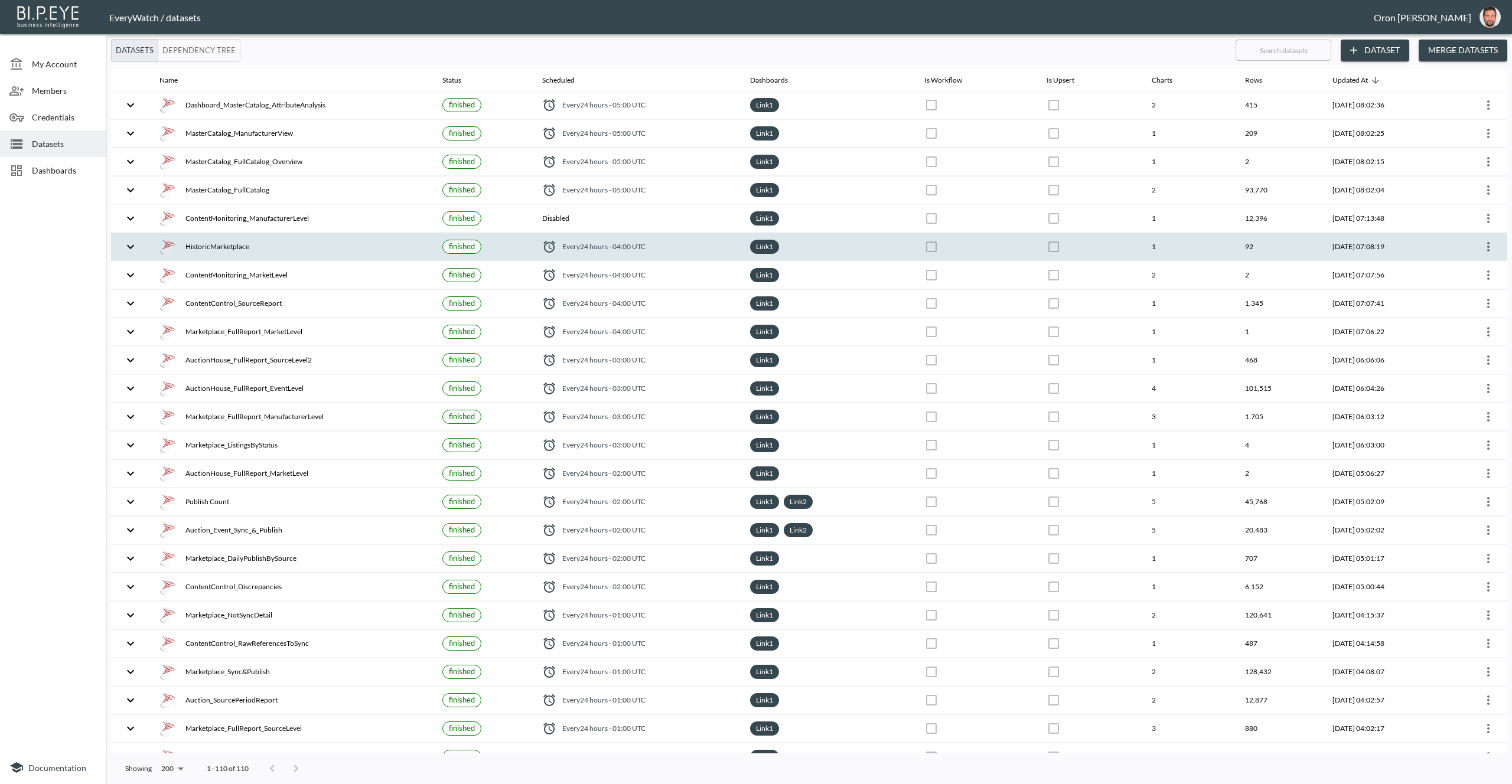
click at [1487, 242] on icon "more" at bounding box center [1487, 246] width 3 height 10
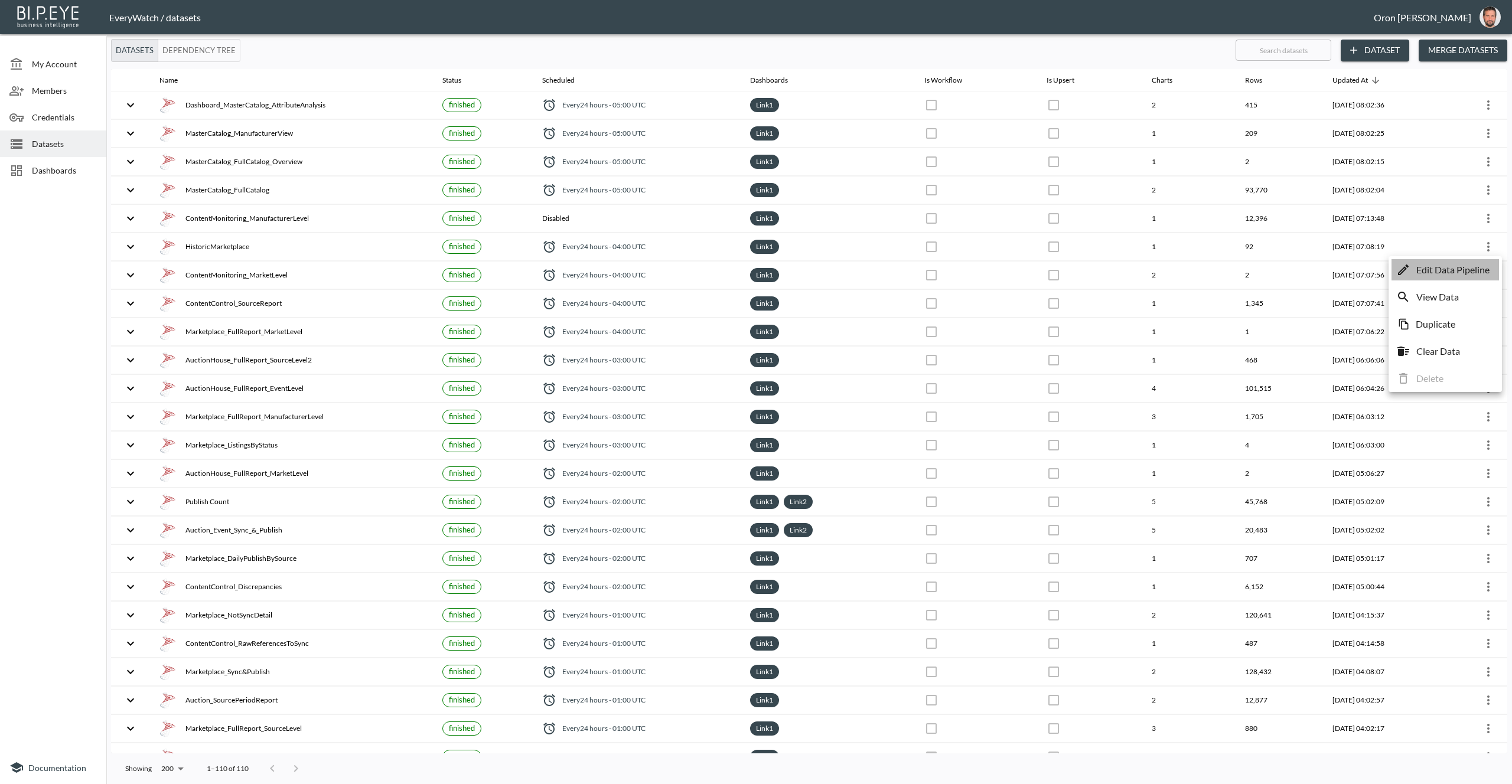
click at [1471, 266] on p "Edit Data Pipeline" at bounding box center [1452, 270] width 73 height 14
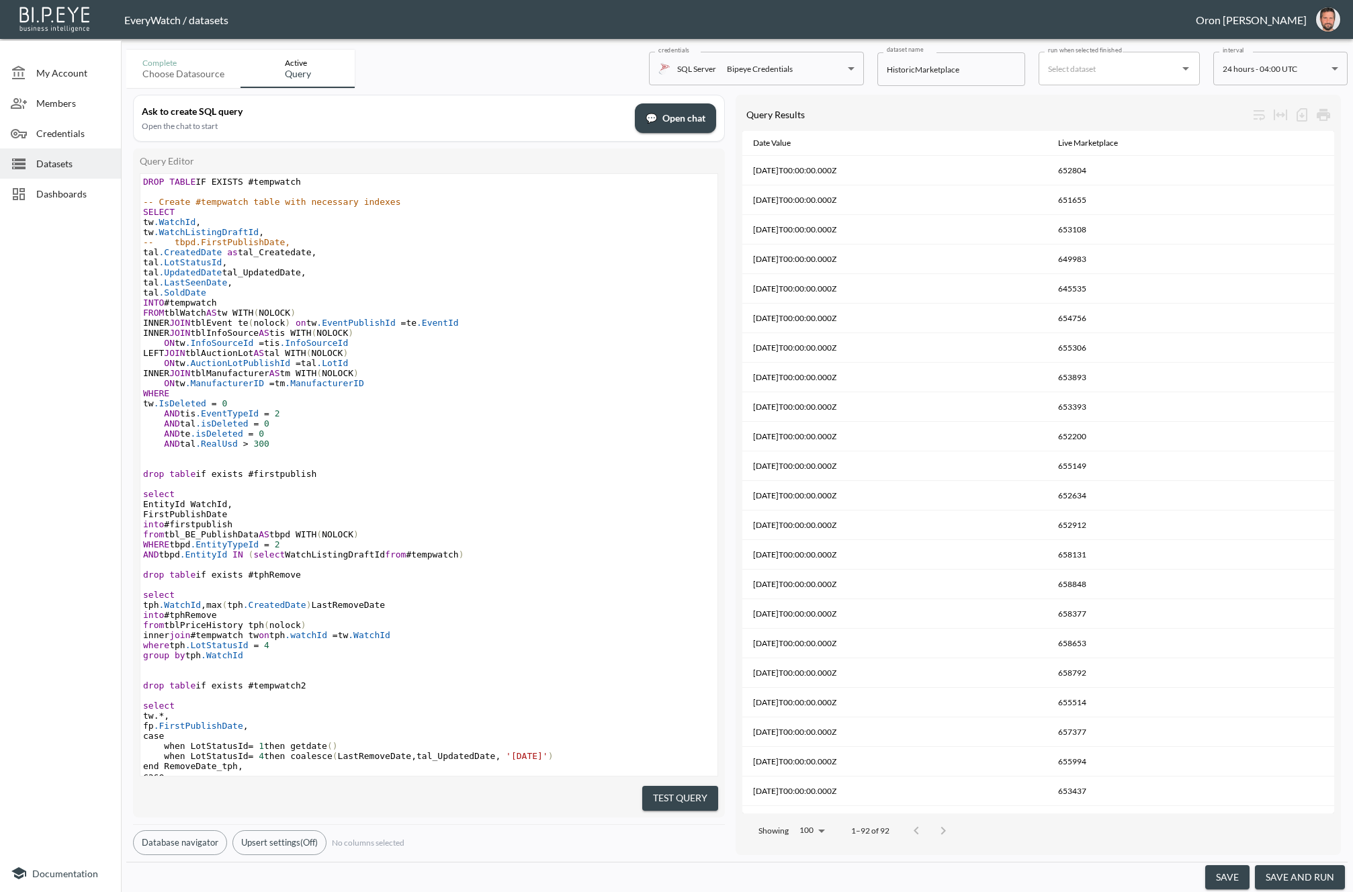
click at [1331, 26] on img "oron@bipeye.com" at bounding box center [1328, 19] width 24 height 24
click at [1317, 50] on li "Switch Organization" at bounding box center [1294, 54] width 116 height 24
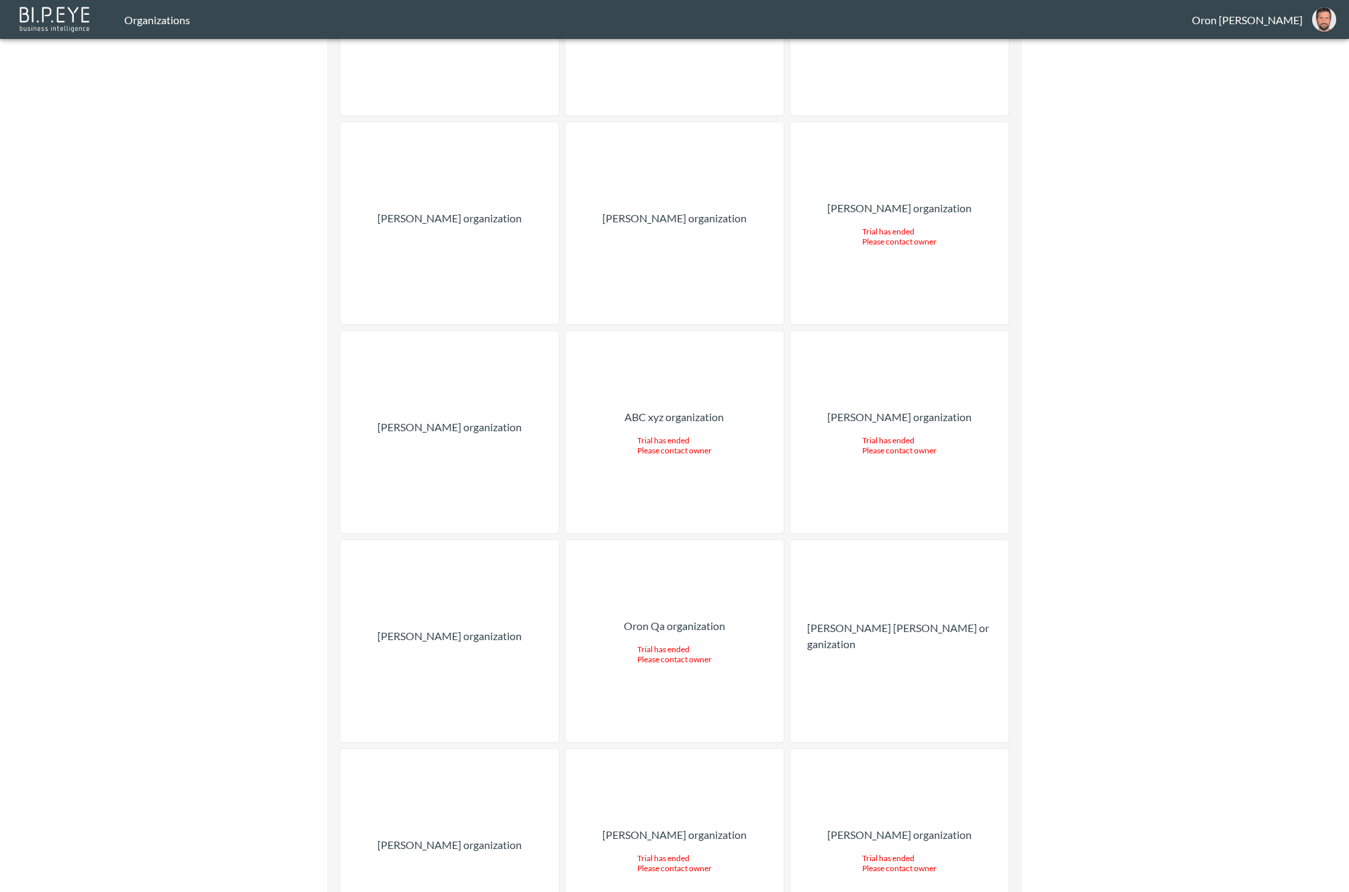
scroll to position [13315, 0]
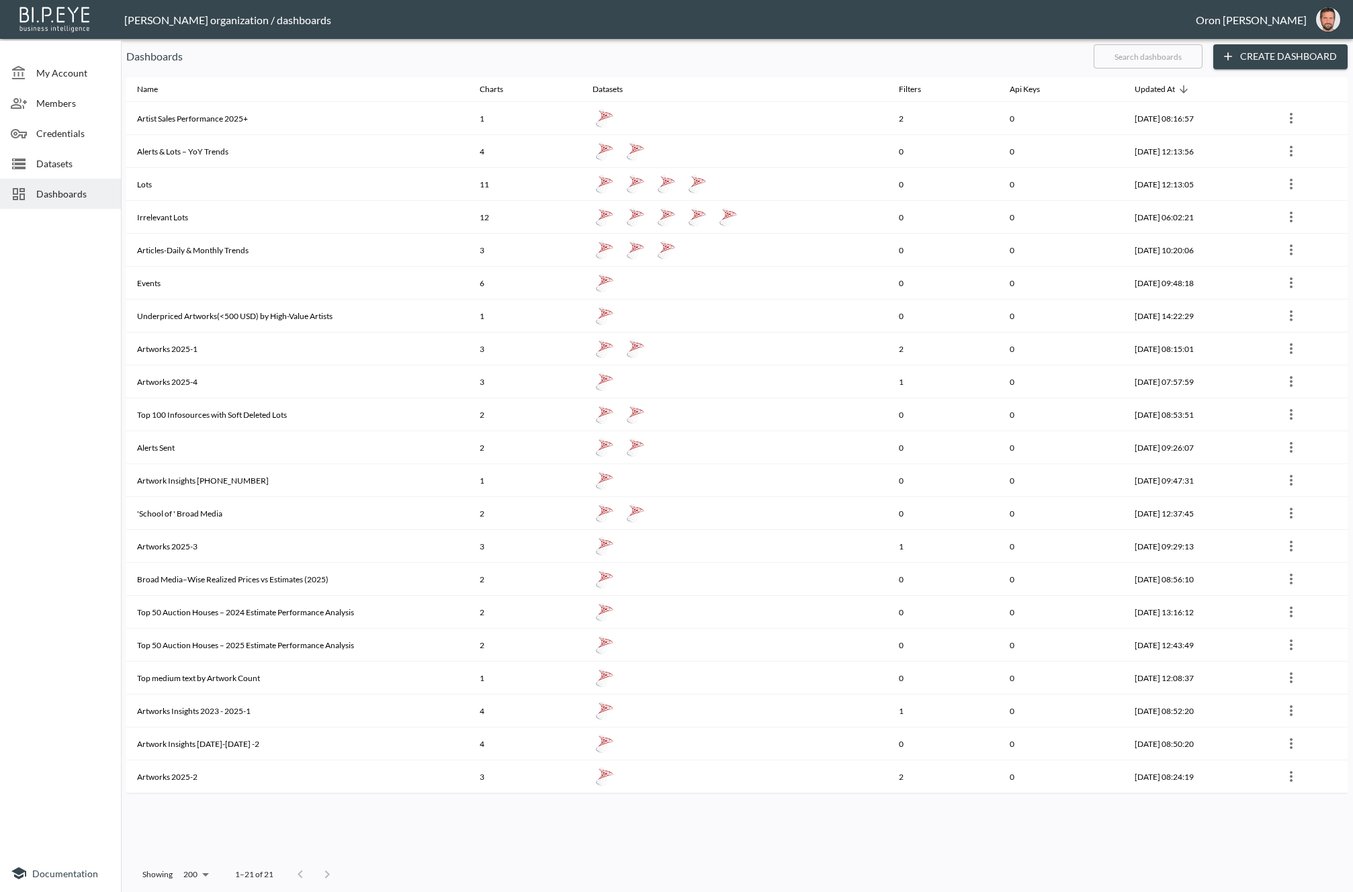
click at [75, 155] on div "Datasets" at bounding box center [60, 163] width 121 height 30
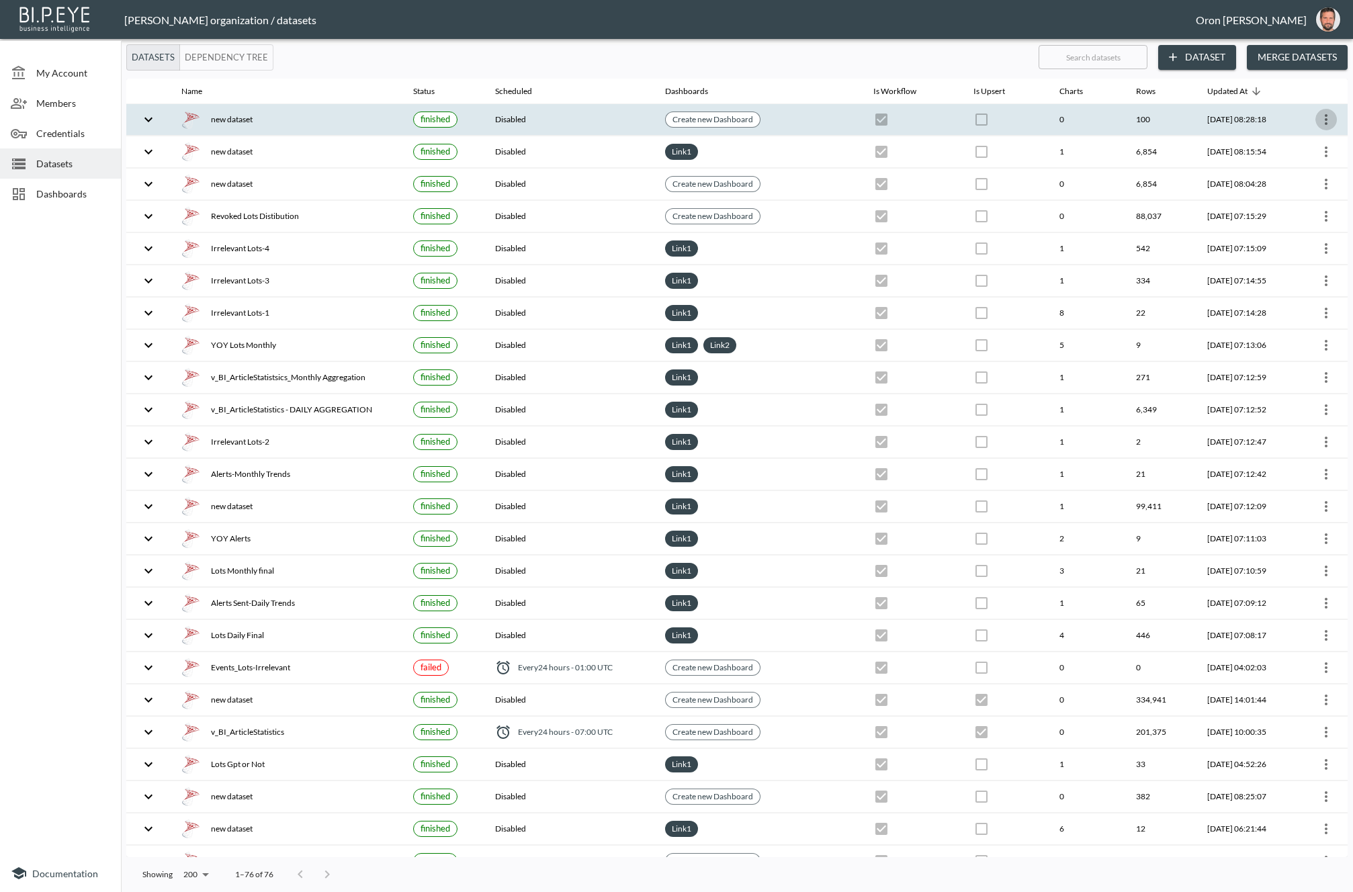
click at [1315, 118] on button "more" at bounding box center [1325, 119] width 21 height 21
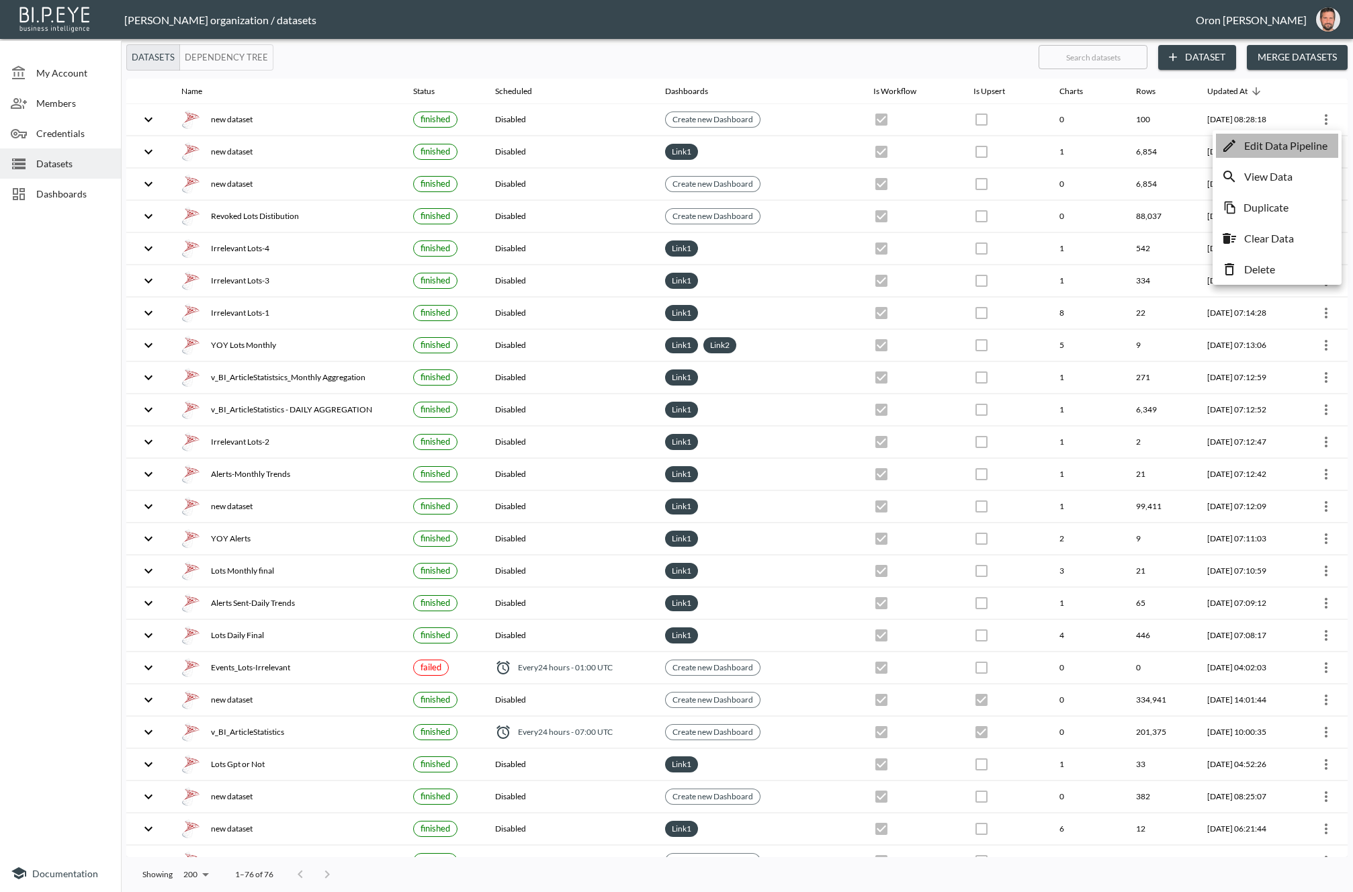
click at [1311, 142] on p "Edit Data Pipeline" at bounding box center [1285, 146] width 83 height 16
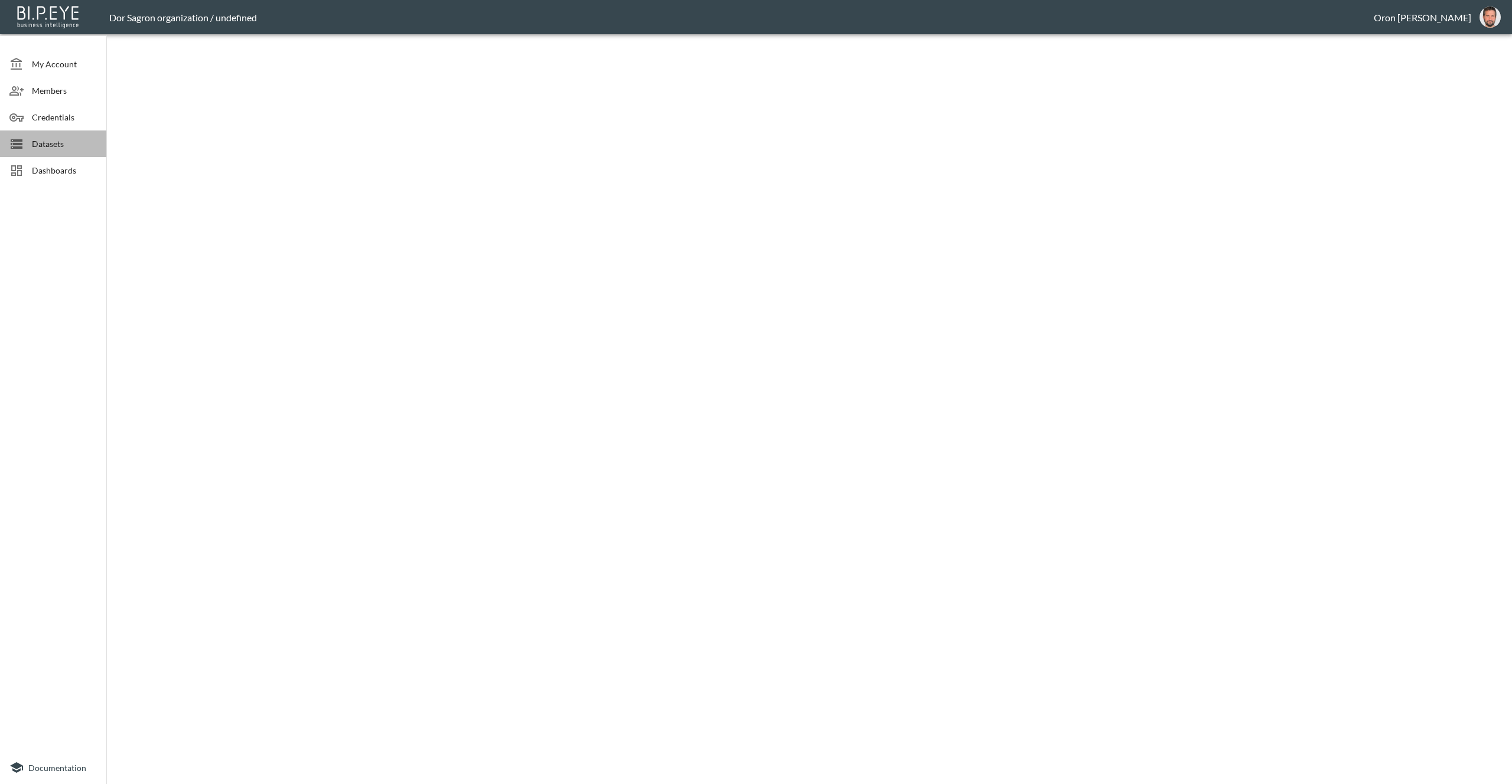
click at [78, 130] on div "Datasets" at bounding box center [53, 143] width 106 height 26
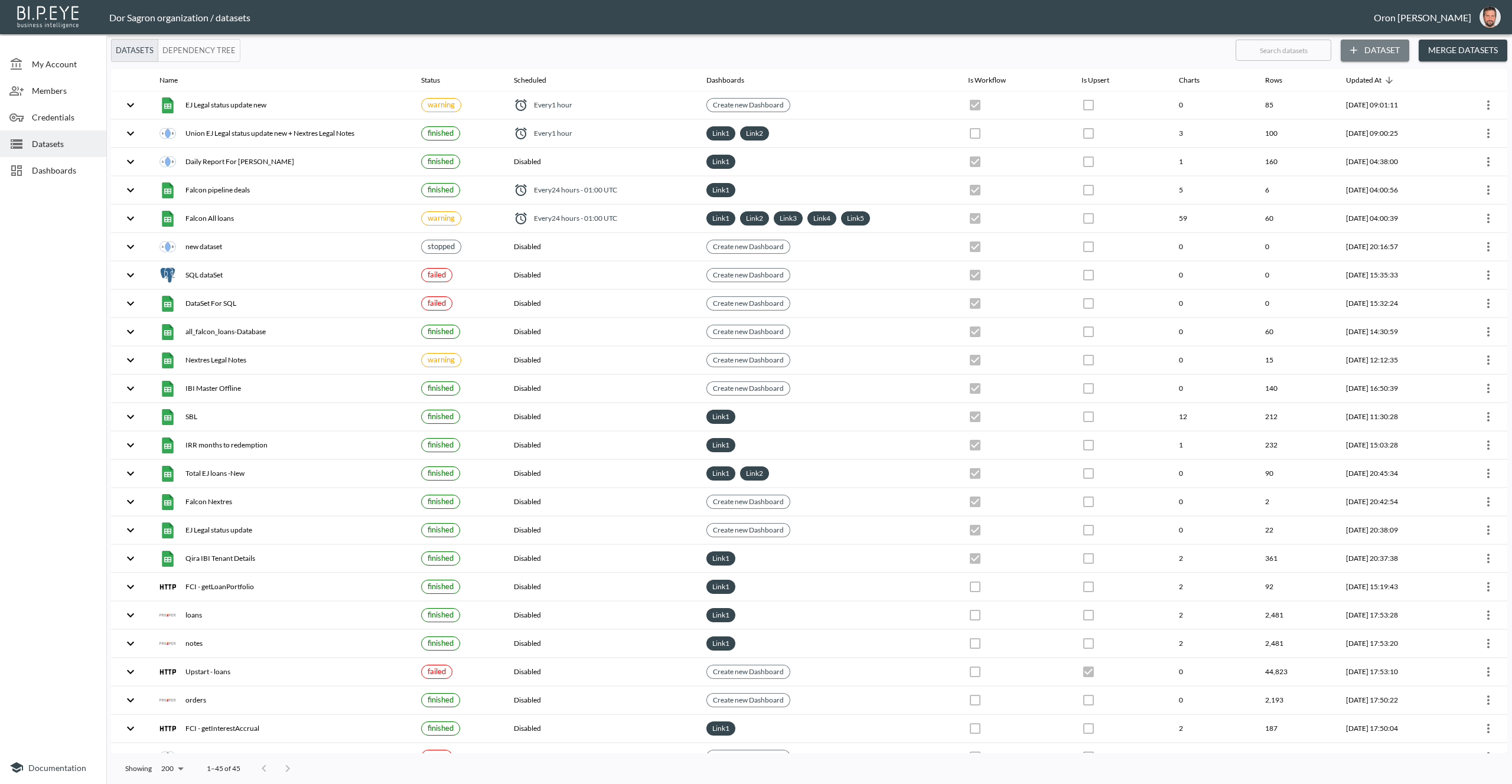
click at [1396, 49] on button "Dataset" at bounding box center [1375, 50] width 69 height 22
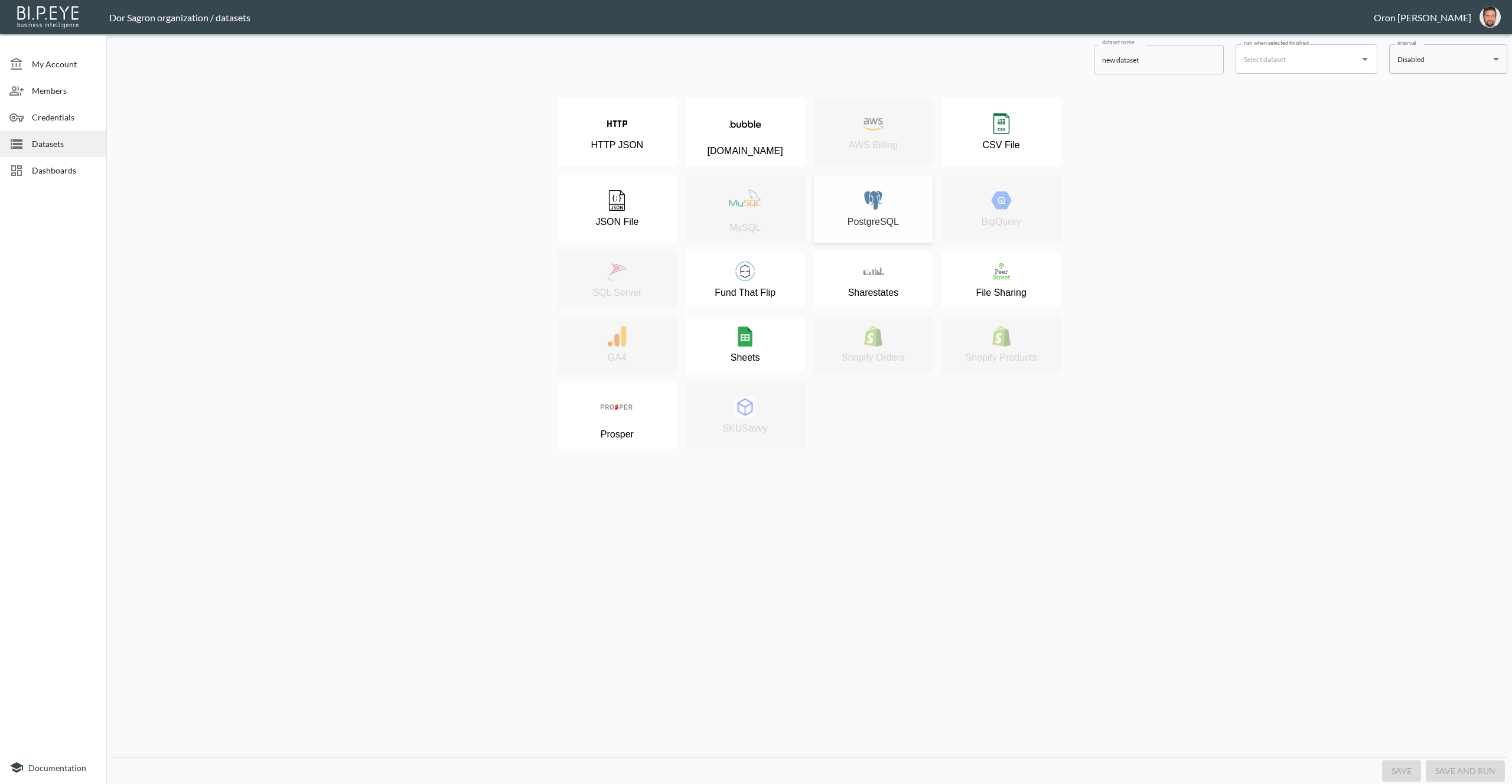
click at [912, 211] on div "PostgreSQL" at bounding box center [873, 208] width 107 height 37
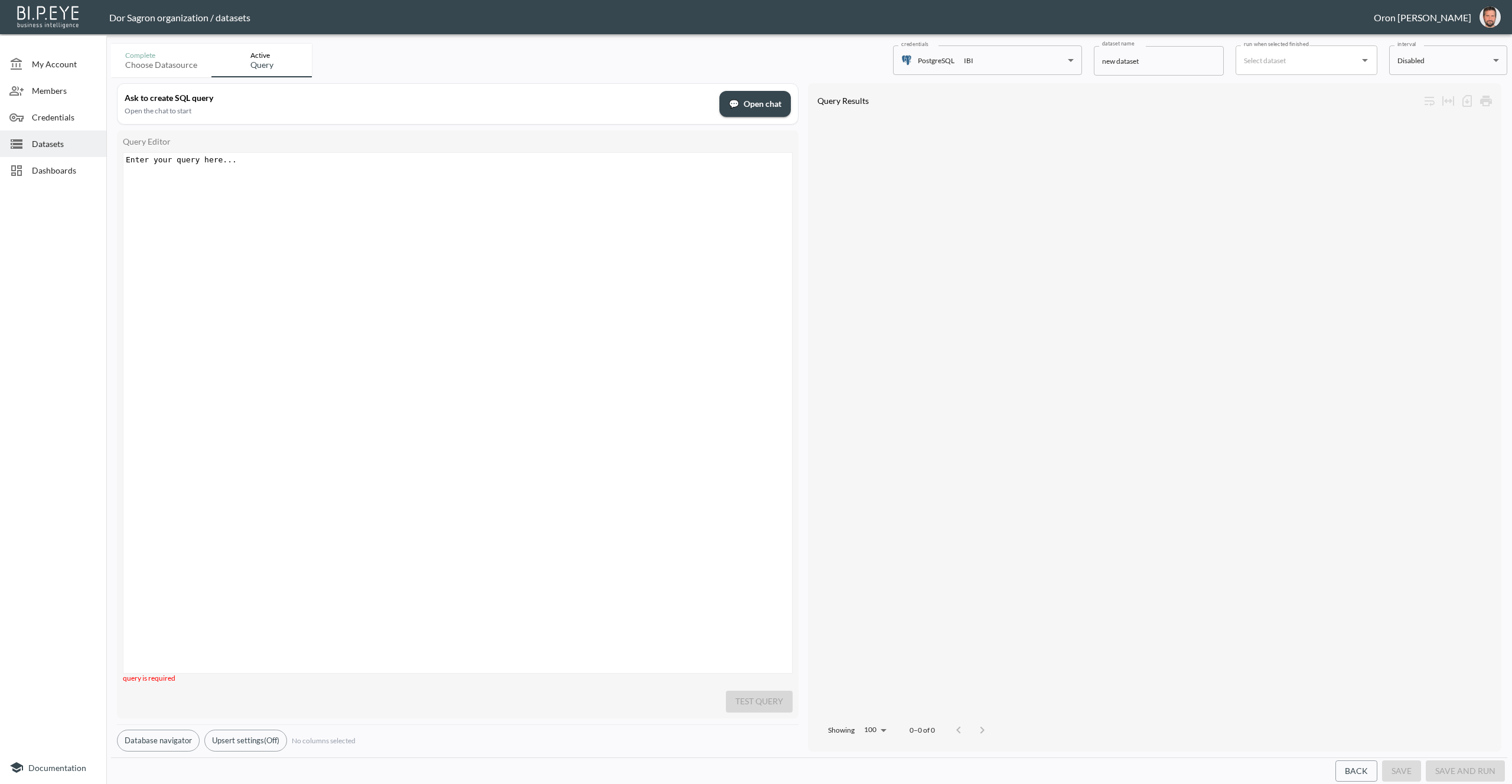
click at [163, 730] on button "Database navigator" at bounding box center [158, 740] width 83 height 22
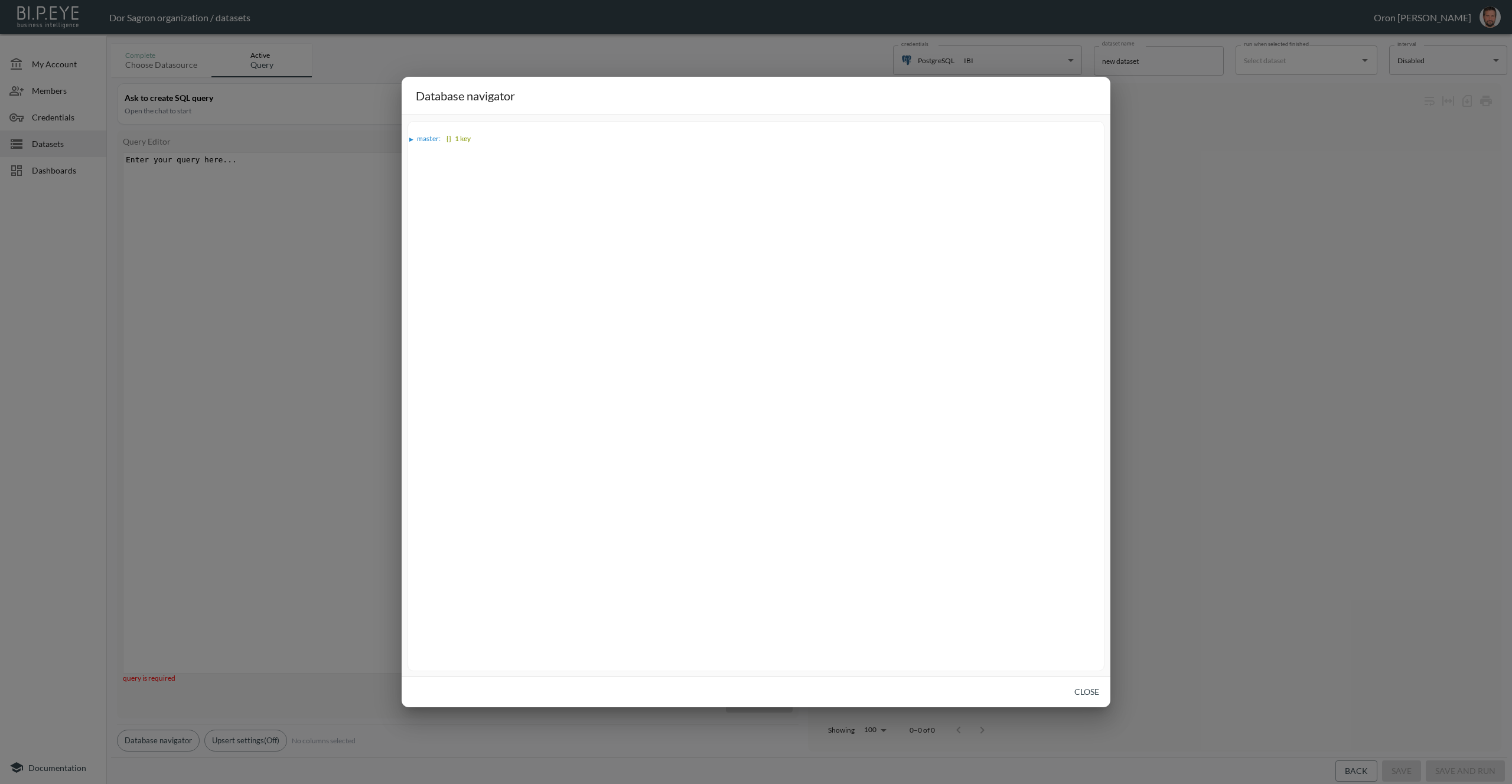
click at [414, 136] on div "▶" at bounding box center [412, 139] width 8 height 6
click at [419, 147] on div "▶" at bounding box center [417, 149] width 4 height 6
click at [426, 157] on div "▶" at bounding box center [425, 160] width 8 height 6
click at [1095, 693] on button "Close" at bounding box center [1086, 692] width 38 height 22
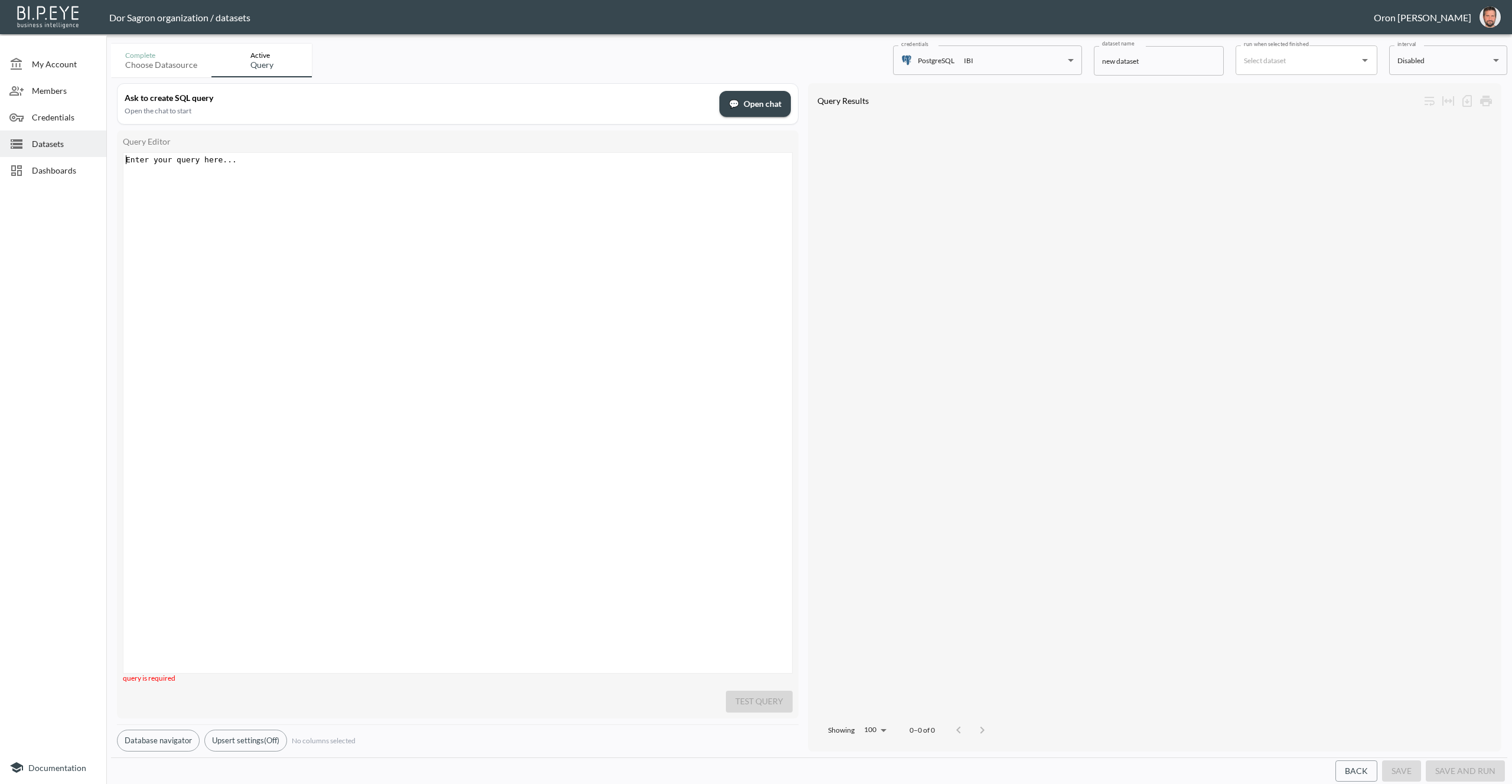
click at [522, 338] on div "Enter your query here... ​ x ​" at bounding box center [472, 427] width 698 height 549
type textarea "seel"
type textarea "lect * from all"
type textarea ";"
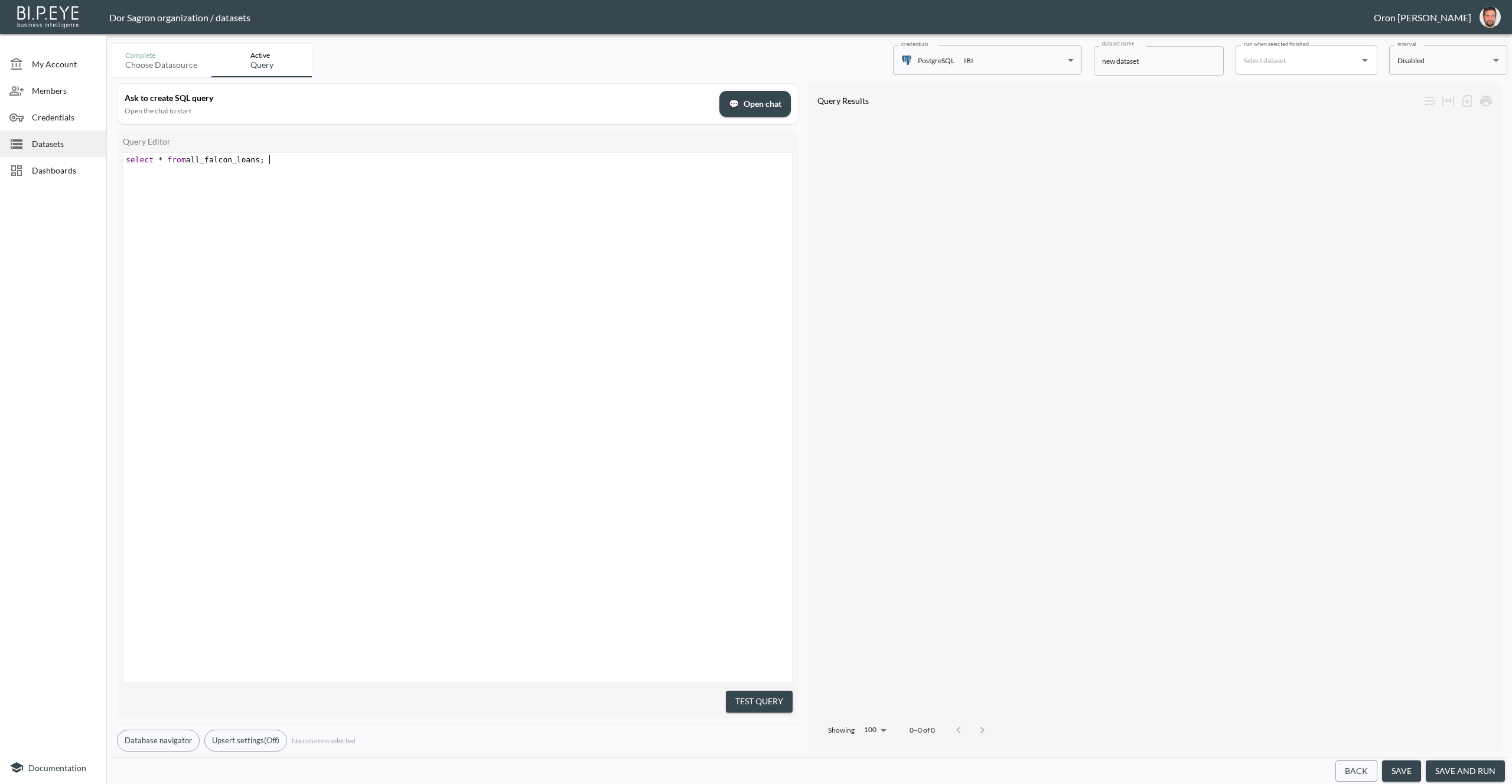
drag, startPoint x: 762, startPoint y: 695, endPoint x: 762, endPoint y: 715, distance: 20.0
click at [762, 695] on button "Test Query" at bounding box center [760, 701] width 67 height 22
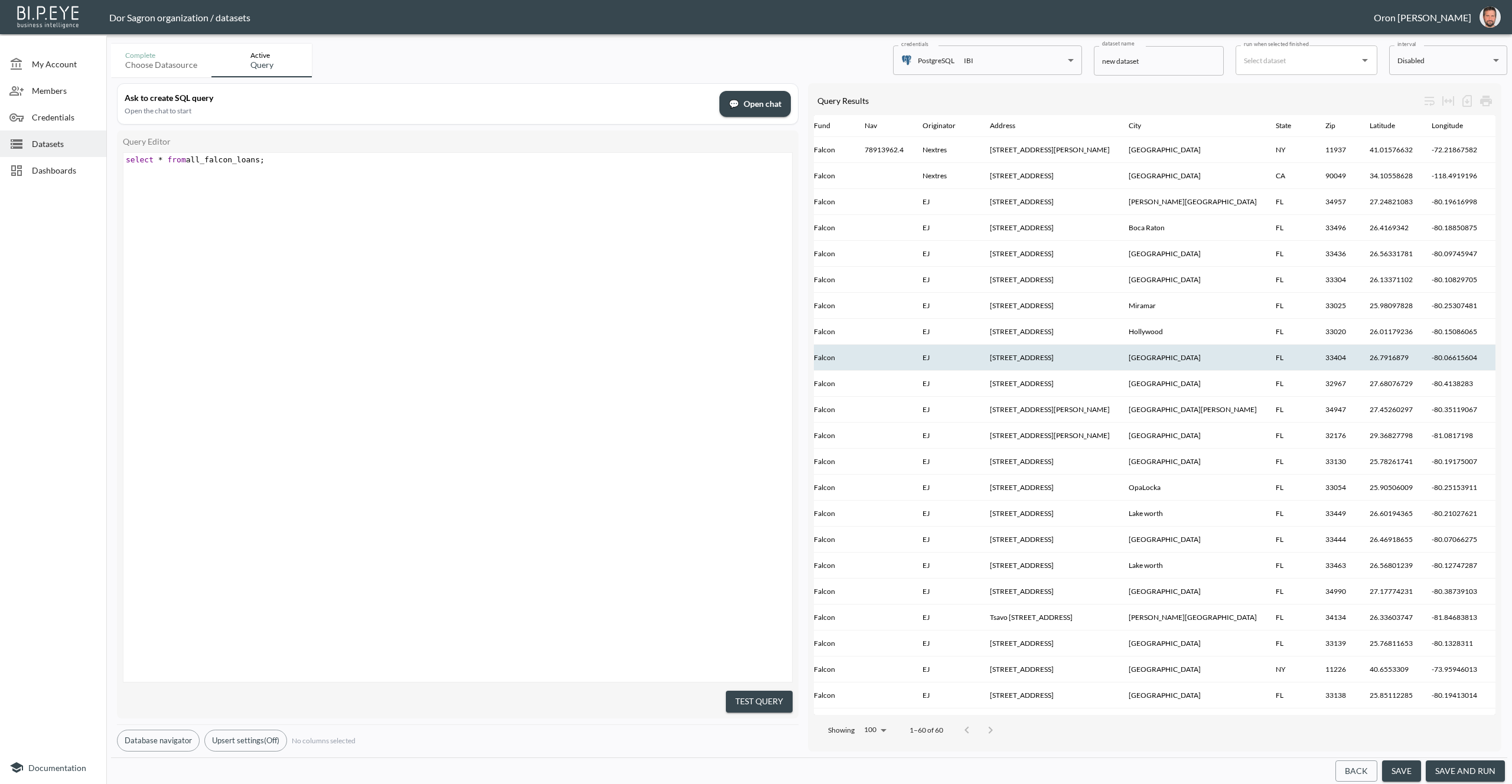
scroll to position [0, 0]
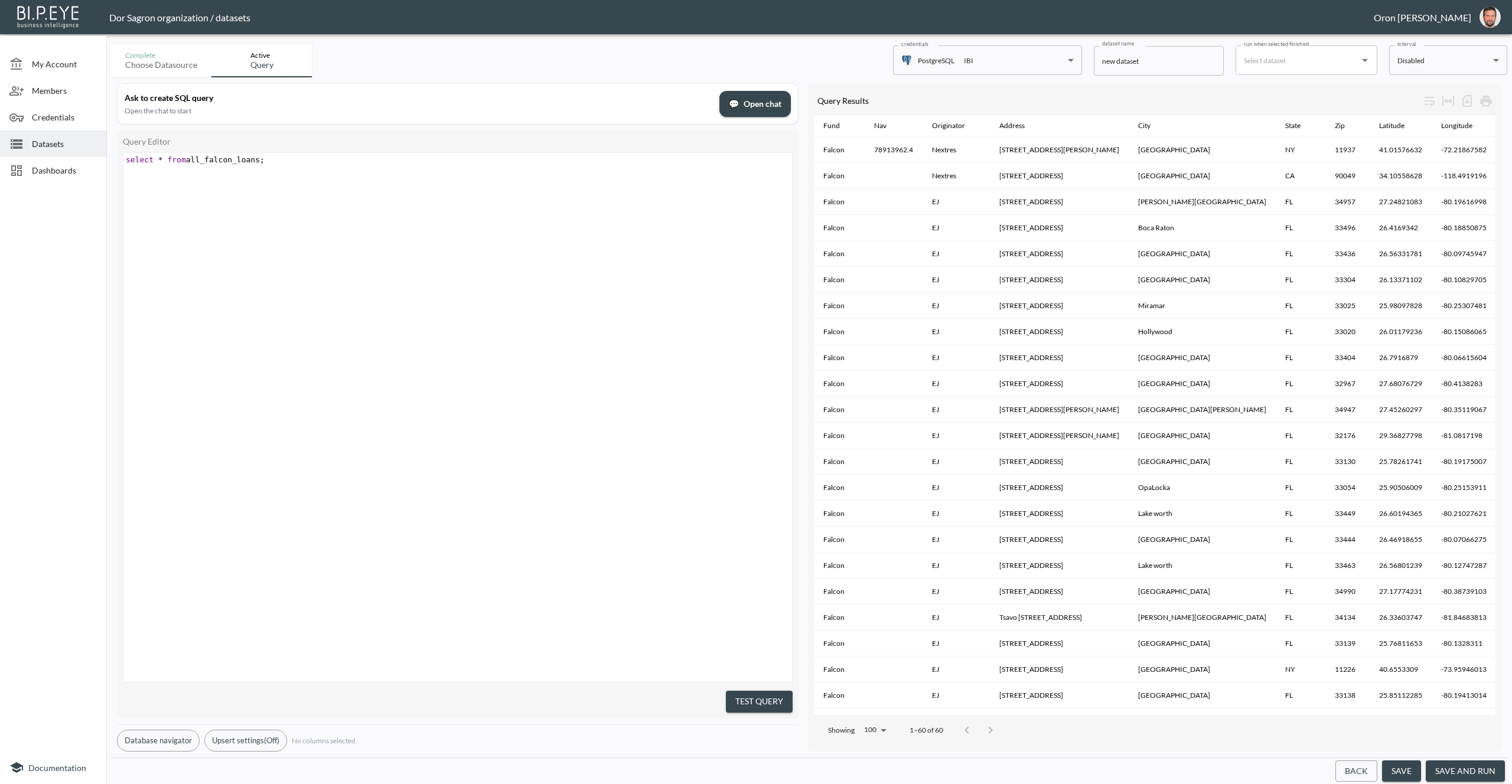
click at [757, 103] on span "💬 Open chat" at bounding box center [755, 104] width 53 height 15
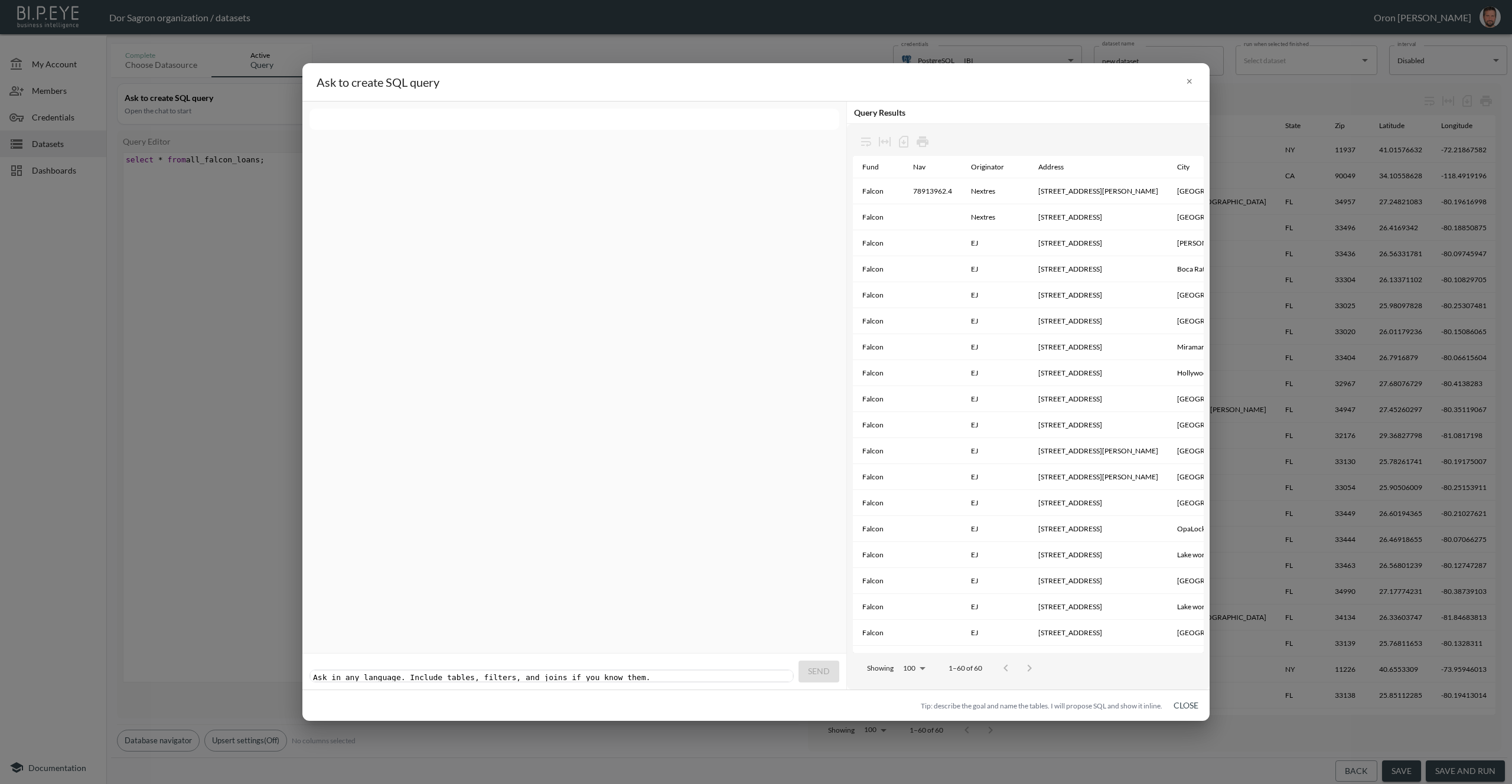
click at [694, 670] on div "Ask in any language. Include tables, filters, and joins if you know them. xxxxx…" at bounding box center [551, 675] width 483 height 11
click at [694, 670] on div "Ask in any language. Include tables, filters, and joins if you know them. xxxxx…" at bounding box center [551, 675] width 483 height 11
click at [694, 673] on pre "​" at bounding box center [552, 678] width 484 height 9
type textarea "show all loans with Nav"
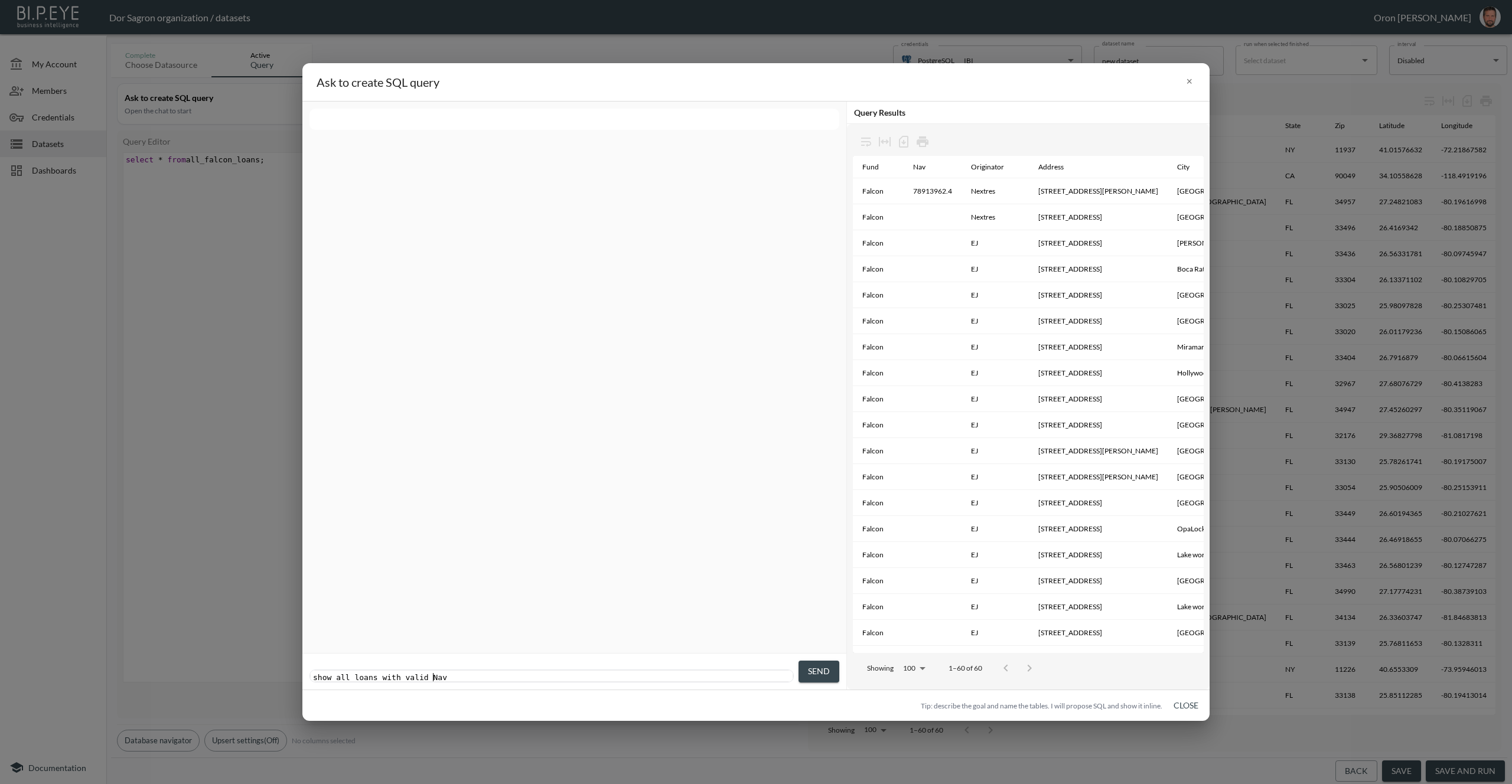
scroll to position [0, 27]
type textarea "valid"
drag, startPoint x: 814, startPoint y: 666, endPoint x: 751, endPoint y: 555, distance: 127.6
click at [814, 666] on span "Send" at bounding box center [818, 671] width 22 height 15
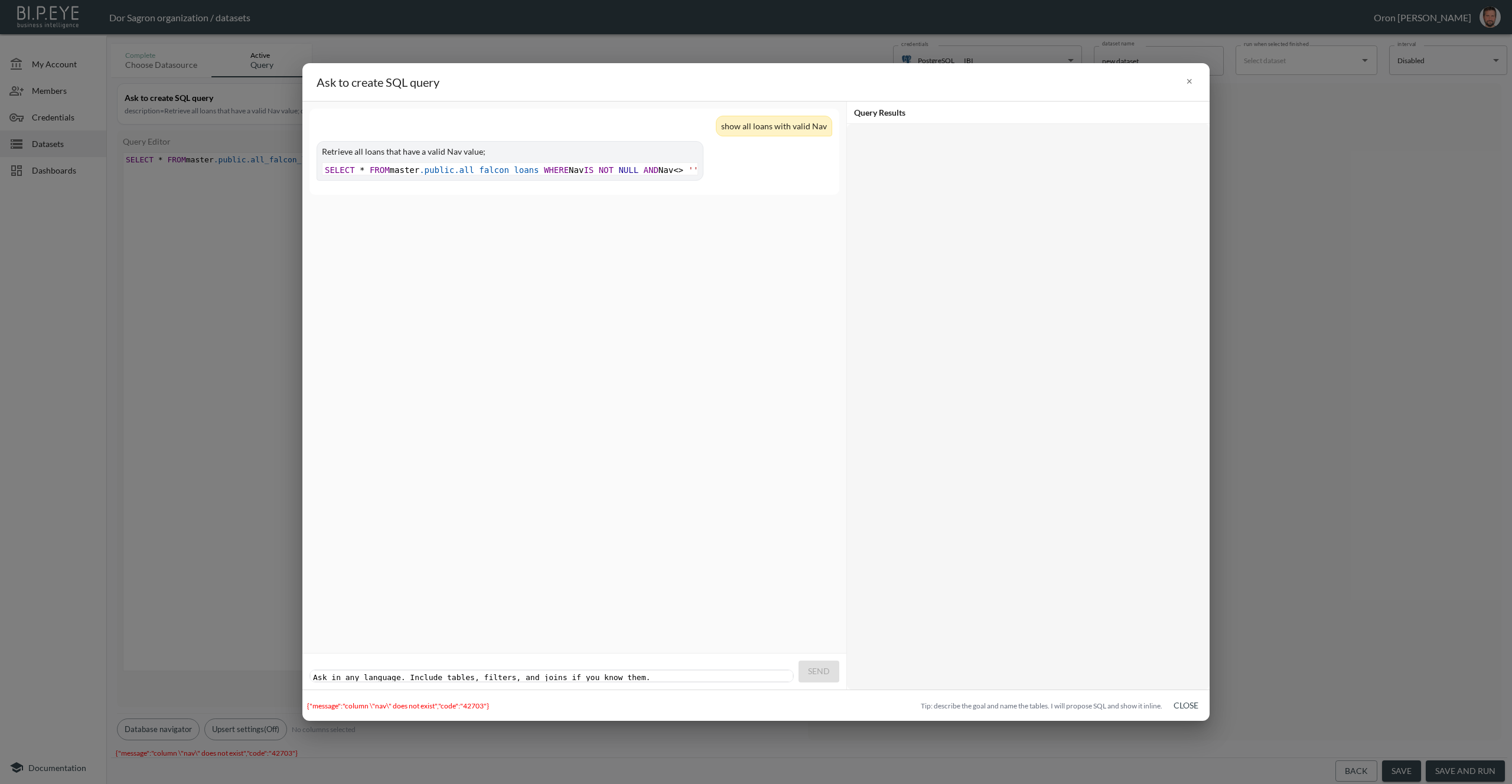
click at [591, 671] on div "Ask in any language. Include tables, filters, and joins if you know them. xxxxx…" at bounding box center [552, 677] width 484 height 13
click at [633, 671] on div "Ask in any language. Include tables, filters, and joins if you know them. xxxxx…" at bounding box center [552, 677] width 484 height 13
type textarea "please show all last 5 loadns"
type textarea "ns"
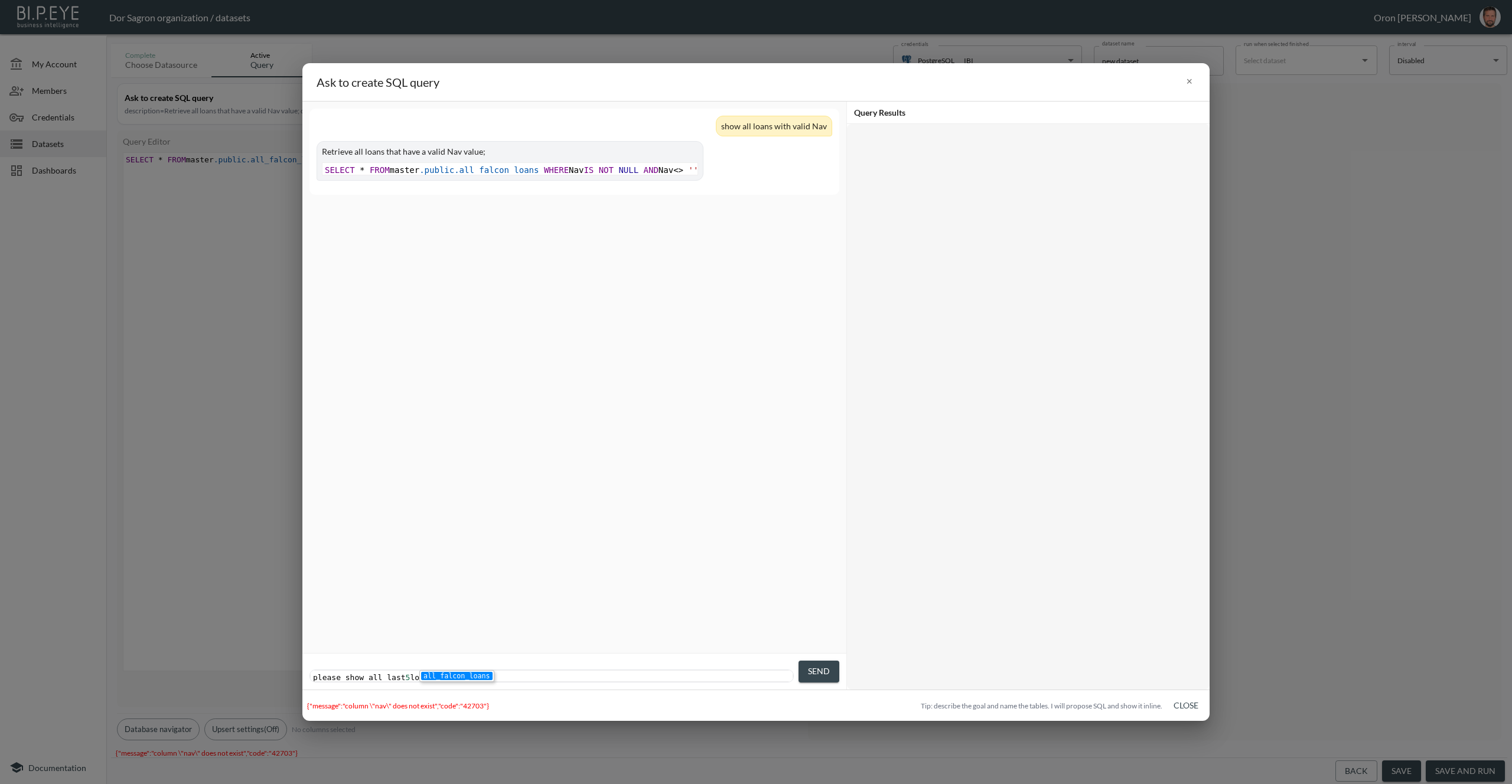
click at [825, 663] on button "Send" at bounding box center [818, 671] width 40 height 22
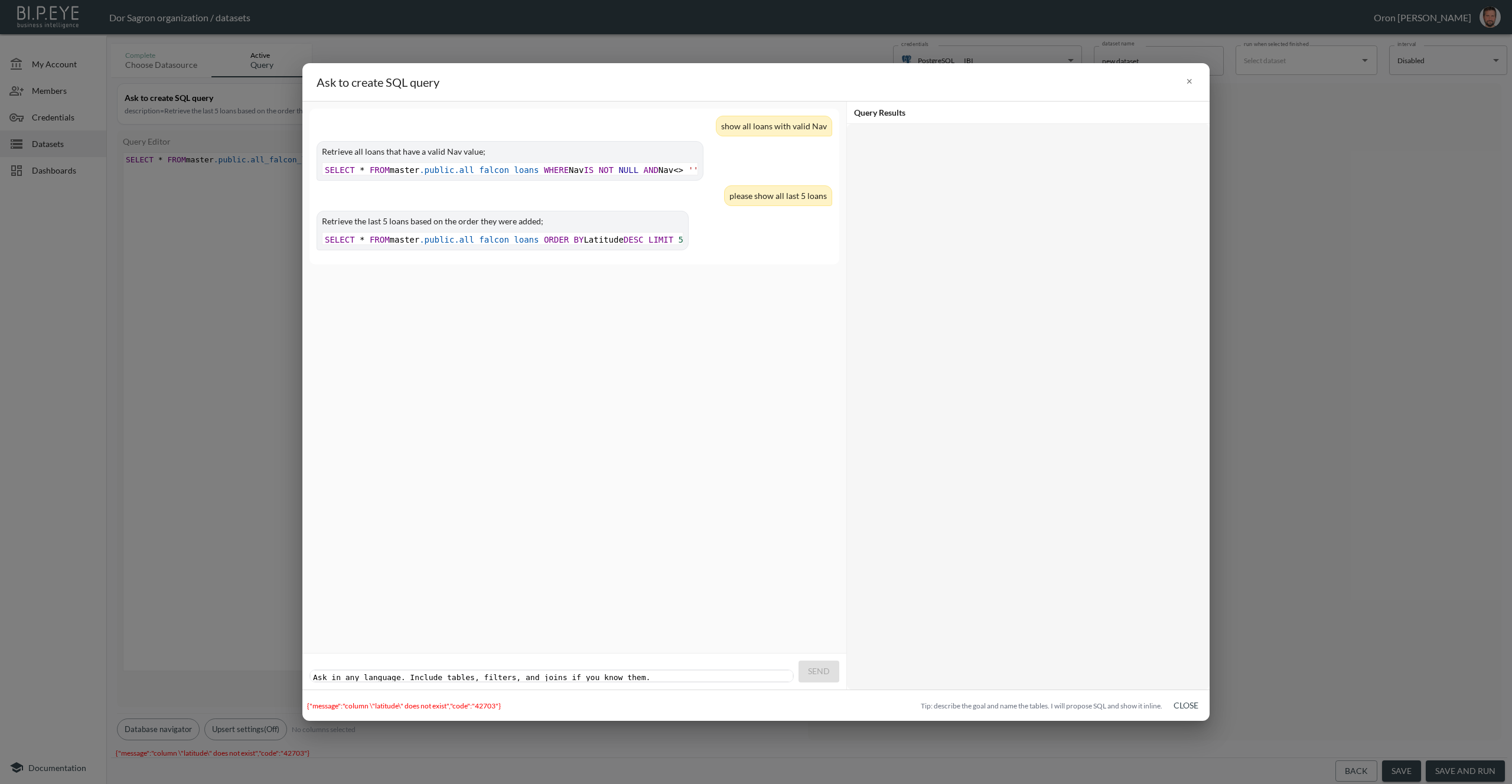
click at [639, 327] on div "show all loans with valid Nav Retrieve all loans that have a valid Nav value; x…" at bounding box center [574, 378] width 544 height 552
click at [630, 673] on pre "​" at bounding box center [552, 678] width 484 height 9
click at [603, 673] on pre "​" at bounding box center [552, 678] width 484 height 9
type textarea "please share the schema of this tbla"
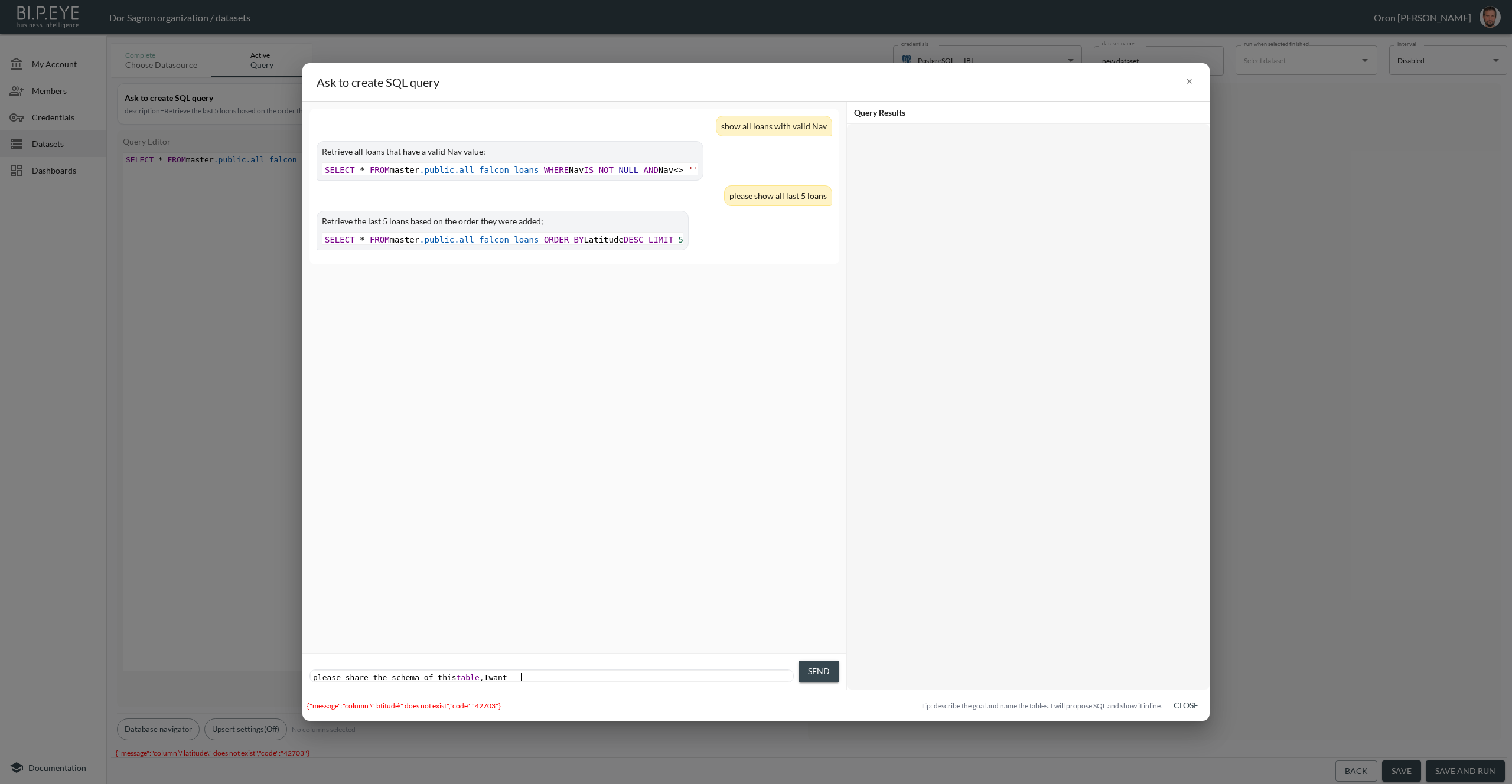
scroll to position [0, 70]
type textarea "able, Iwant to"
type textarea "want to see the list of tables"
click at [832, 668] on button "Send" at bounding box center [818, 671] width 40 height 22
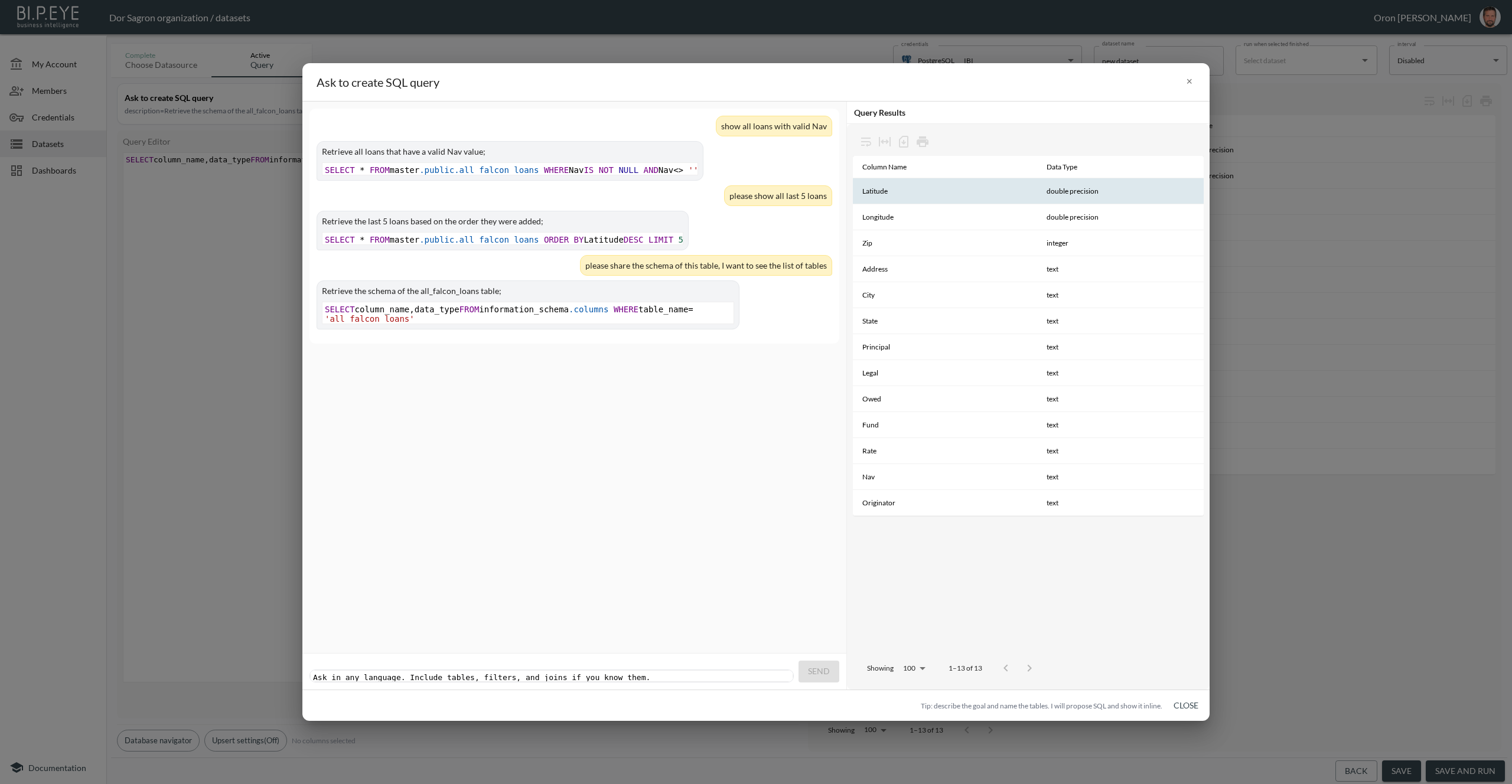
click at [869, 193] on th "Latitude" at bounding box center [945, 192] width 185 height 26
copy th "Latitude"
click at [698, 436] on div "show all loans with valid Nav Retrieve all loans that have a valid Nav value; x…" at bounding box center [574, 378] width 544 height 552
click at [630, 244] on span "SELECT * FROM master .public.all_falcon_loans ORDER BY Latitude DESC LIMIT 5" at bounding box center [504, 239] width 359 height 10
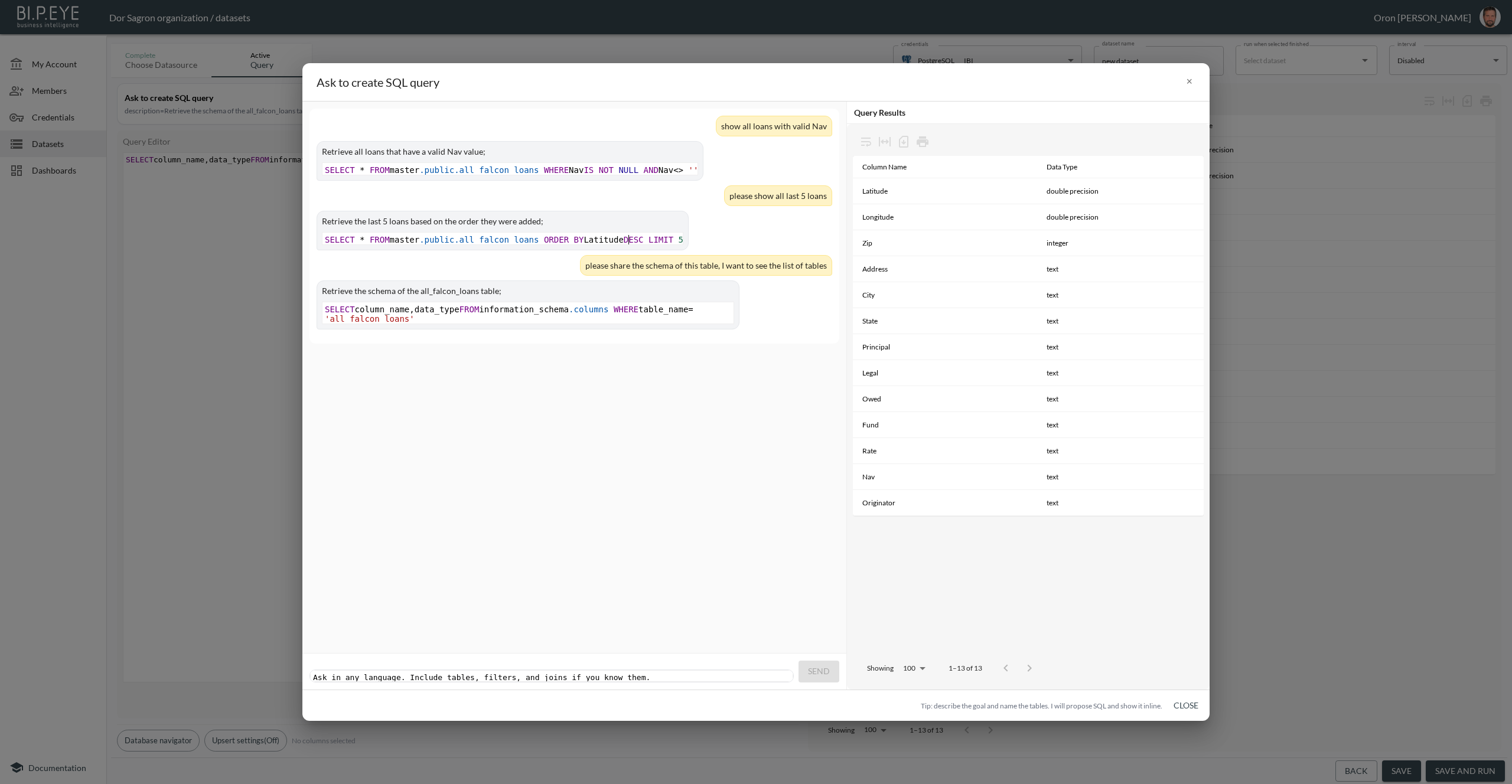
click at [630, 244] on span "SELECT * FROM master .public.all_falcon_loans ORDER BY Latitude DESC LIMIT 5" at bounding box center [504, 239] width 359 height 10
type textarea "SELECT * FROM master.public.all_falcon_loans ORDER BY Latitude DESC LIMIT 5"
click at [630, 244] on span "SELECT * FROM master .public.all_falcon_loans ORDER BY Latitude DESC LIMIT 5" at bounding box center [504, 239] width 359 height 10
click at [652, 344] on div "show all loans with valid Nav Retrieve all loans that have a valid Nav value; x…" at bounding box center [574, 226] width 530 height 235
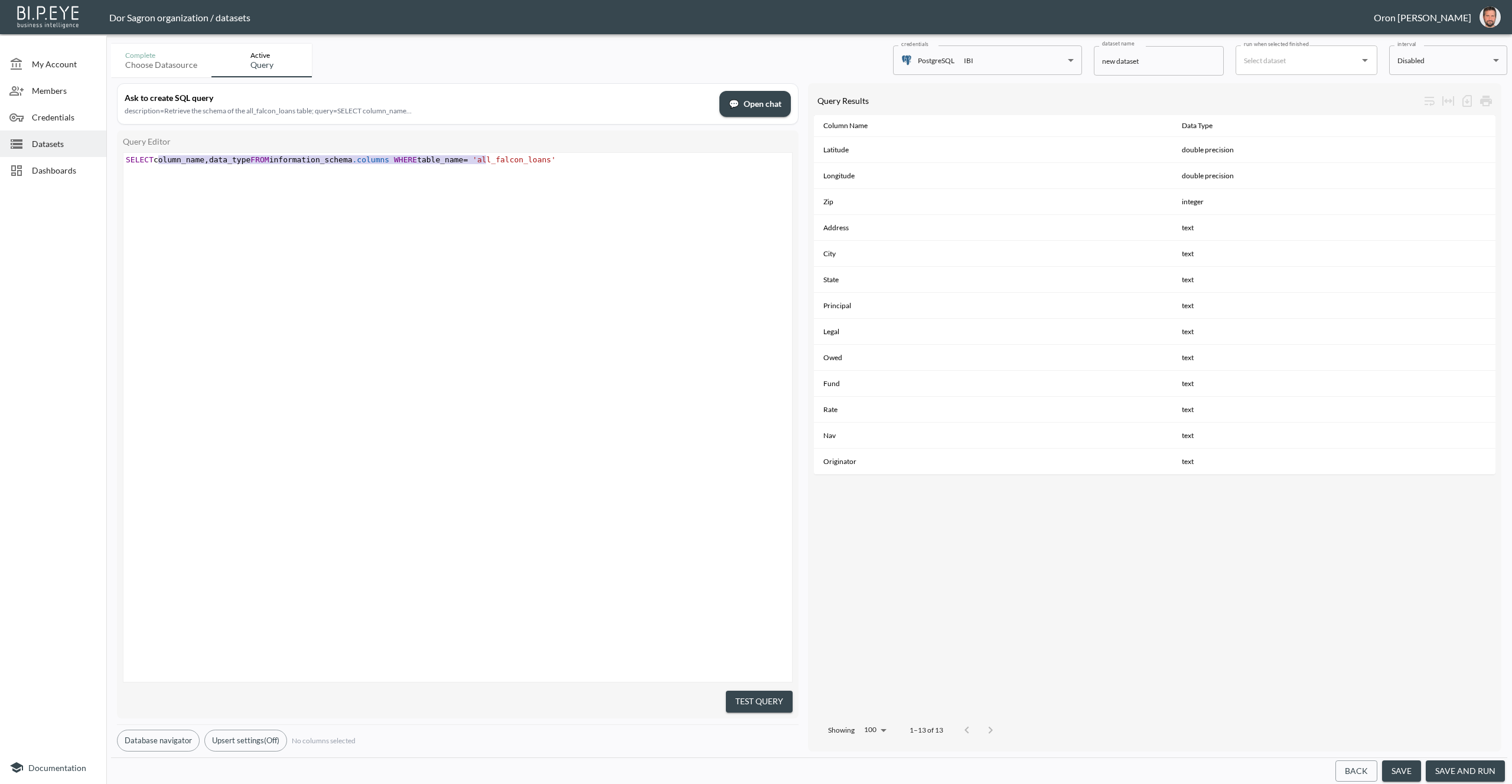
drag, startPoint x: 486, startPoint y: 159, endPoint x: 159, endPoint y: 157, distance: 327.0
click at [159, 157] on span "SELECT column_name , data_type FROM information_schema .columns WHERE table_nam…" at bounding box center [340, 160] width 430 height 9
type textarea "LAtit"
type textarea "ati"
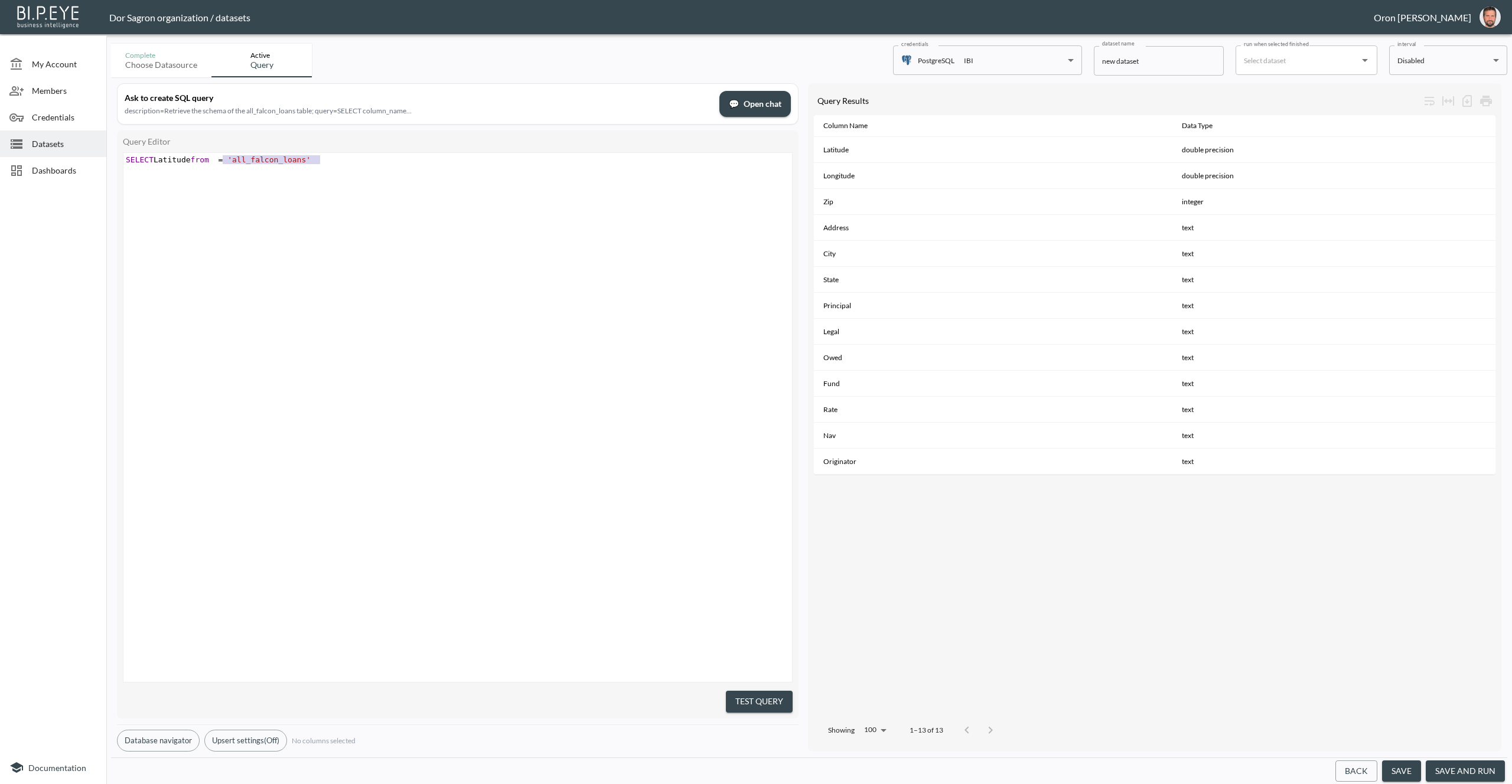
type textarea "= 'all_falcon_loans'"
type textarea "all"
type textarea ";"
click at [764, 691] on button "Test Query" at bounding box center [760, 701] width 67 height 22
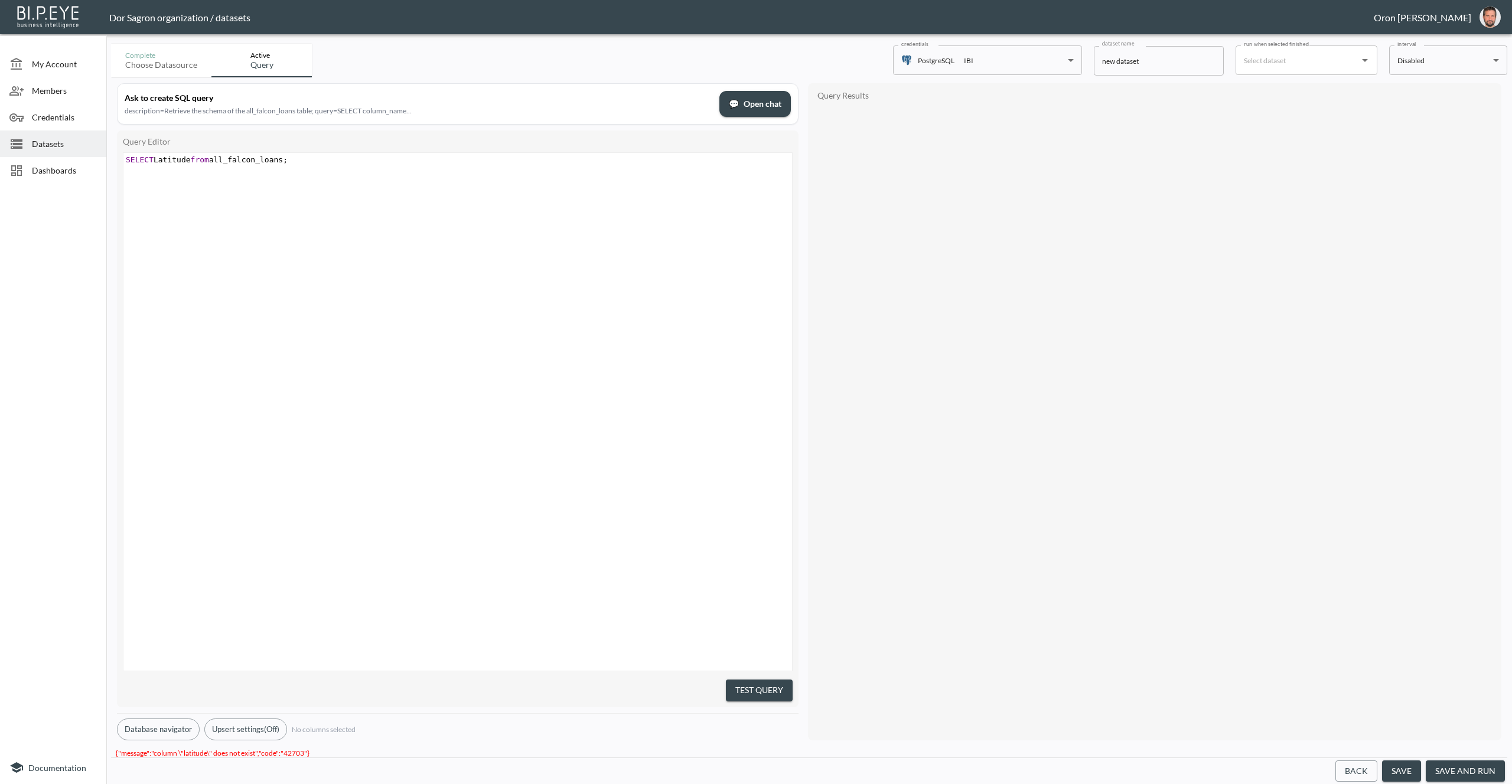
click at [183, 156] on span "SELECT Latitude from all_falcon_loans ;" at bounding box center [207, 160] width 162 height 9
click at [170, 158] on span "SELECT Latitude from all_falcon_loans ;" at bounding box center [207, 160] width 162 height 9
type textarea "l"
drag, startPoint x: 773, startPoint y: 692, endPoint x: 740, endPoint y: 633, distance: 67.6
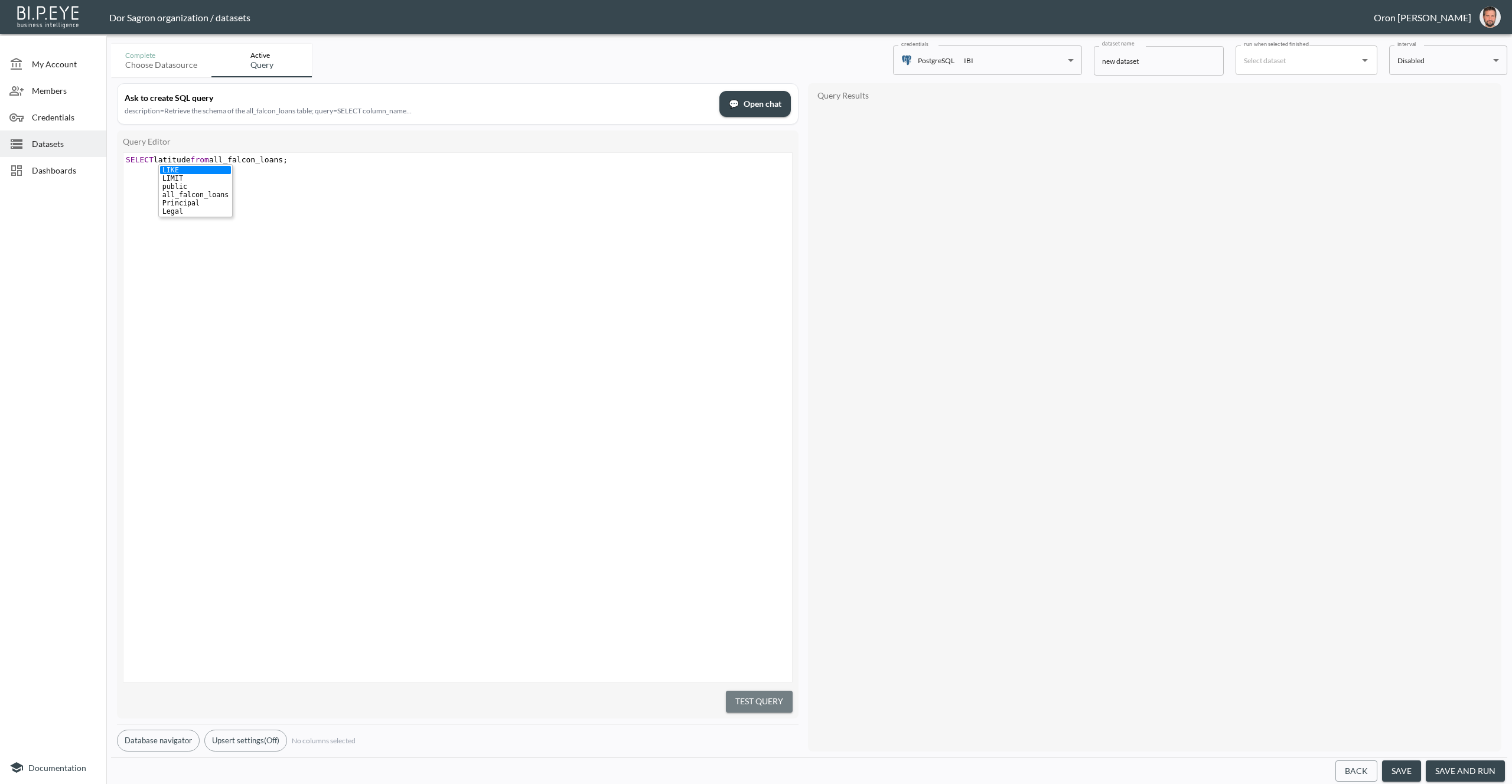
click at [771, 692] on button "Test Query" at bounding box center [760, 701] width 67 height 22
click at [164, 726] on button "Database navigator" at bounding box center [158, 729] width 83 height 22
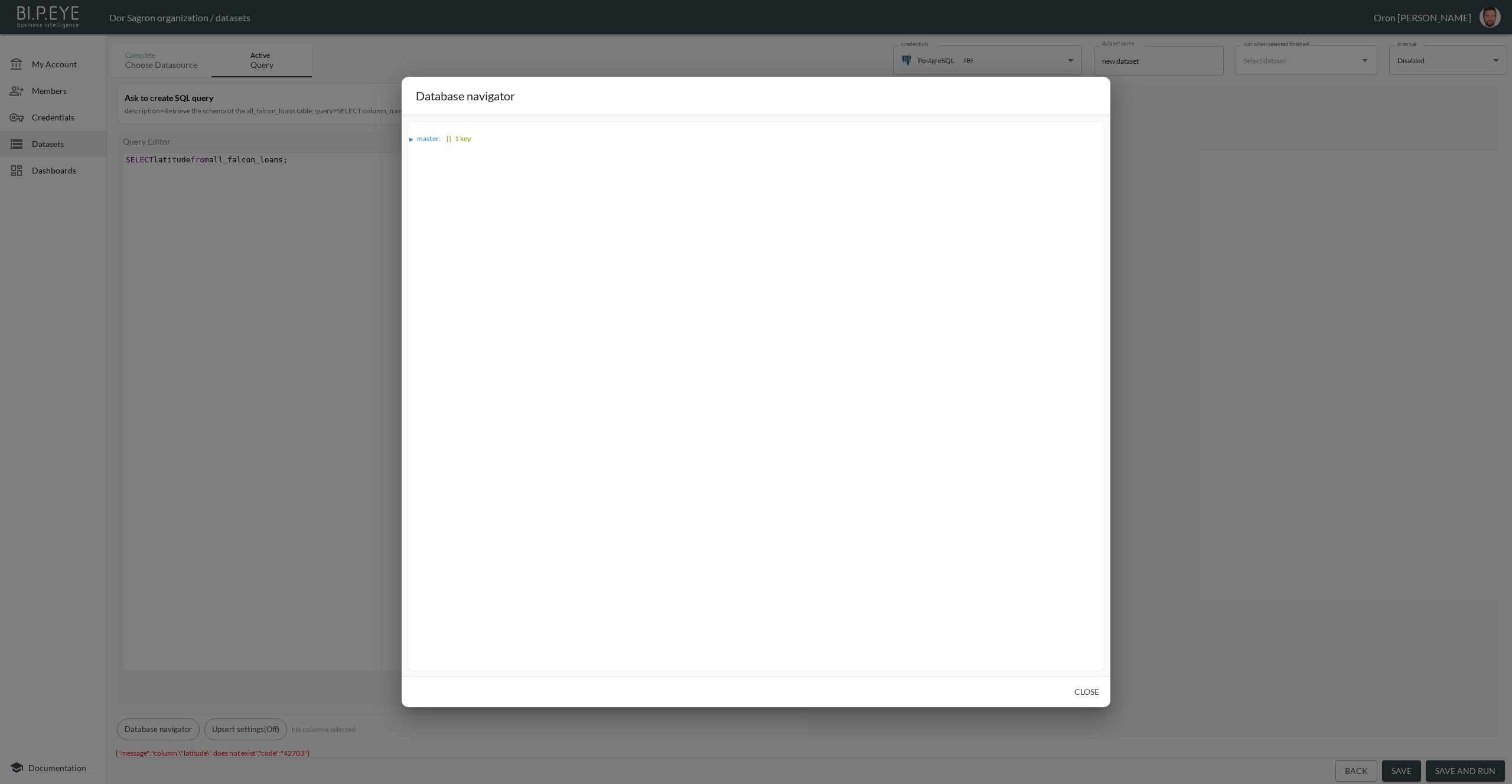
click at [406, 142] on div "▶ master : {} 1 key" at bounding box center [756, 396] width 709 height 561
click at [411, 137] on div "▶" at bounding box center [411, 139] width 4 height 6
click at [425, 149] on span "public :" at bounding box center [434, 149] width 23 height 9
click at [426, 157] on div "▶" at bounding box center [425, 160] width 8 height 6
drag, startPoint x: 517, startPoint y: 296, endPoint x: 456, endPoint y: 157, distance: 151.8
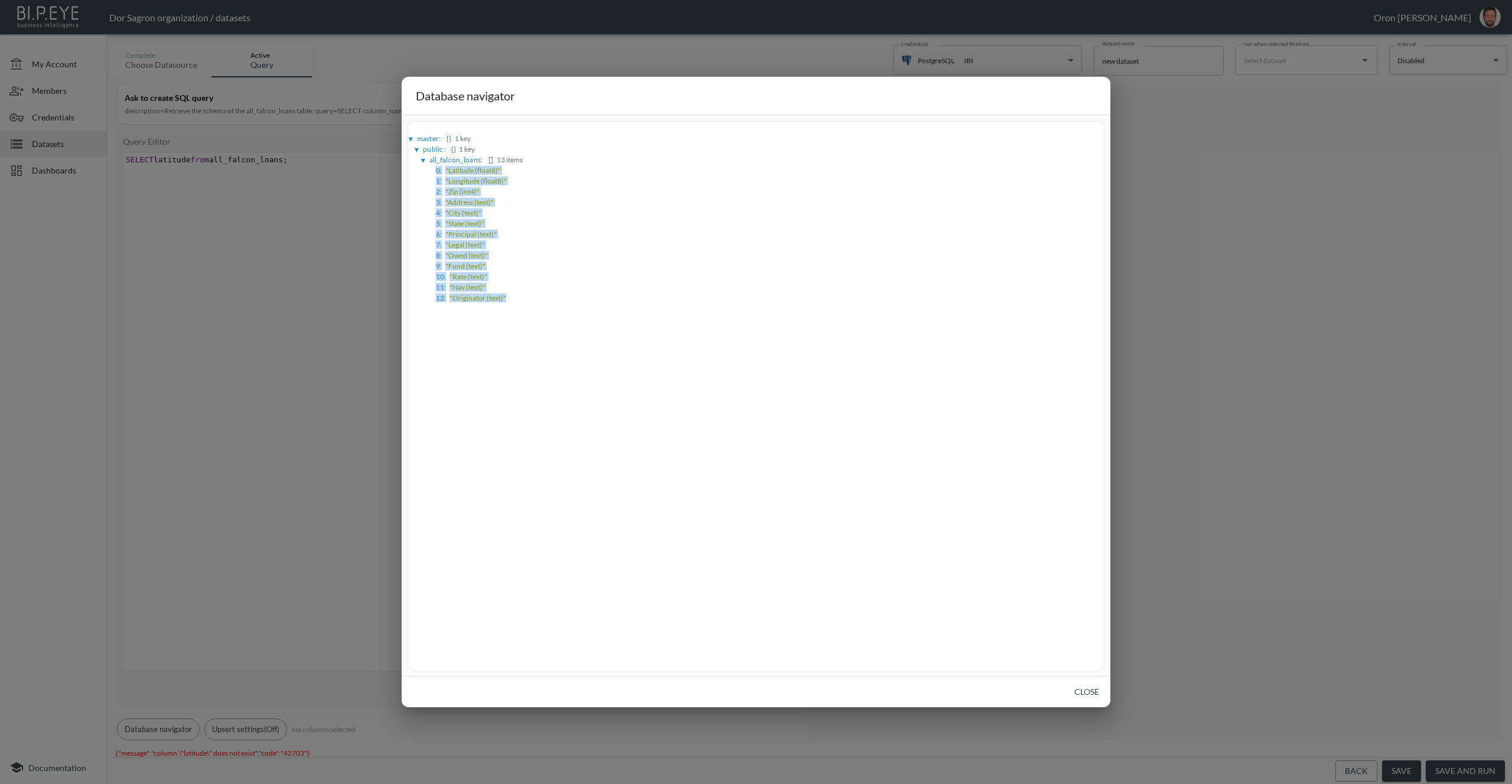
click at [427, 139] on li "▶ master : {} 1 key ▶ public : {} 1 key ▶ all_falcon_loans : [] 13 items 0 : "L…" at bounding box center [756, 216] width 695 height 170
copy ul "0 : "Latitude (float8)" 1 : "Longitude (float8)" 2 : "Zip (int4)" 3 : "Address …"
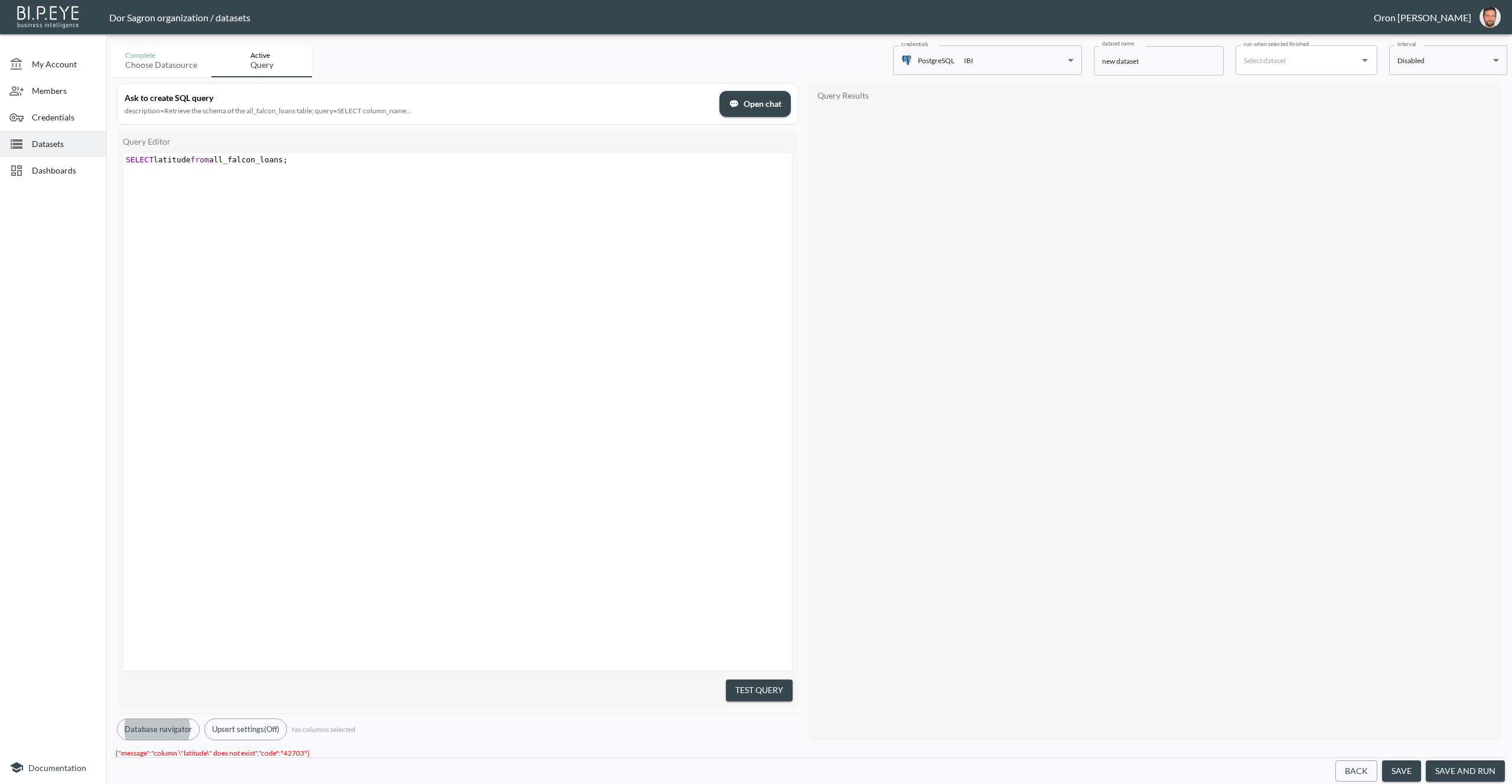
click at [287, 163] on span "SELECT latitude from all_falcon_loans ;" at bounding box center [207, 160] width 162 height 9
type textarea "SELECT latitude from all_falcon_loans;"
click at [232, 747] on span "{"message":"column \"latitude\" does not exist","code":"42703"}" at bounding box center [213, 752] width 193 height 18
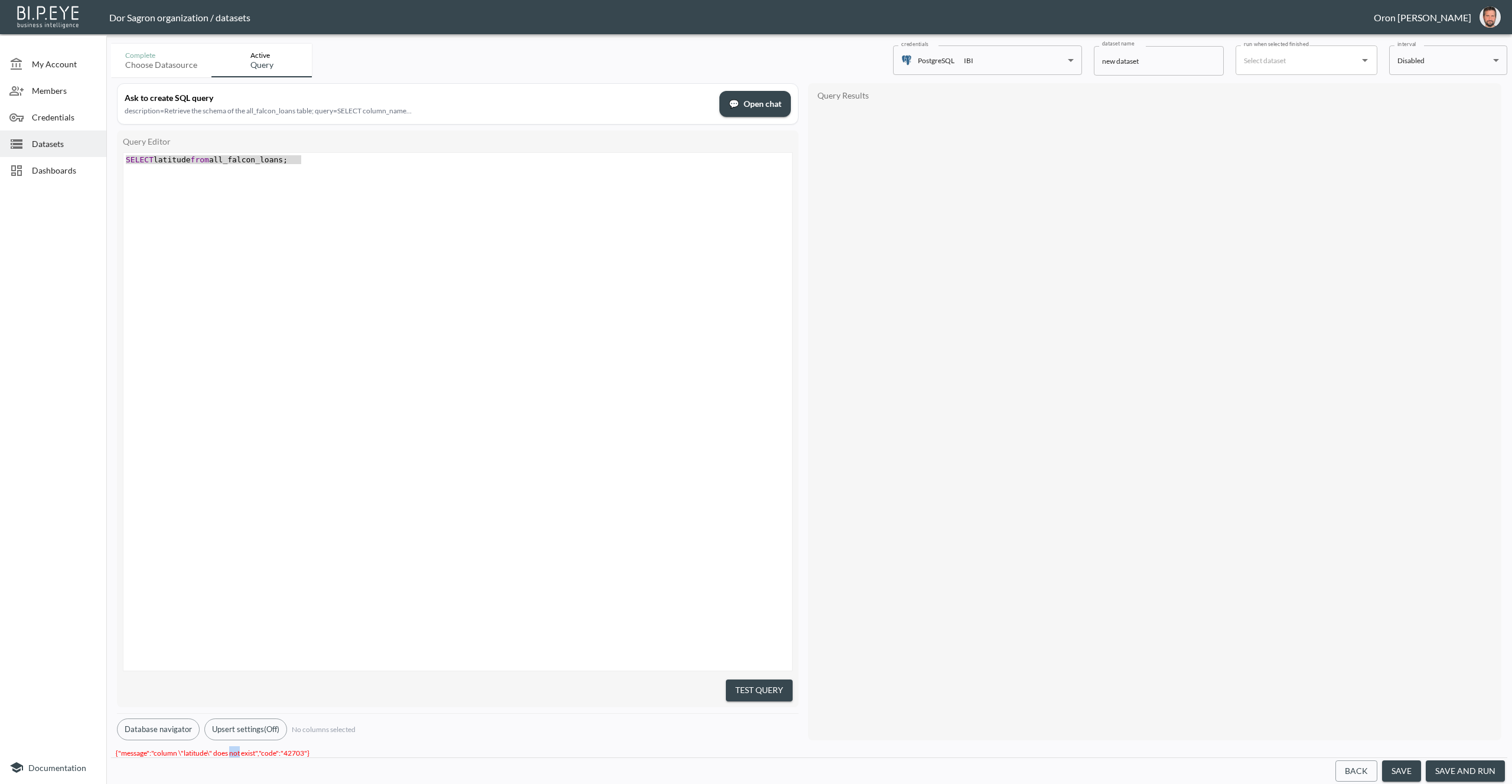
click at [232, 747] on span "{"message":"column \"latitude\" does not exist","code":"42703"}" at bounding box center [213, 752] width 193 height 18
copy span "not"
click at [546, 262] on div "x SELECT latitude from all_falcon_loans ;" at bounding box center [472, 426] width 698 height 548
click at [168, 722] on button "Database navigator" at bounding box center [158, 729] width 83 height 22
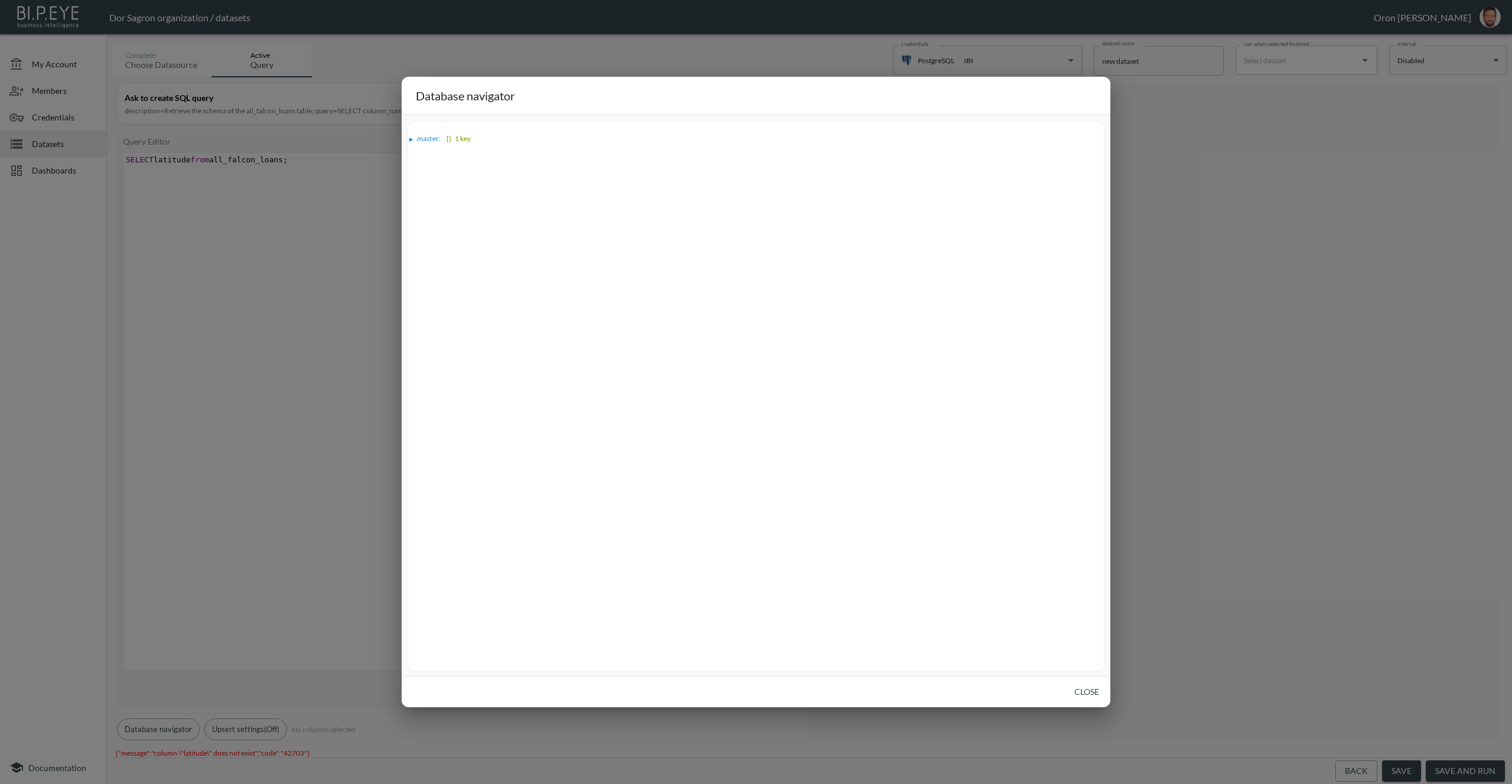
click at [415, 140] on div "▶" at bounding box center [412, 139] width 8 height 6
click at [420, 150] on div "▶" at bounding box center [418, 149] width 8 height 6
click at [422, 158] on div "▶" at bounding box center [424, 160] width 4 height 6
click at [266, 213] on div "Database navigator ▶ master : {} 1 key ▶ public : {} 1 key ▶ all_falcon_loans :…" at bounding box center [756, 392] width 1512 height 784
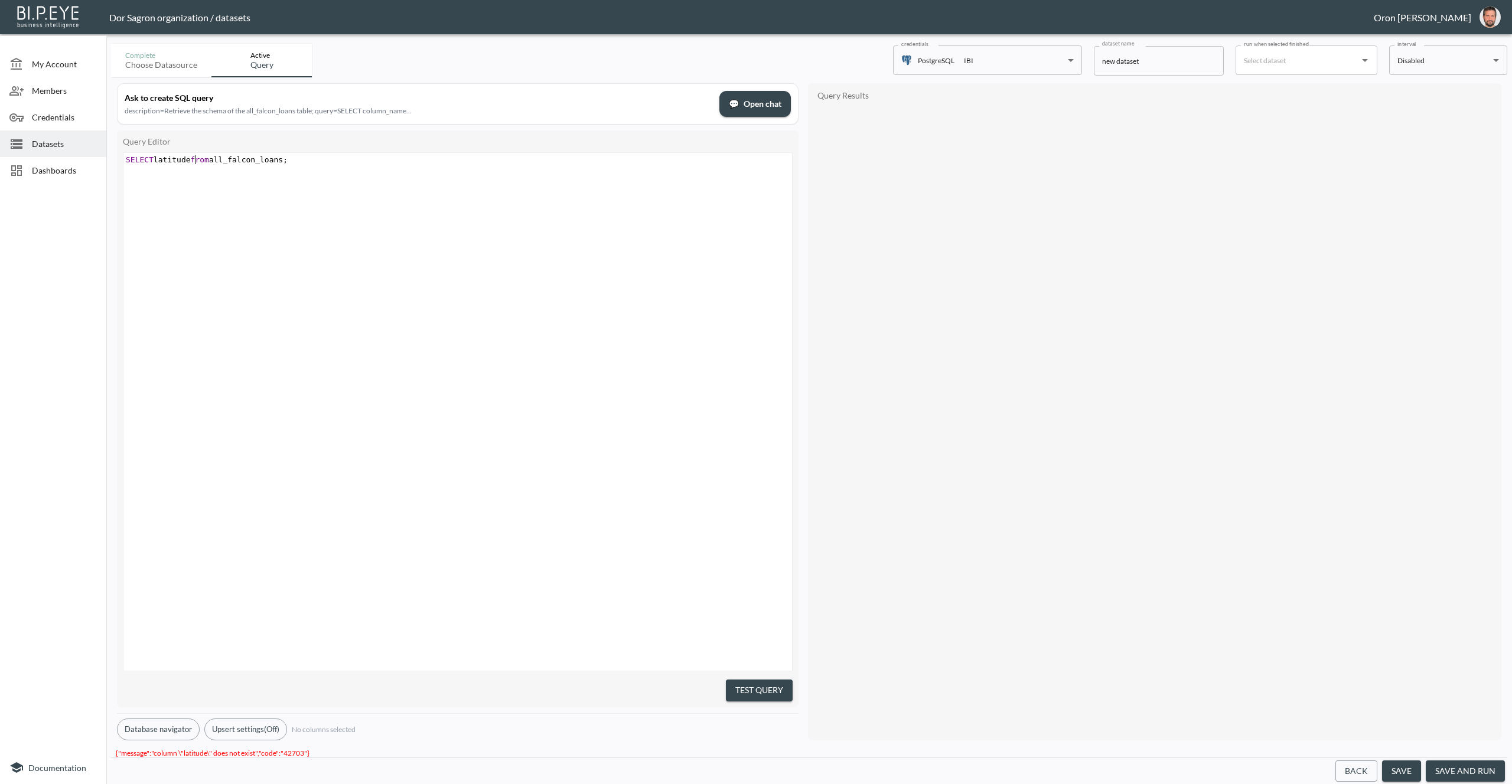
scroll to position [0, 0]
click at [194, 156] on span "SELECT latitude from all_falcon_loans ;" at bounding box center [207, 160] width 162 height 9
type textarea "'"
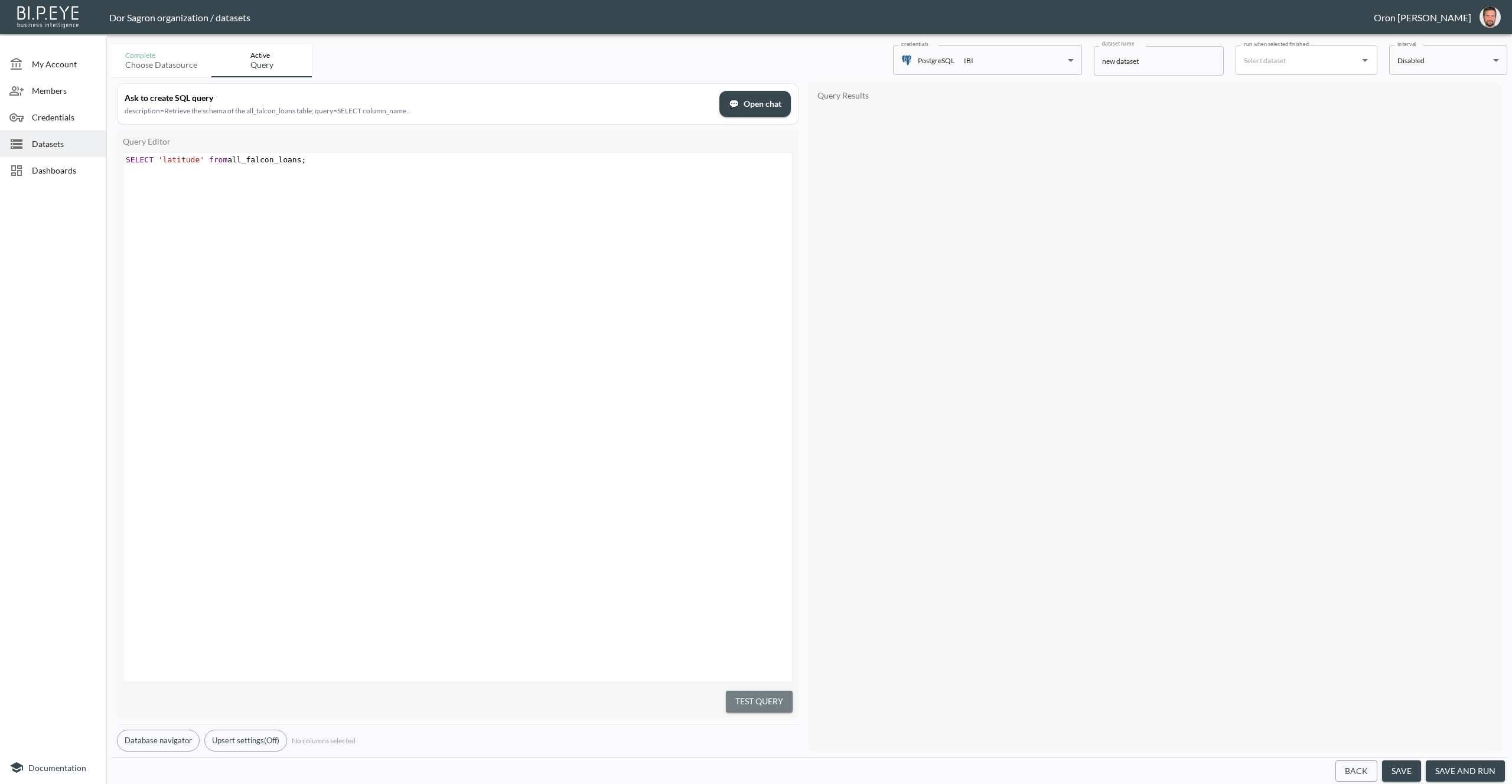
click at [789, 698] on button "Test Query" at bounding box center [760, 701] width 67 height 22
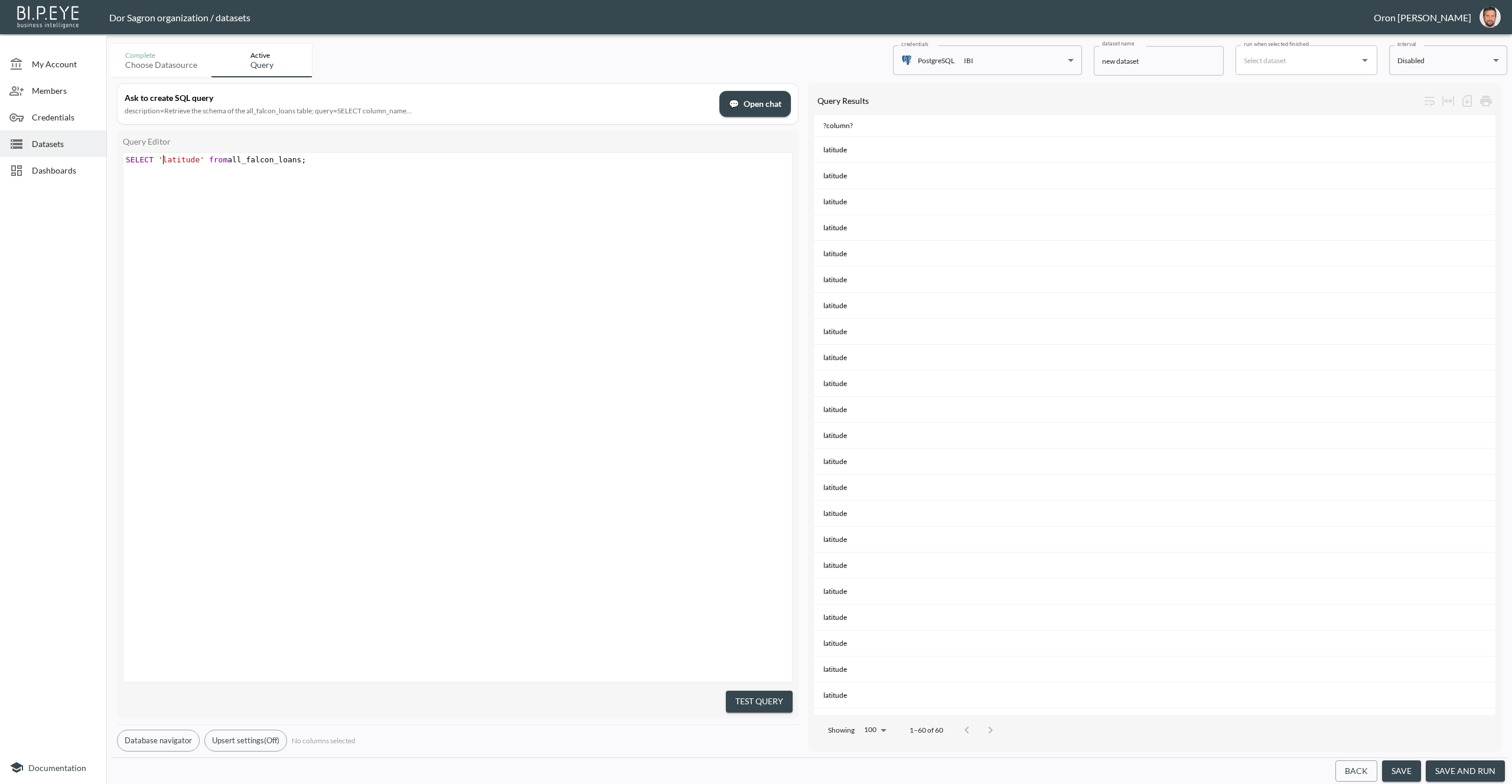
click at [164, 157] on span "'latitude'" at bounding box center [181, 160] width 46 height 9
click at [758, 693] on button "Test Query" at bounding box center [760, 701] width 67 height 22
drag, startPoint x: 157, startPoint y: 157, endPoint x: 203, endPoint y: 156, distance: 46.0
click at [203, 156] on span "SELECT 'Latitude' from all_falcon_loans ;" at bounding box center [215, 160] width 180 height 9
click at [783, 706] on div "Query Editor * x SELECT * from all_falcon_loans ; Test Query" at bounding box center [457, 424] width 681 height 588
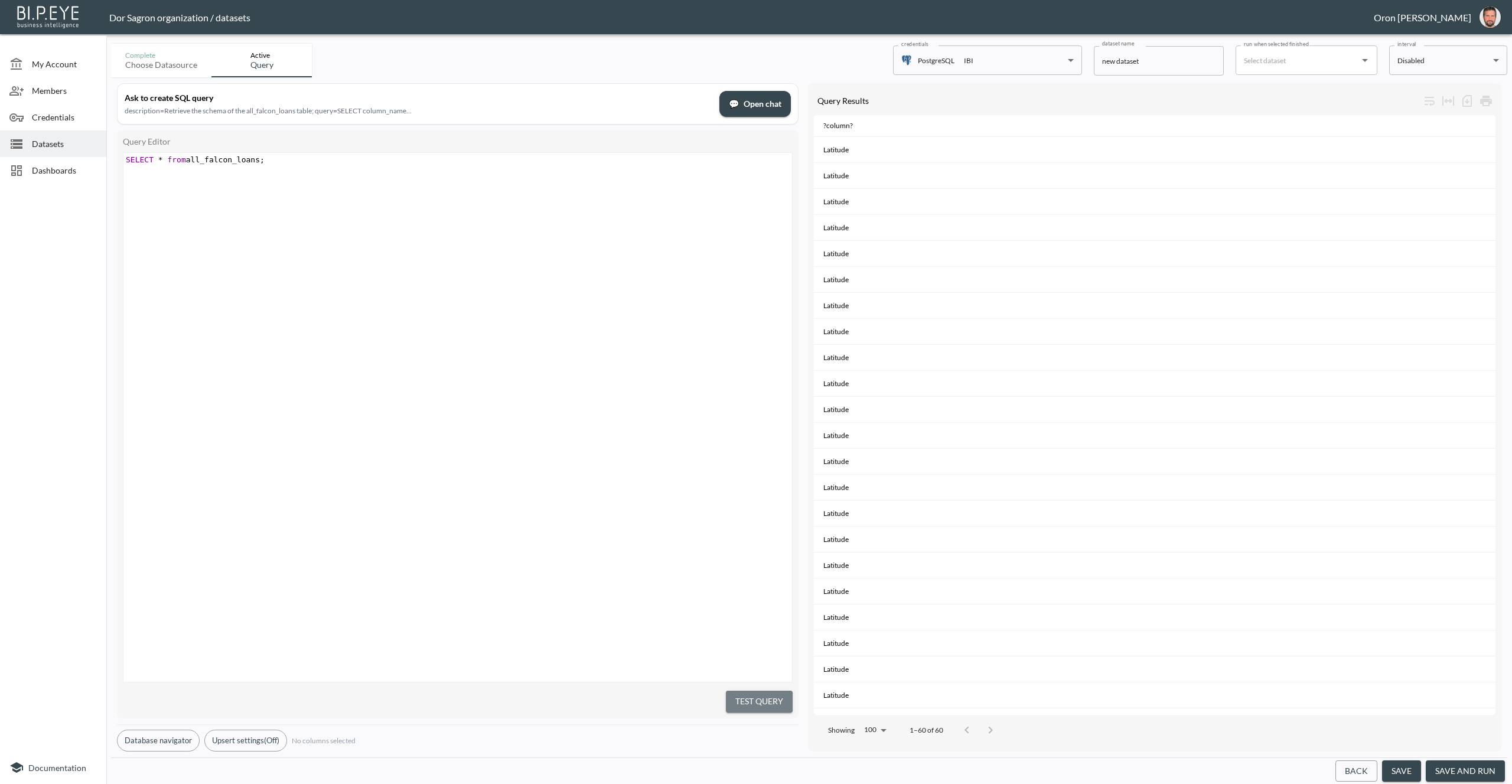
drag, startPoint x: 782, startPoint y: 702, endPoint x: 769, endPoint y: 702, distance: 13.0
click at [781, 702] on button "Test Query" at bounding box center [760, 701] width 67 height 22
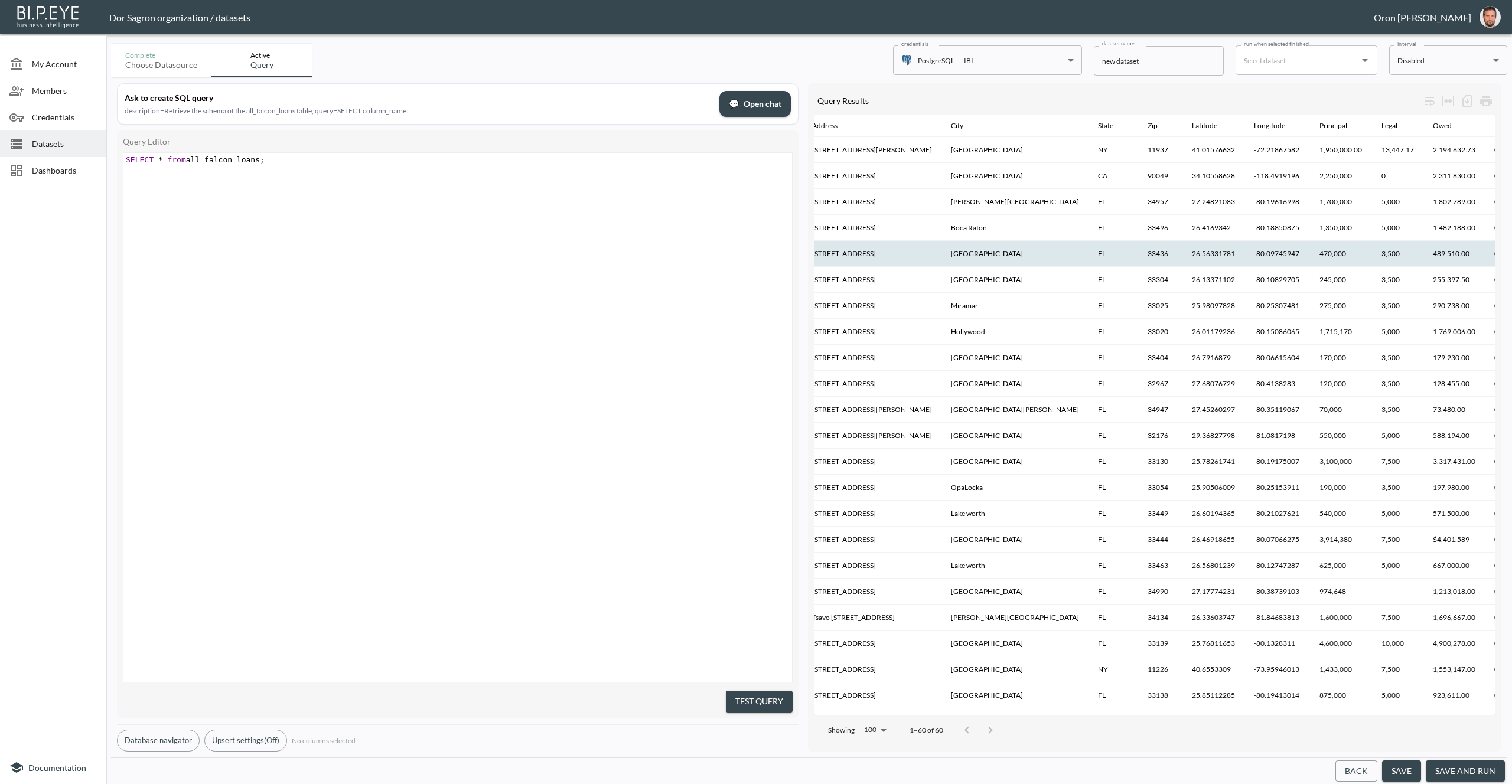
scroll to position [0, 0]
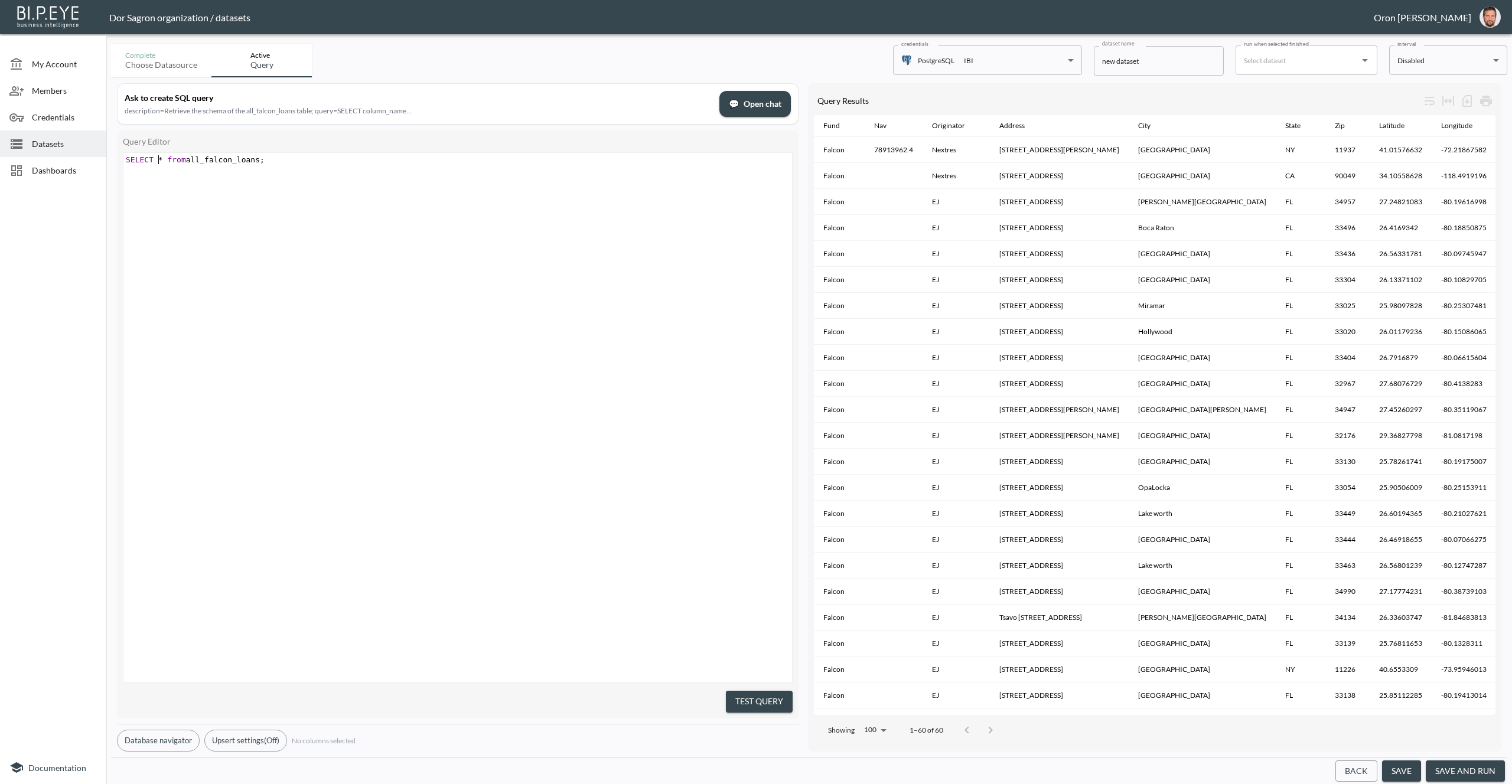
click at [161, 156] on span "*" at bounding box center [160, 160] width 4 height 9
type textarea ""LAti"
type textarea "atitude"""
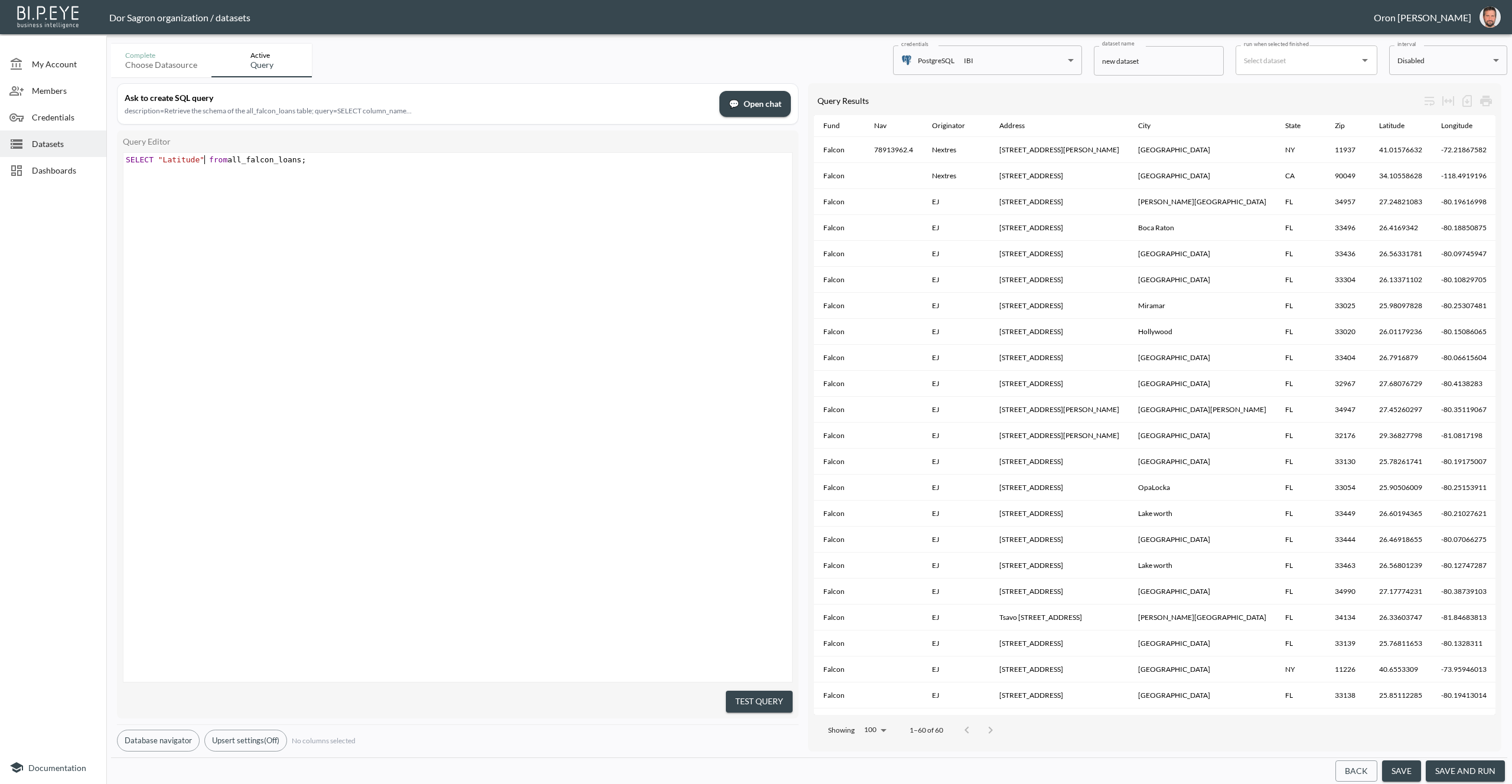
scroll to position [0, 41]
drag, startPoint x: 752, startPoint y: 693, endPoint x: 746, endPoint y: 677, distance: 17.1
click at [752, 693] on button "Test Query" at bounding box center [760, 701] width 67 height 22
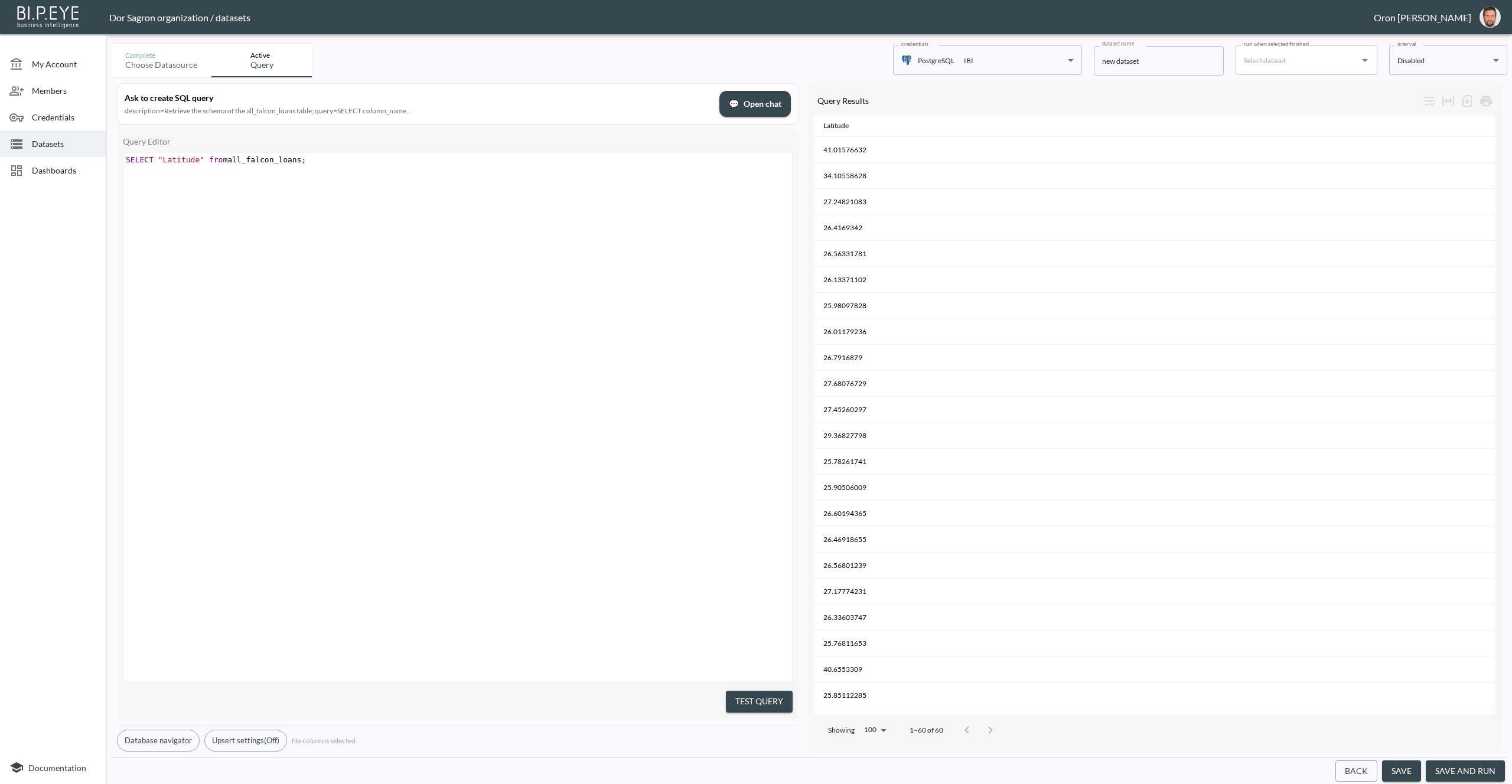
click at [215, 157] on span "from" at bounding box center [218, 160] width 18 height 9
click at [214, 157] on span "from" at bounding box center [218, 160] width 18 height 9
drag, startPoint x: 214, startPoint y: 157, endPoint x: 199, endPoint y: 167, distance: 18.0
click at [214, 157] on span "from" at bounding box center [218, 160] width 18 height 9
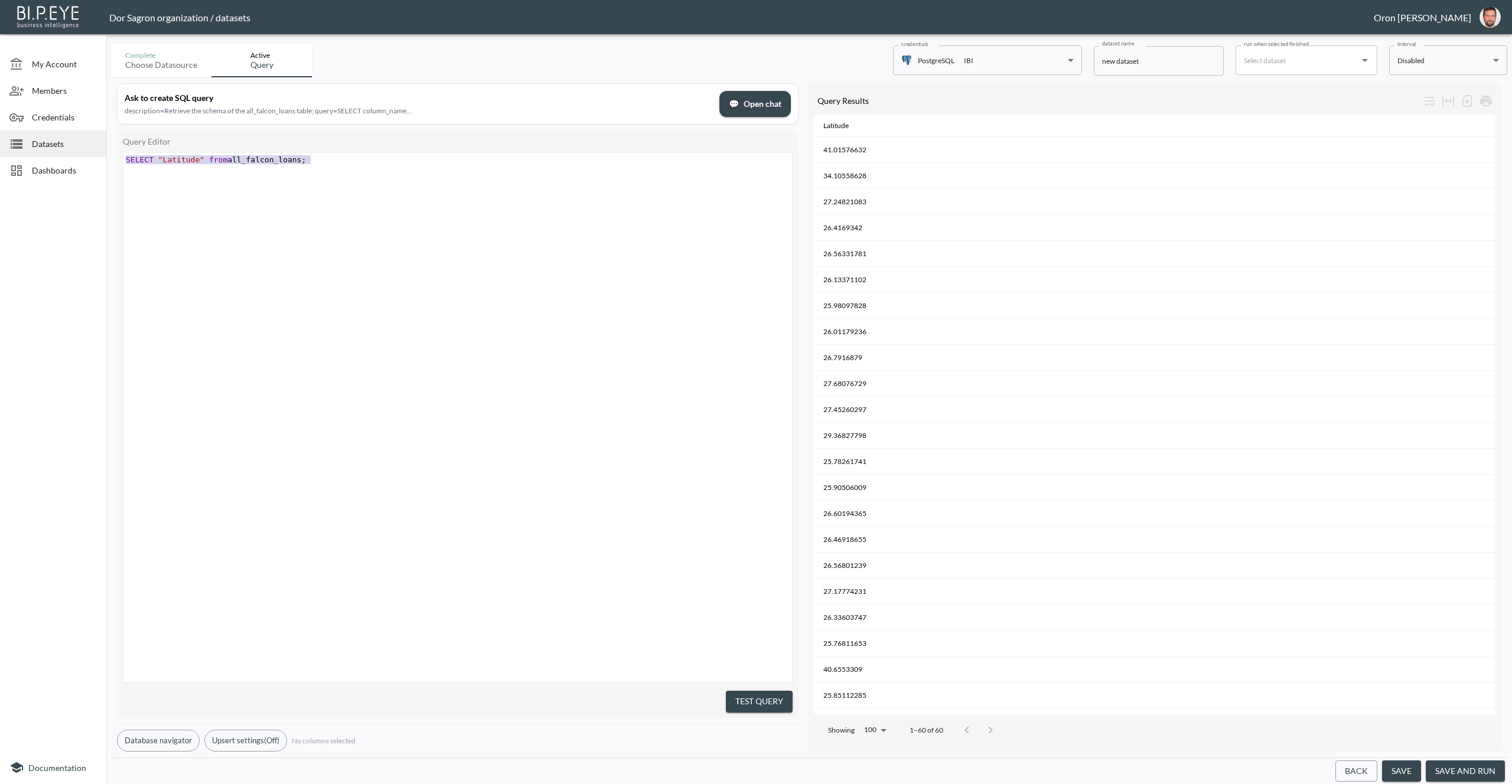
type textarea "SELECT "Latitude" from all_falcon_loans;"
